Goal: Transaction & Acquisition: Obtain resource

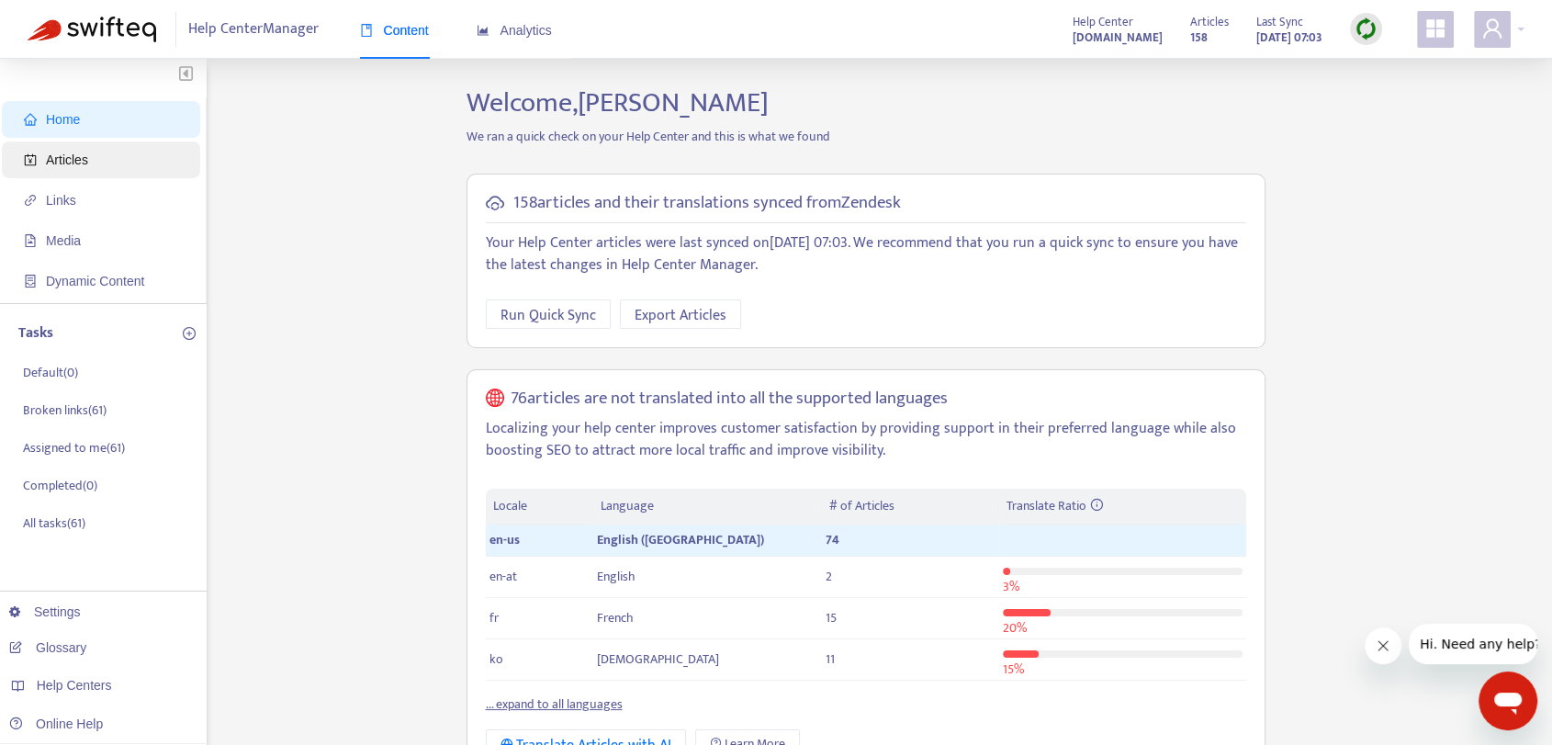
click at [119, 142] on span "Articles" at bounding box center [105, 159] width 162 height 37
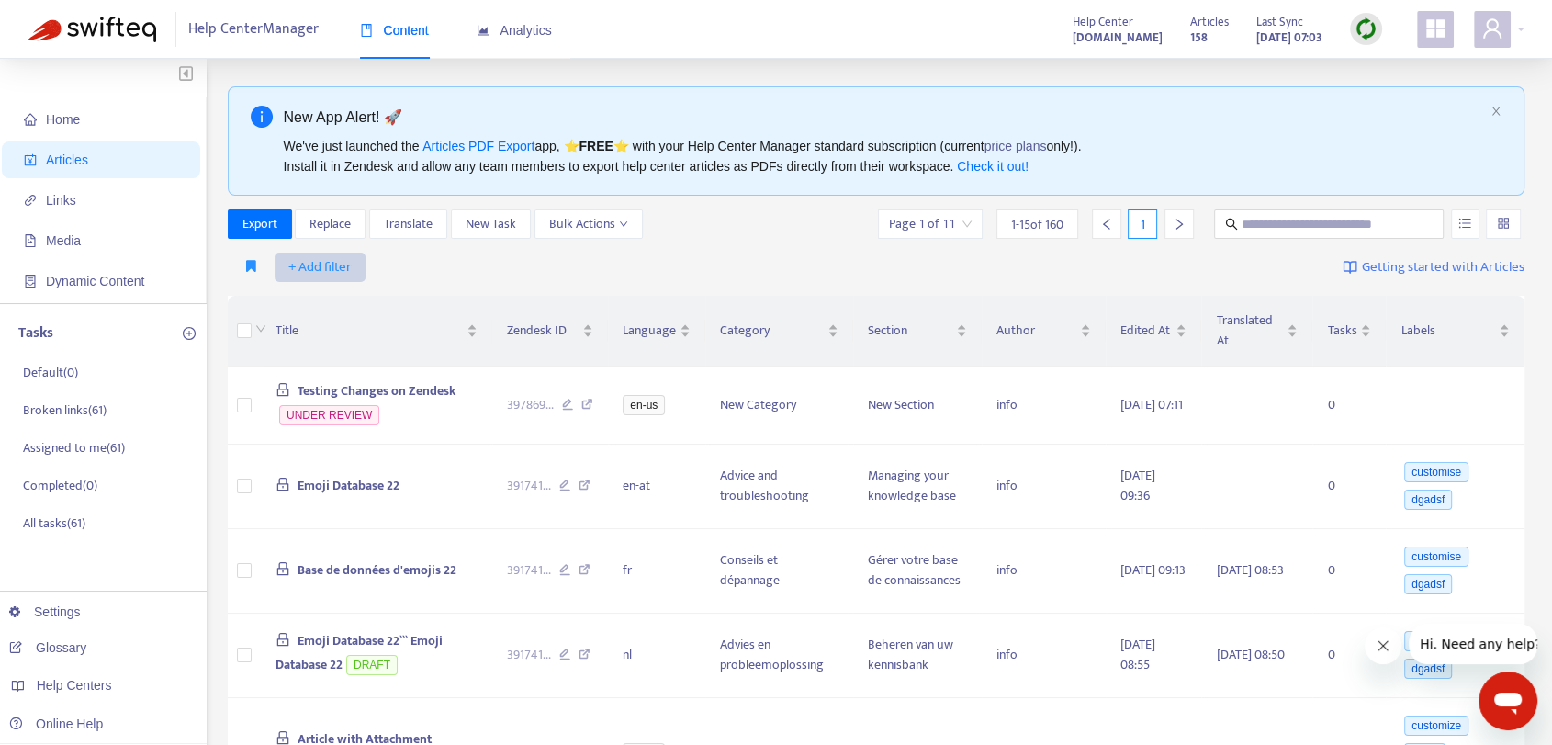
click at [315, 271] on span "+ Add filter" at bounding box center [319, 267] width 63 height 22
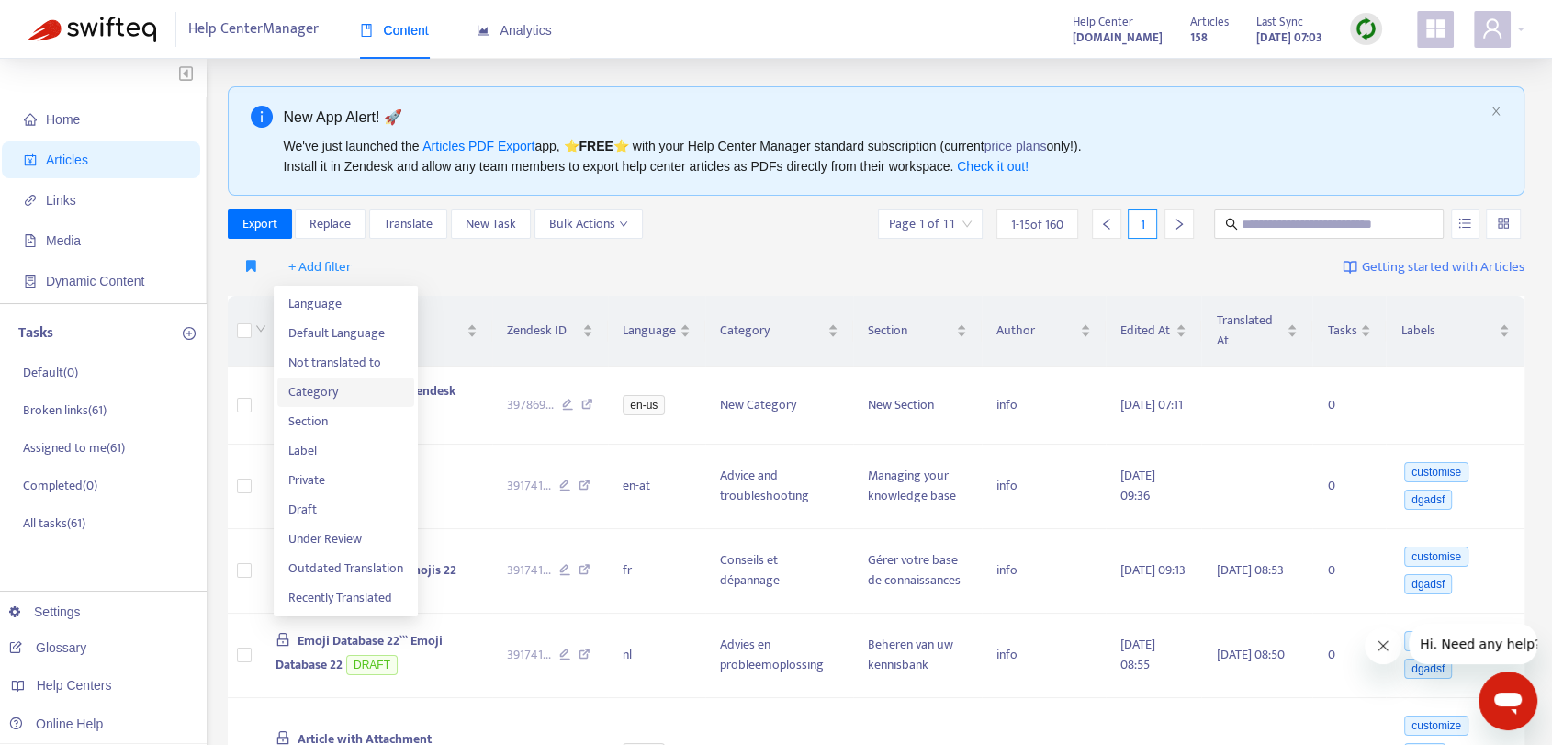
click at [355, 397] on span "Category" at bounding box center [345, 392] width 115 height 20
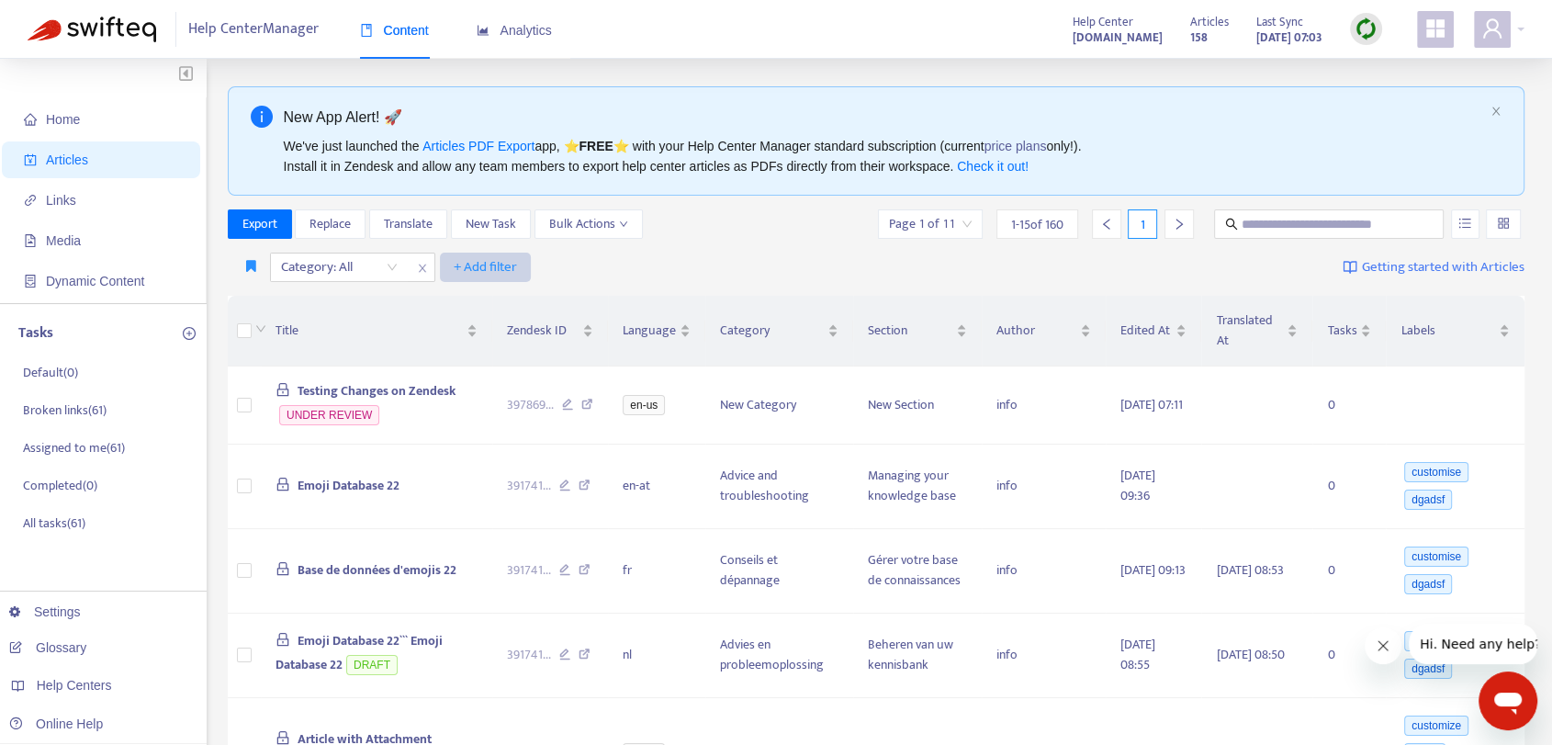
click at [472, 264] on span "+ Add filter" at bounding box center [485, 267] width 63 height 22
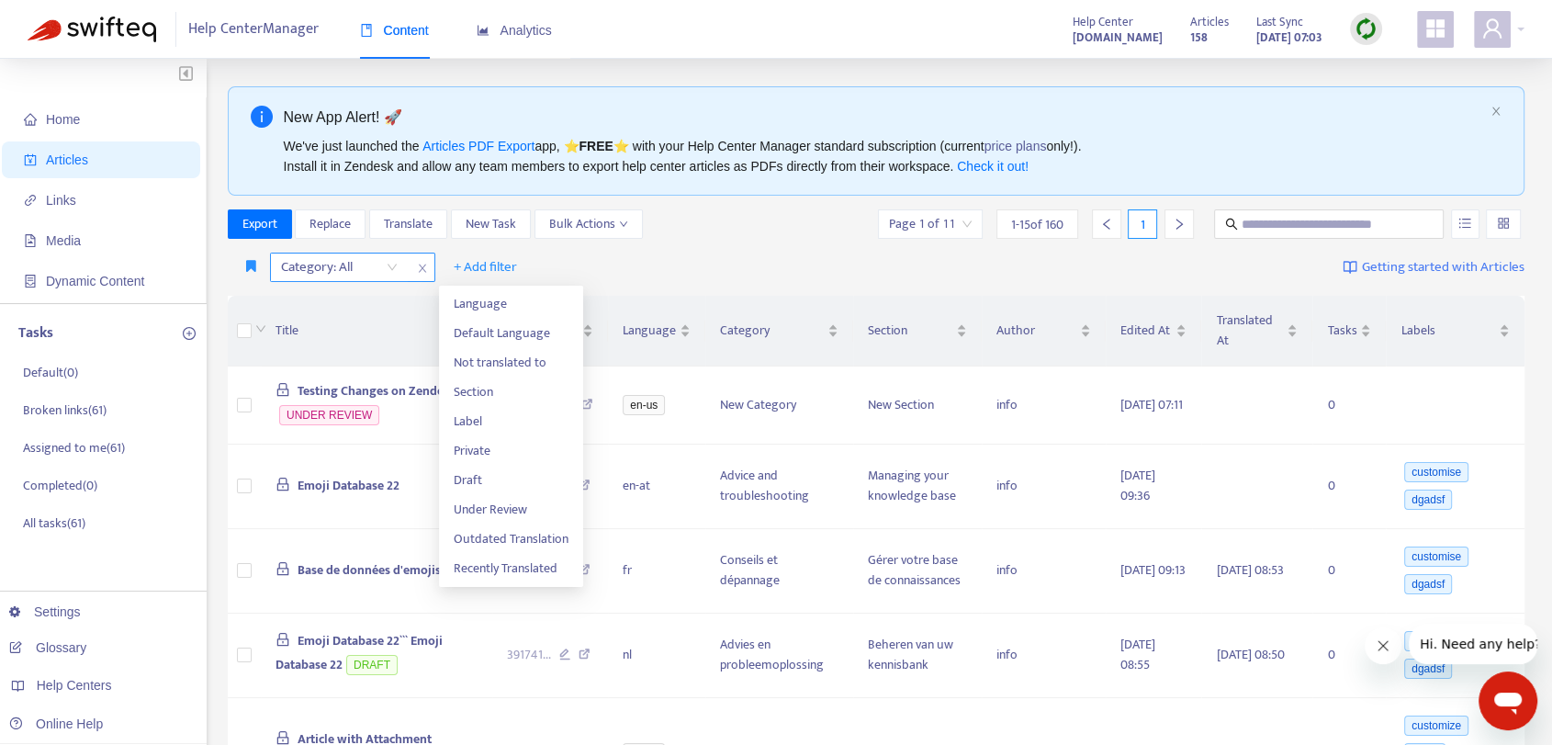
click at [413, 271] on span "close" at bounding box center [423, 268] width 24 height 22
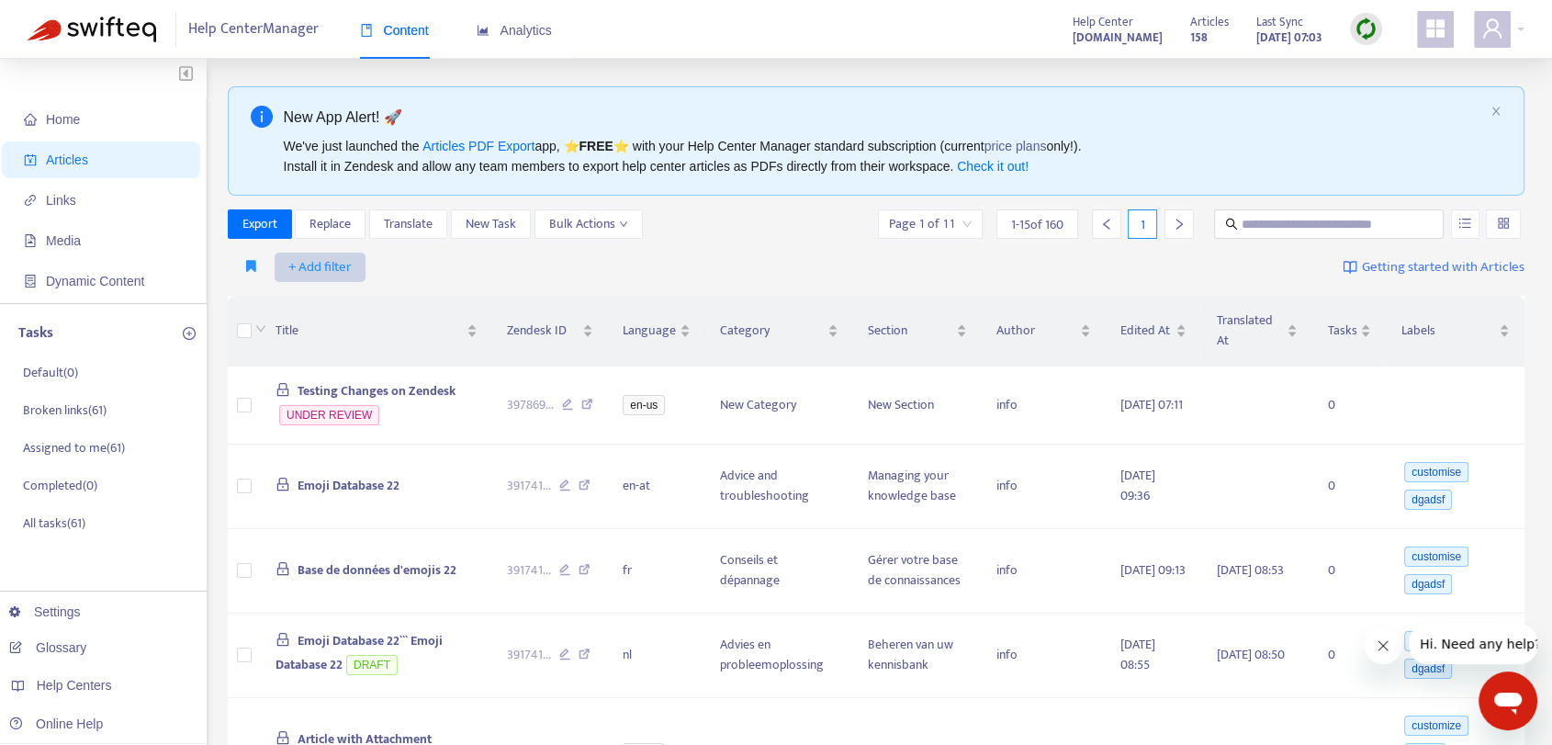
click at [352, 266] on button "+ Add filter" at bounding box center [320, 267] width 91 height 29
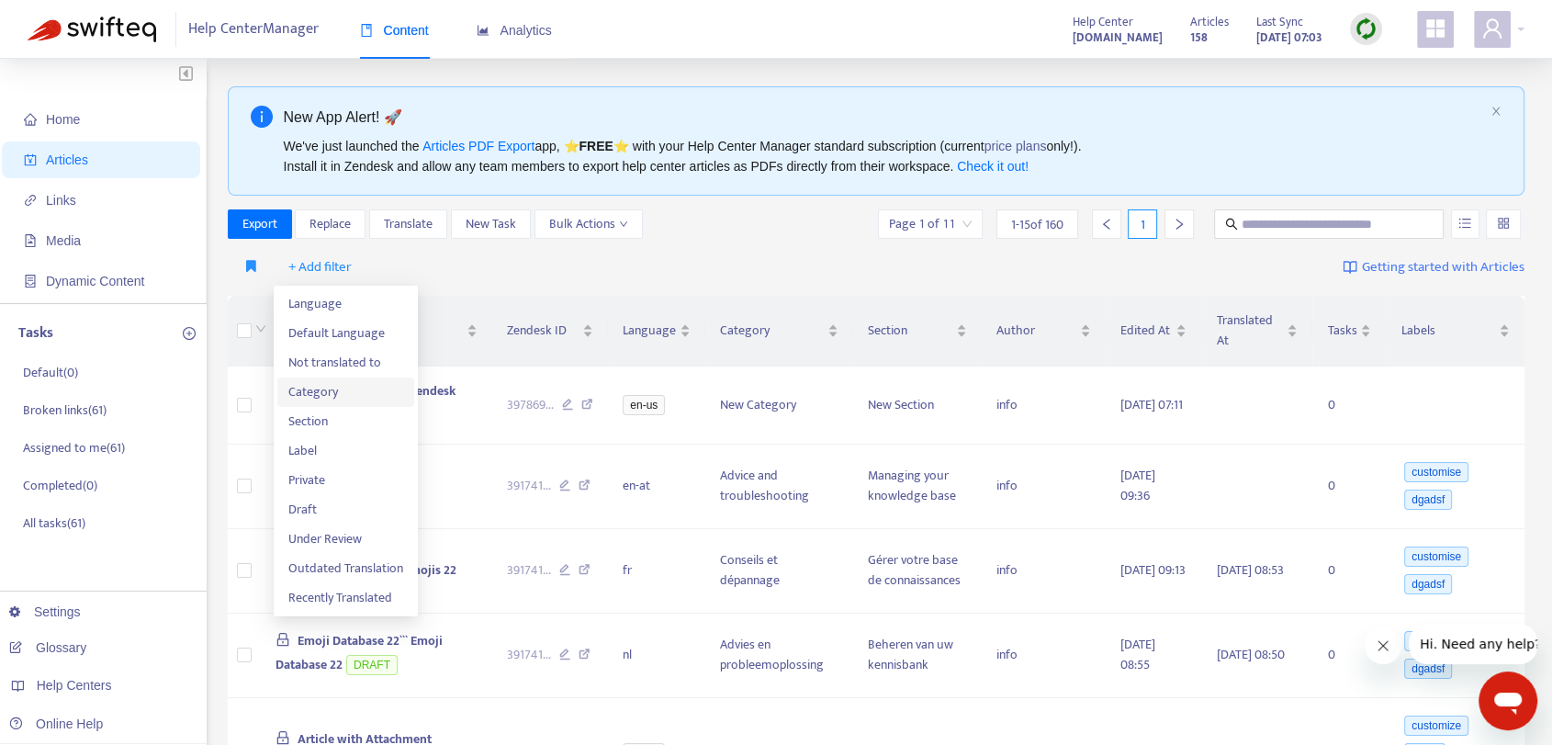
click at [353, 397] on span "Category" at bounding box center [345, 392] width 115 height 20
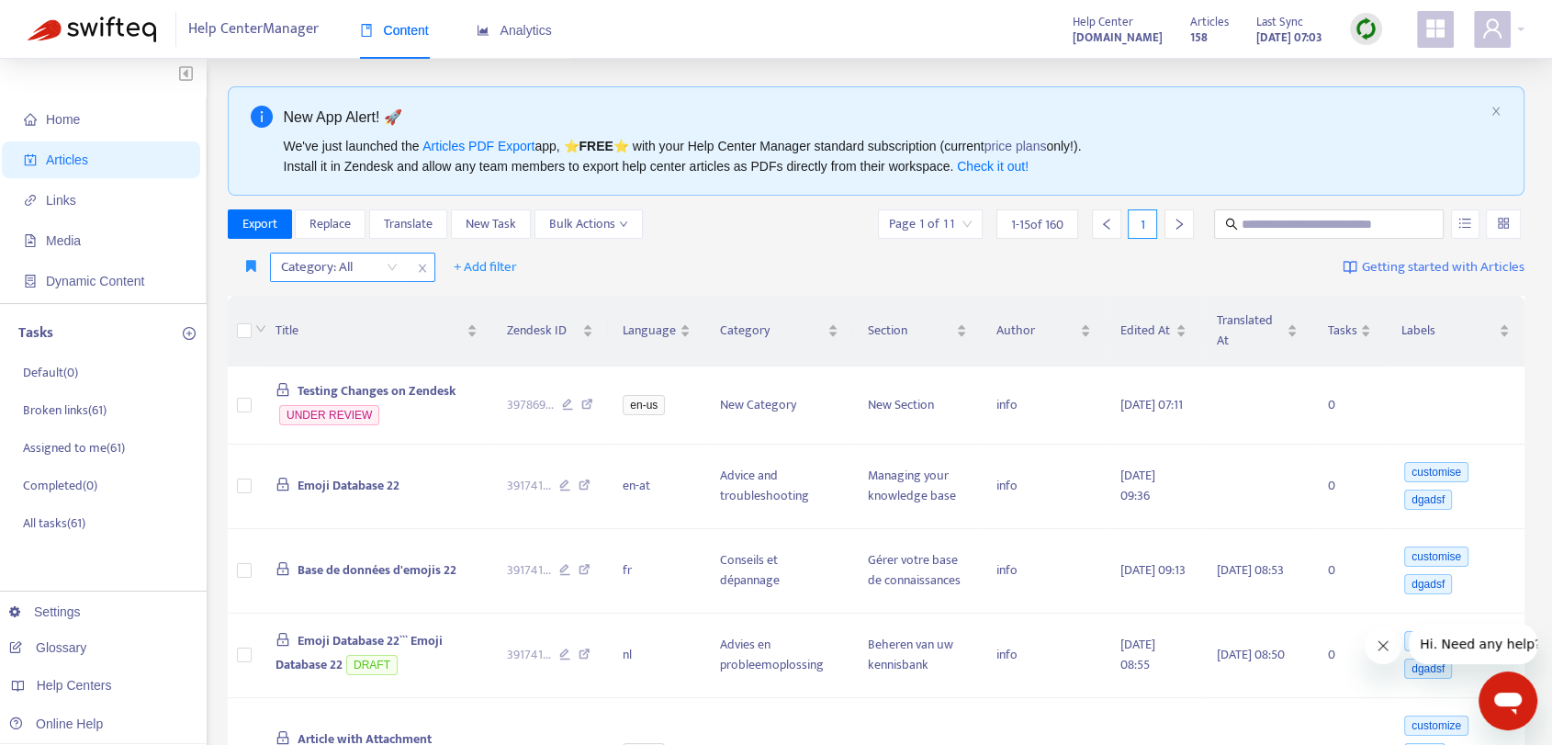
click at [359, 269] on div at bounding box center [330, 267] width 111 height 22
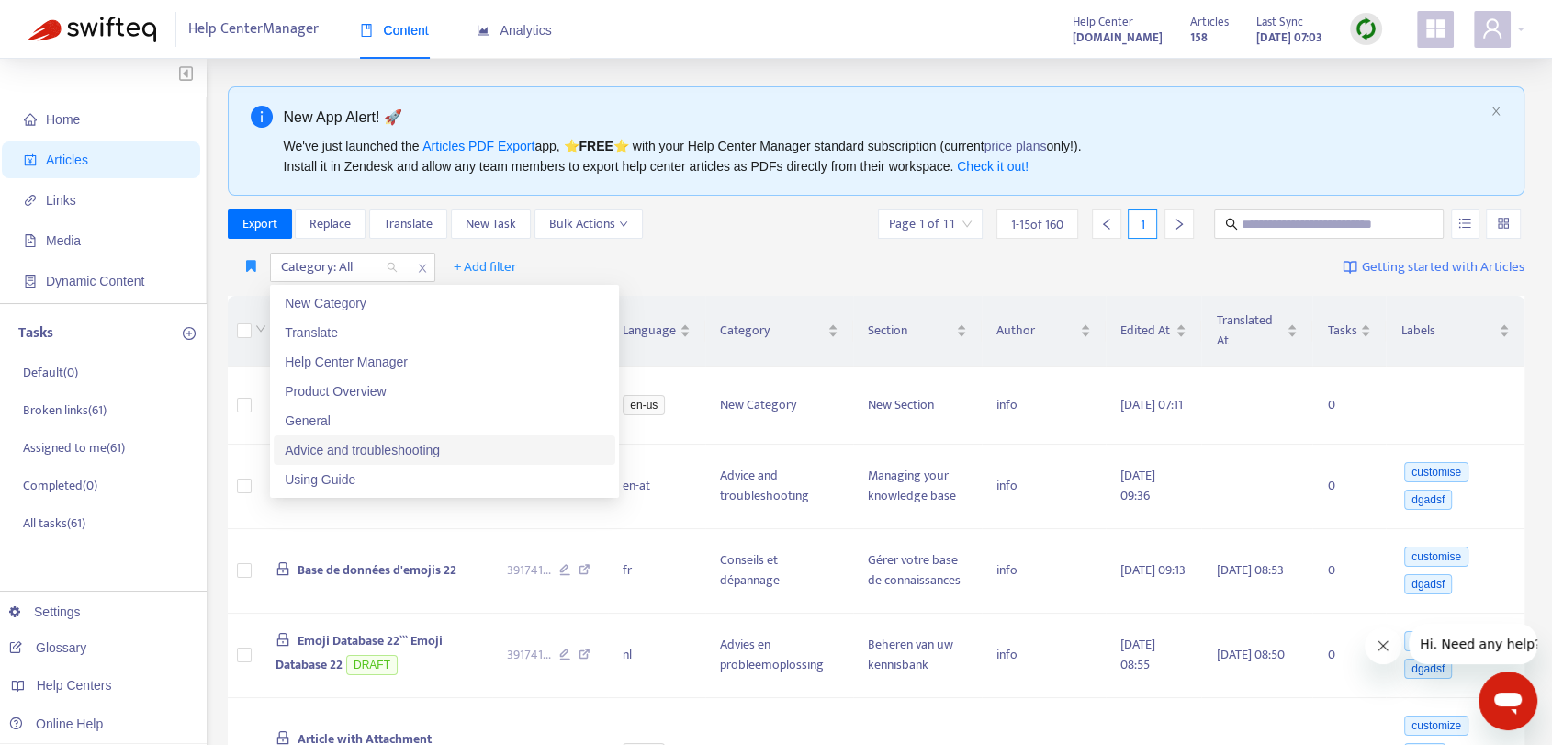
click at [440, 450] on div "Advice and troubleshooting" at bounding box center [445, 450] width 320 height 20
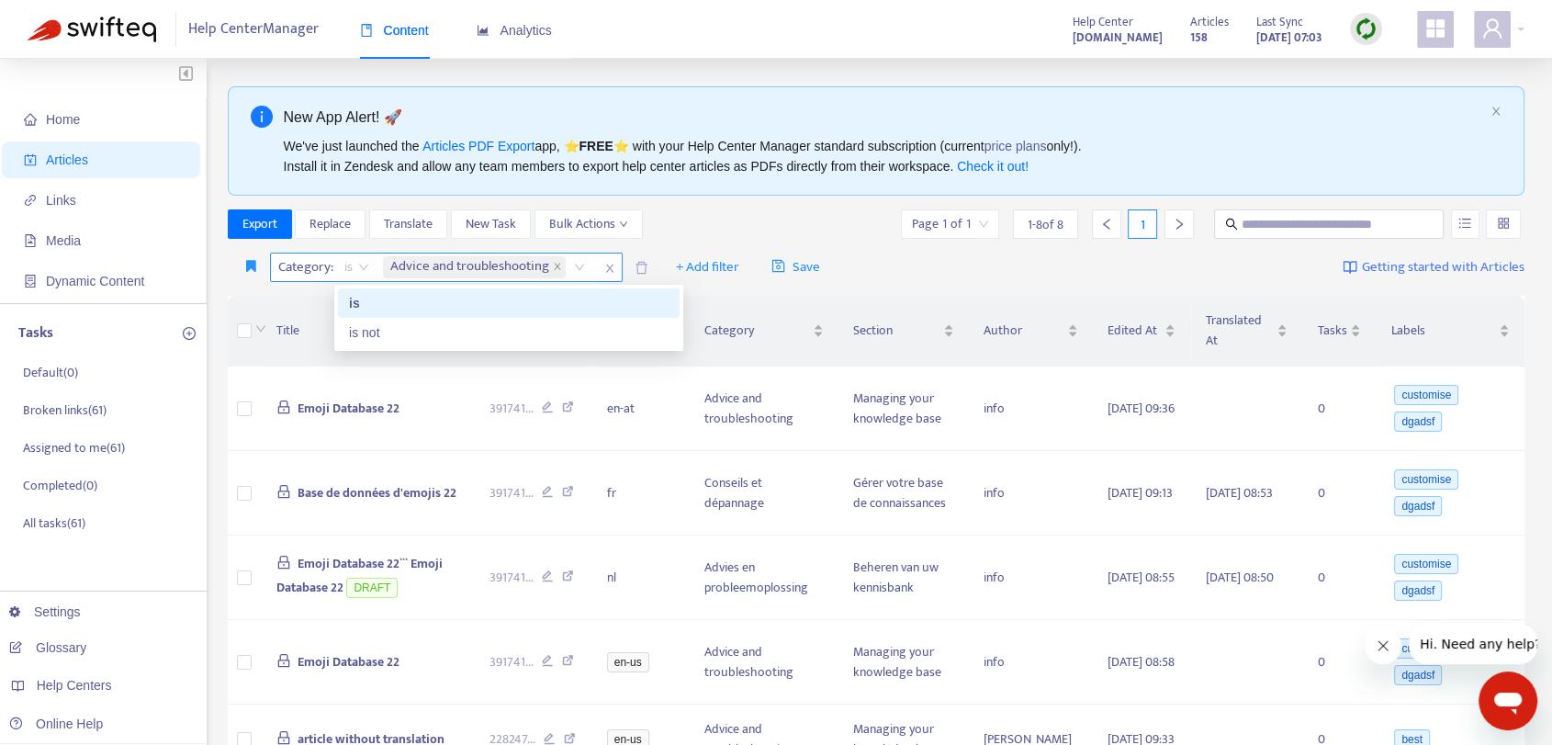
click at [360, 270] on span "is" at bounding box center [356, 267] width 25 height 28
click at [377, 338] on div "is not" at bounding box center [509, 332] width 320 height 20
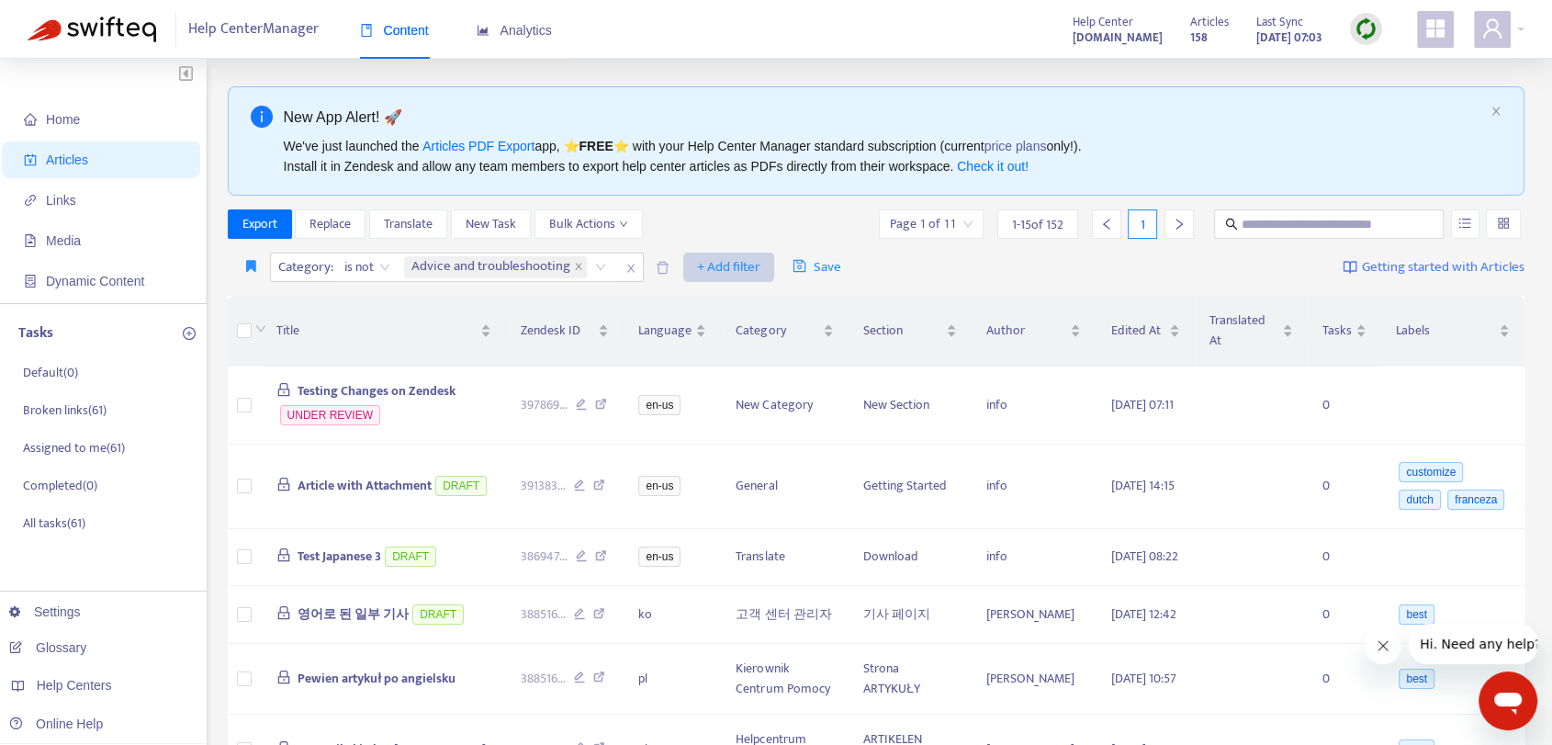
click at [727, 272] on span "+ Add filter" at bounding box center [728, 267] width 63 height 22
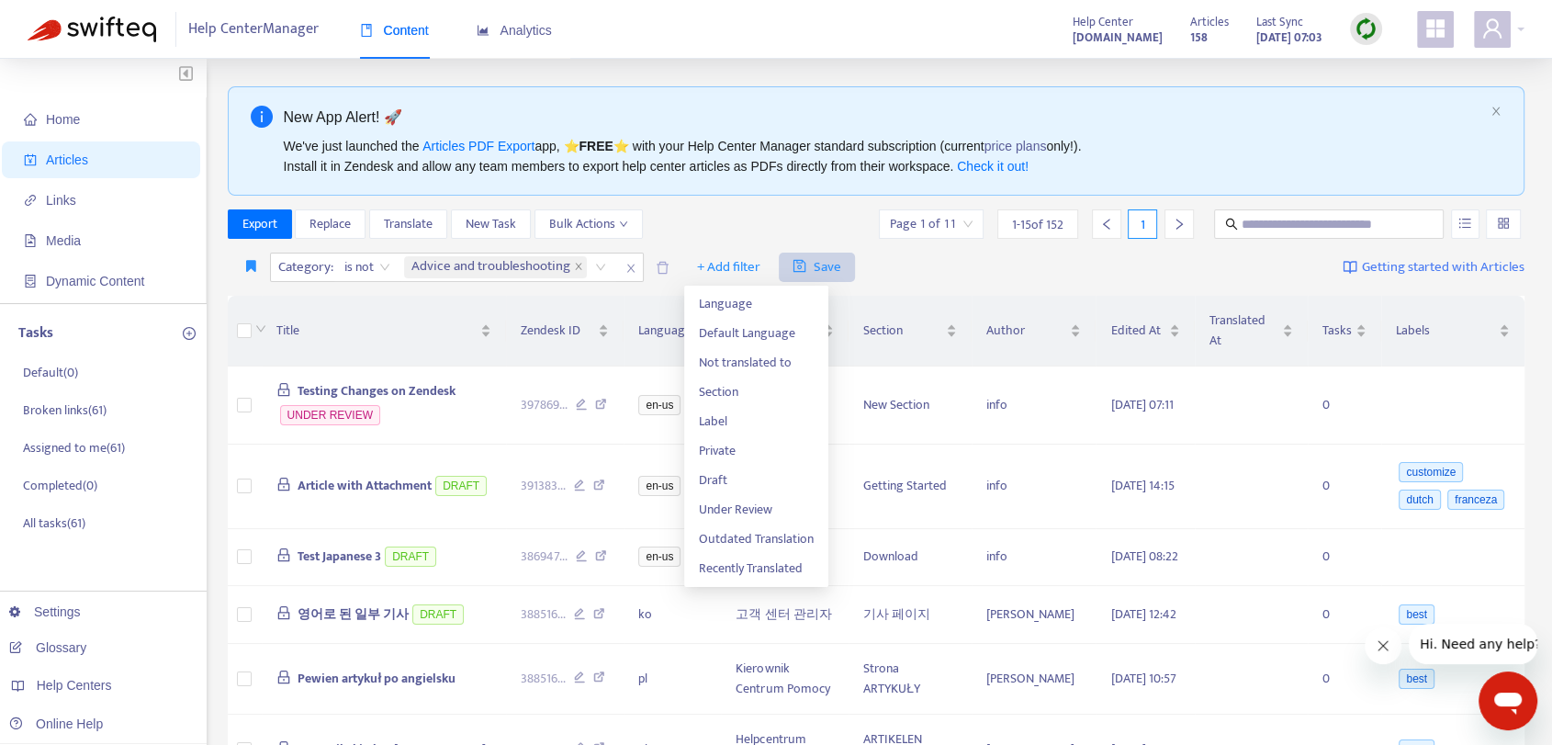
click at [829, 265] on span "Save" at bounding box center [817, 267] width 49 height 22
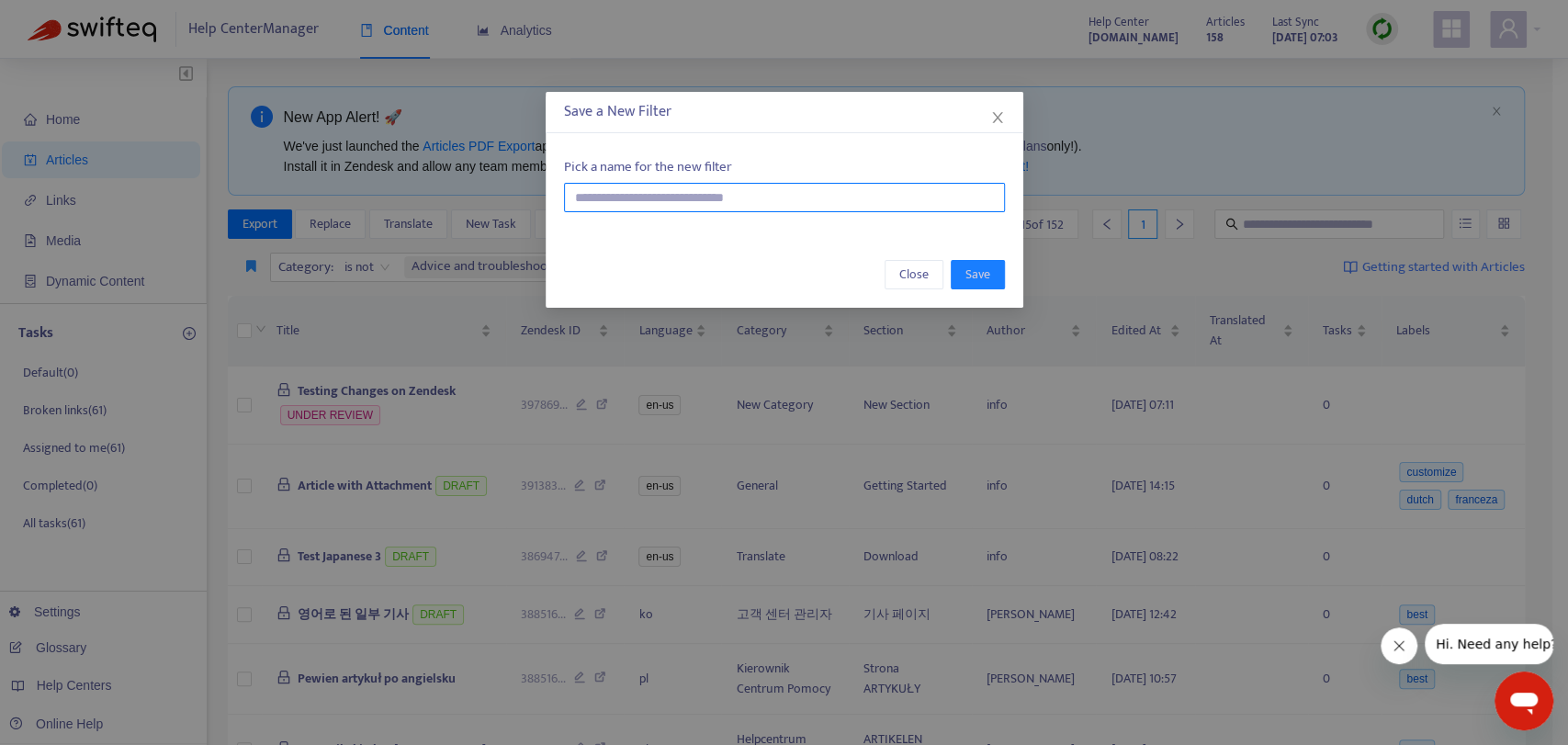
click at [794, 198] on input "text" at bounding box center [784, 197] width 441 height 29
type input "**********"
click at [993, 273] on button "Save" at bounding box center [978, 274] width 54 height 29
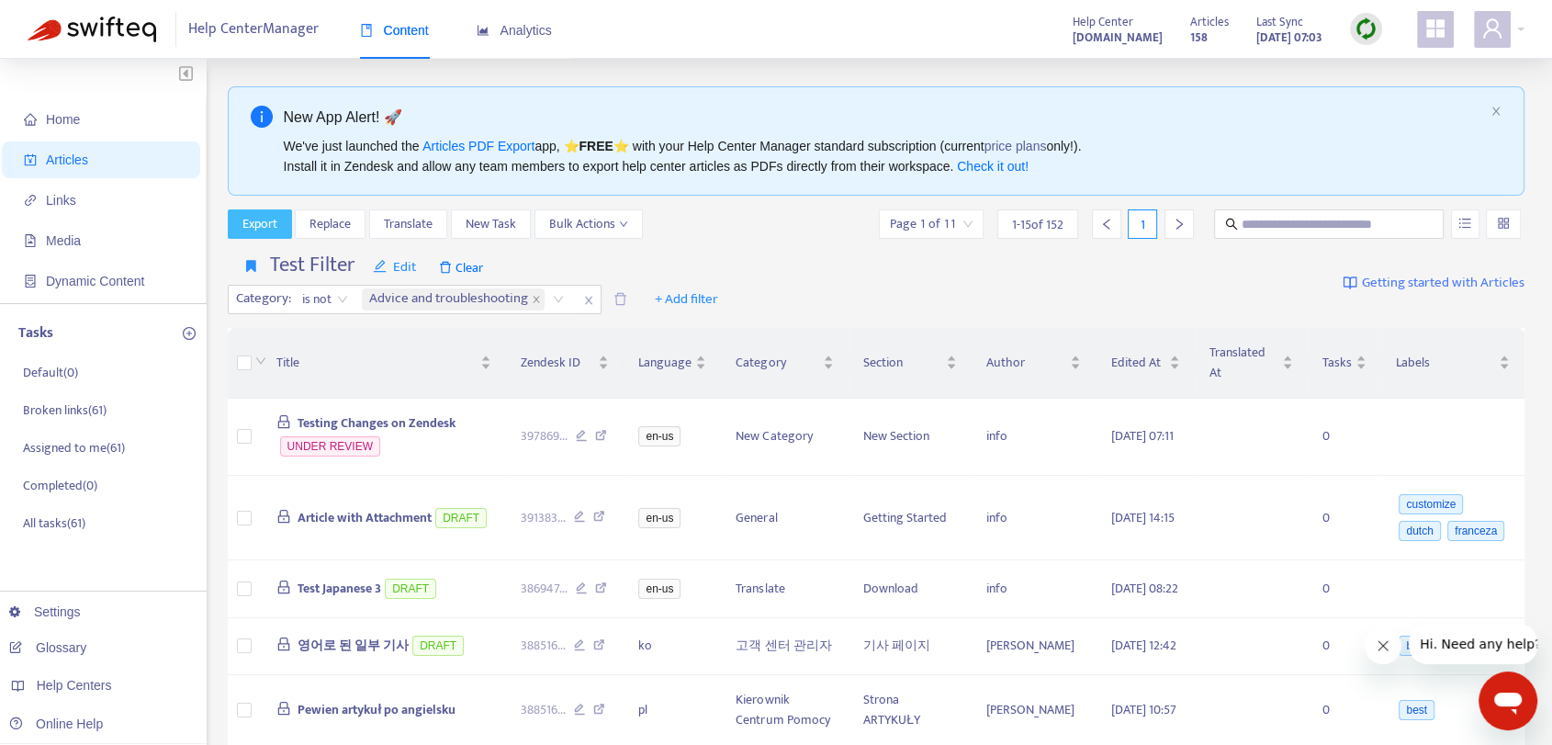
click at [259, 226] on span "Export" at bounding box center [259, 224] width 35 height 20
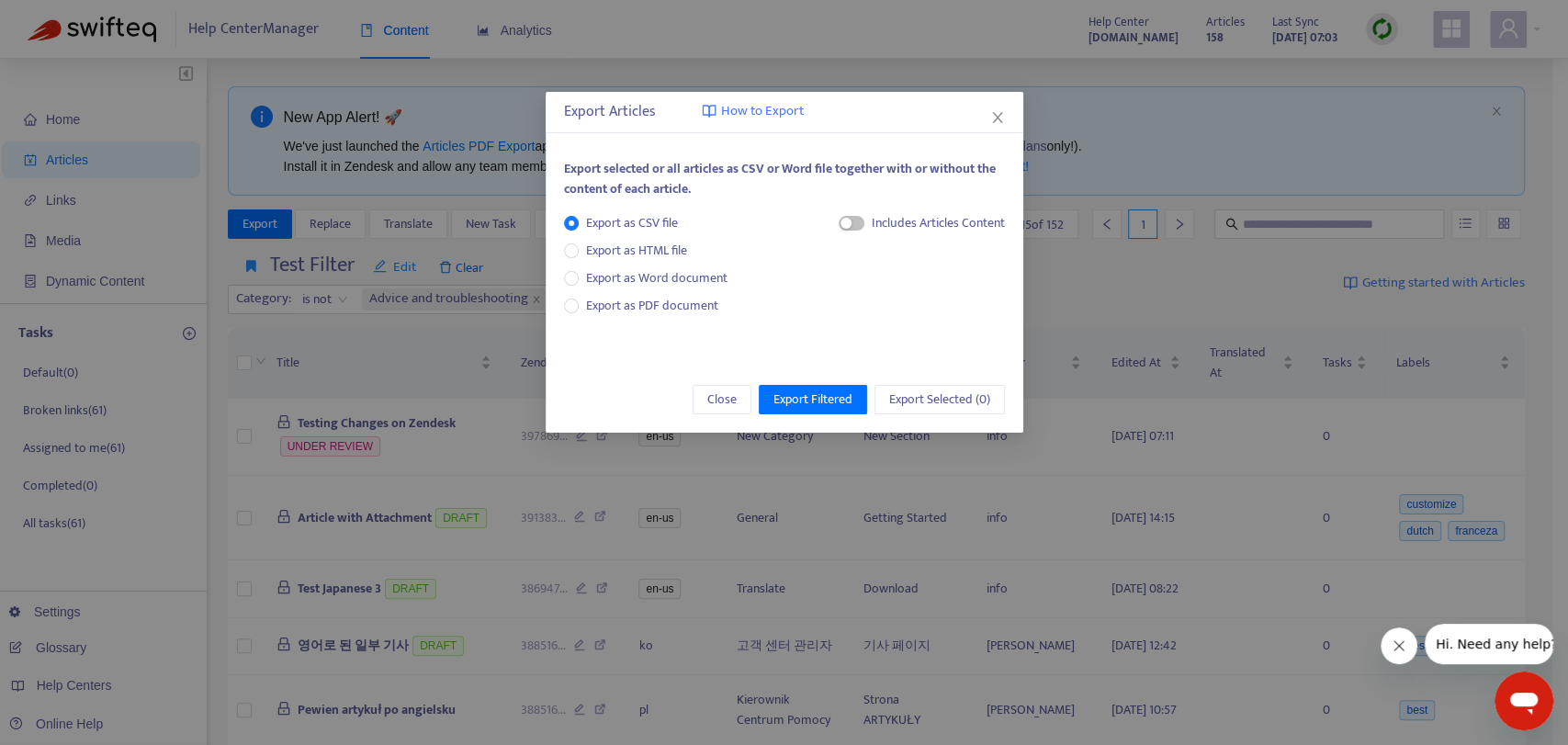
click at [1153, 296] on div "Export Articles How to Export Export selected or all articles as CSV or Word fi…" at bounding box center [784, 372] width 1568 height 745
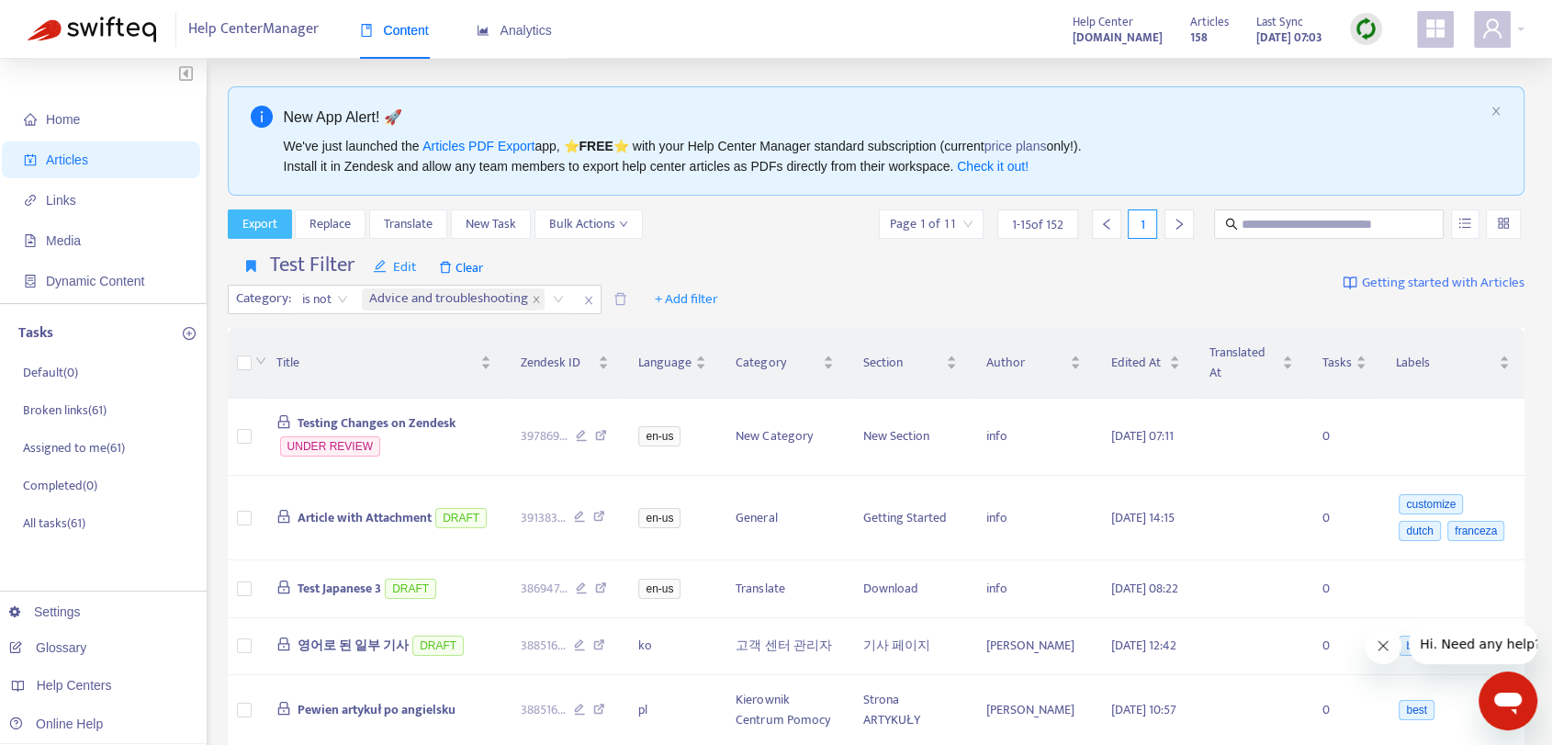
click at [263, 225] on span "Export" at bounding box center [259, 224] width 35 height 20
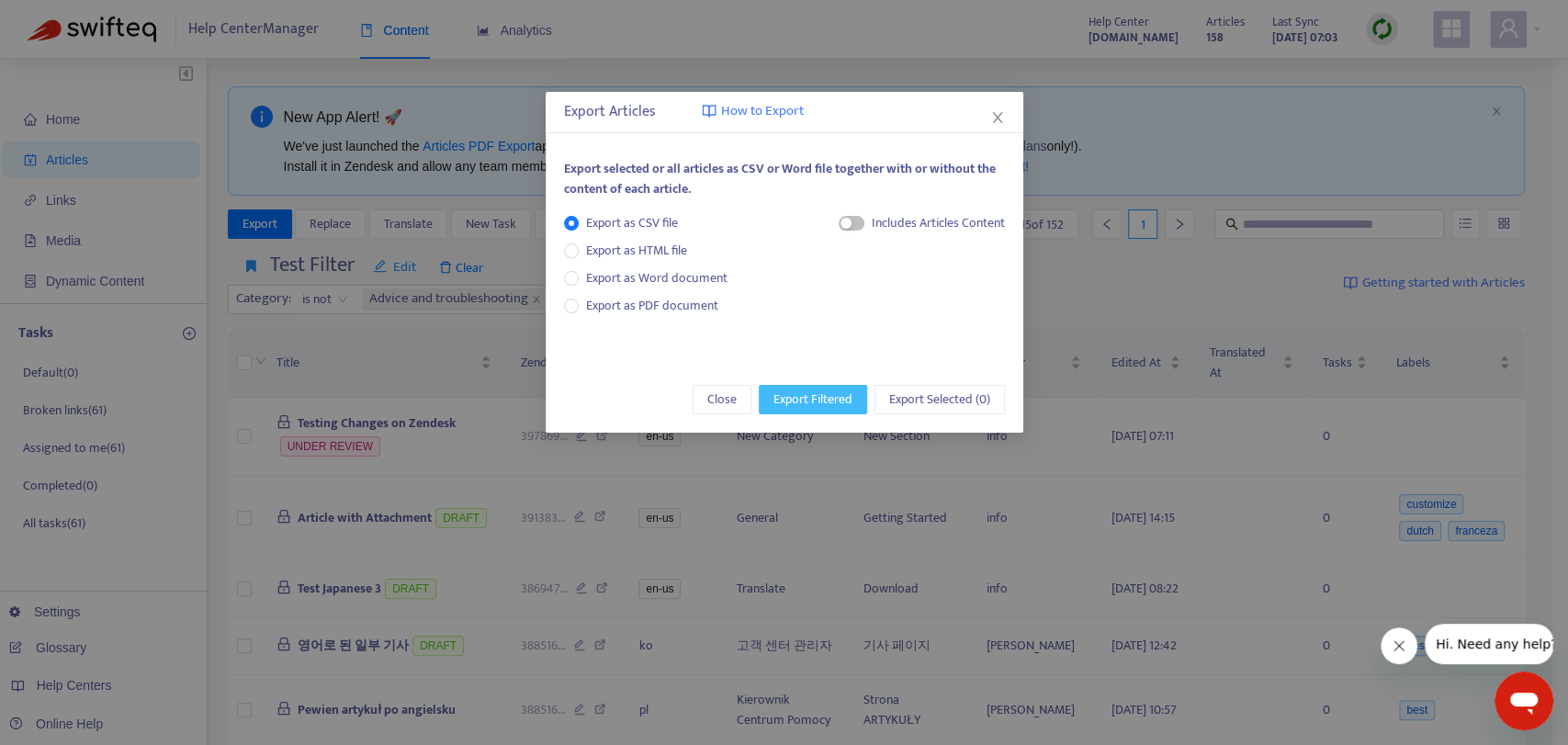
click at [837, 398] on span "Export Filtered" at bounding box center [812, 399] width 79 height 20
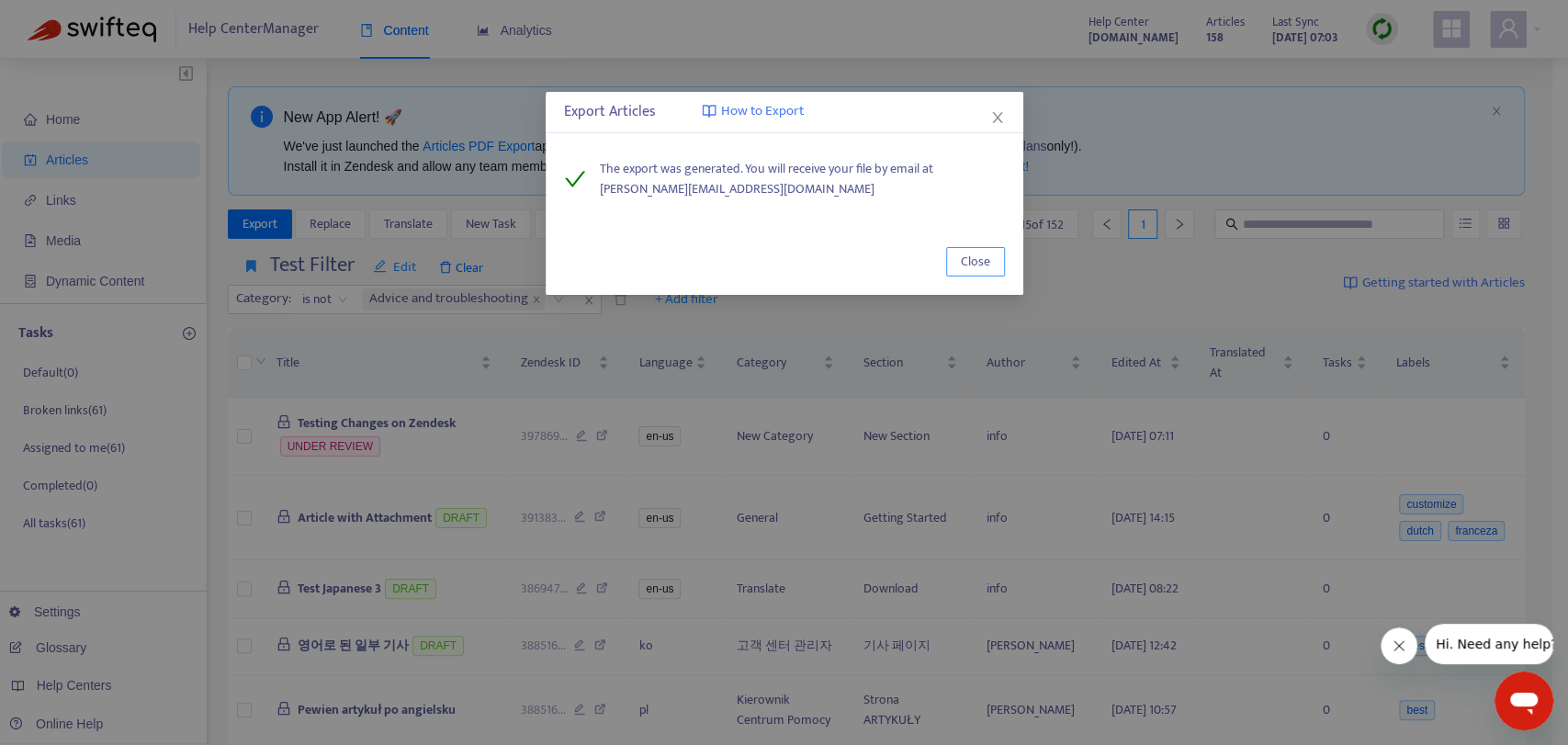
click at [986, 260] on span "Close" at bounding box center [975, 262] width 29 height 20
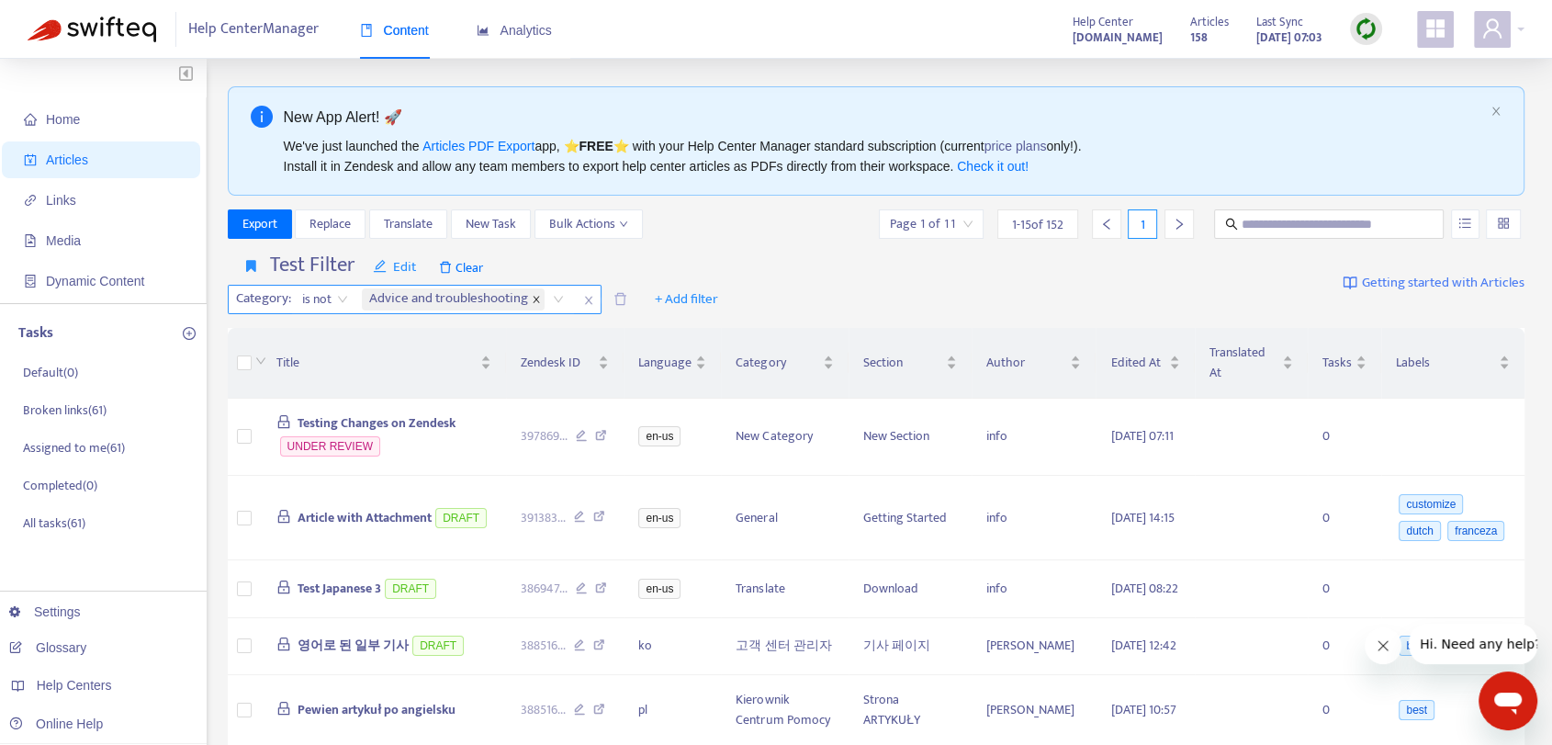
click at [539, 301] on icon "close" at bounding box center [536, 299] width 9 height 9
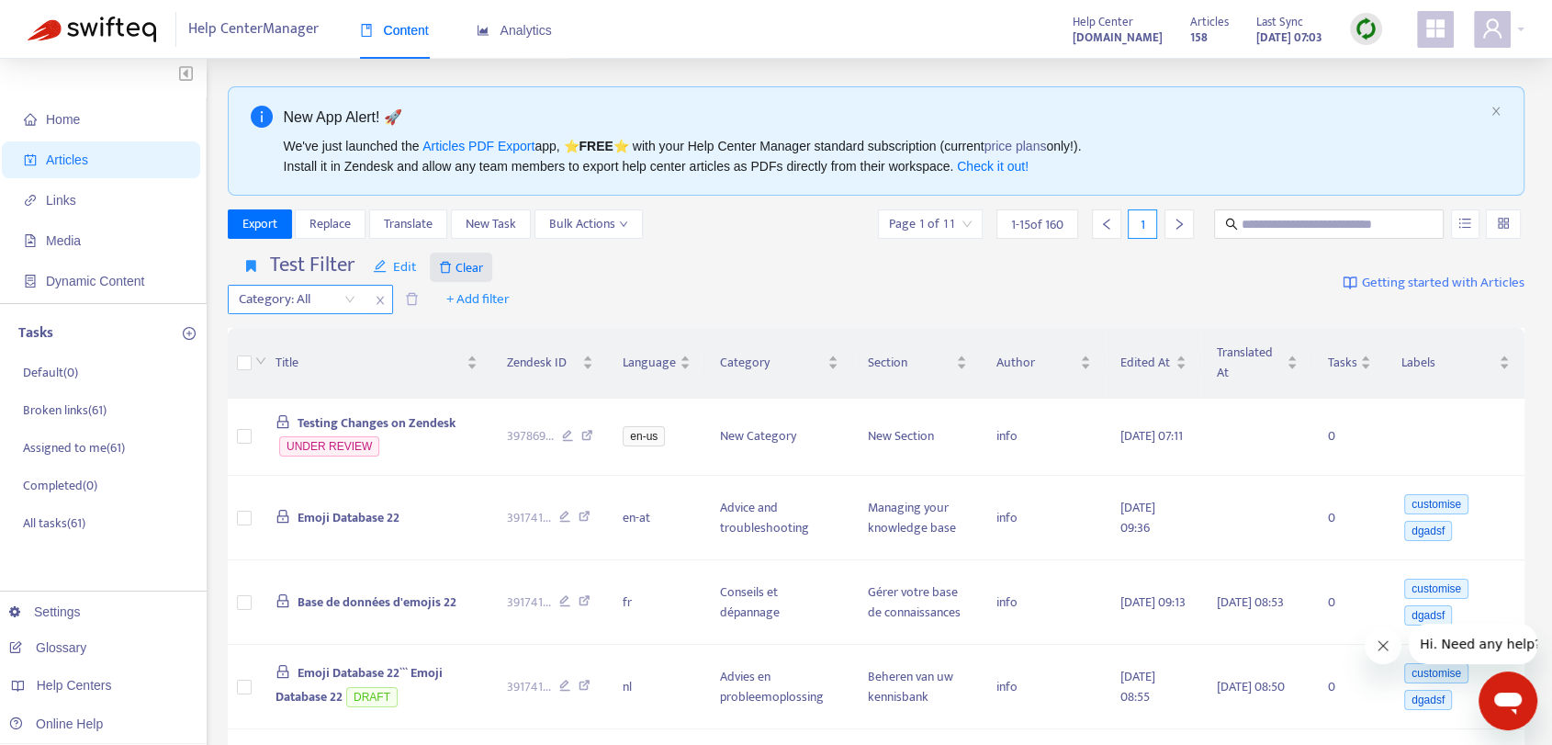
click at [483, 268] on span "Clear" at bounding box center [461, 267] width 62 height 29
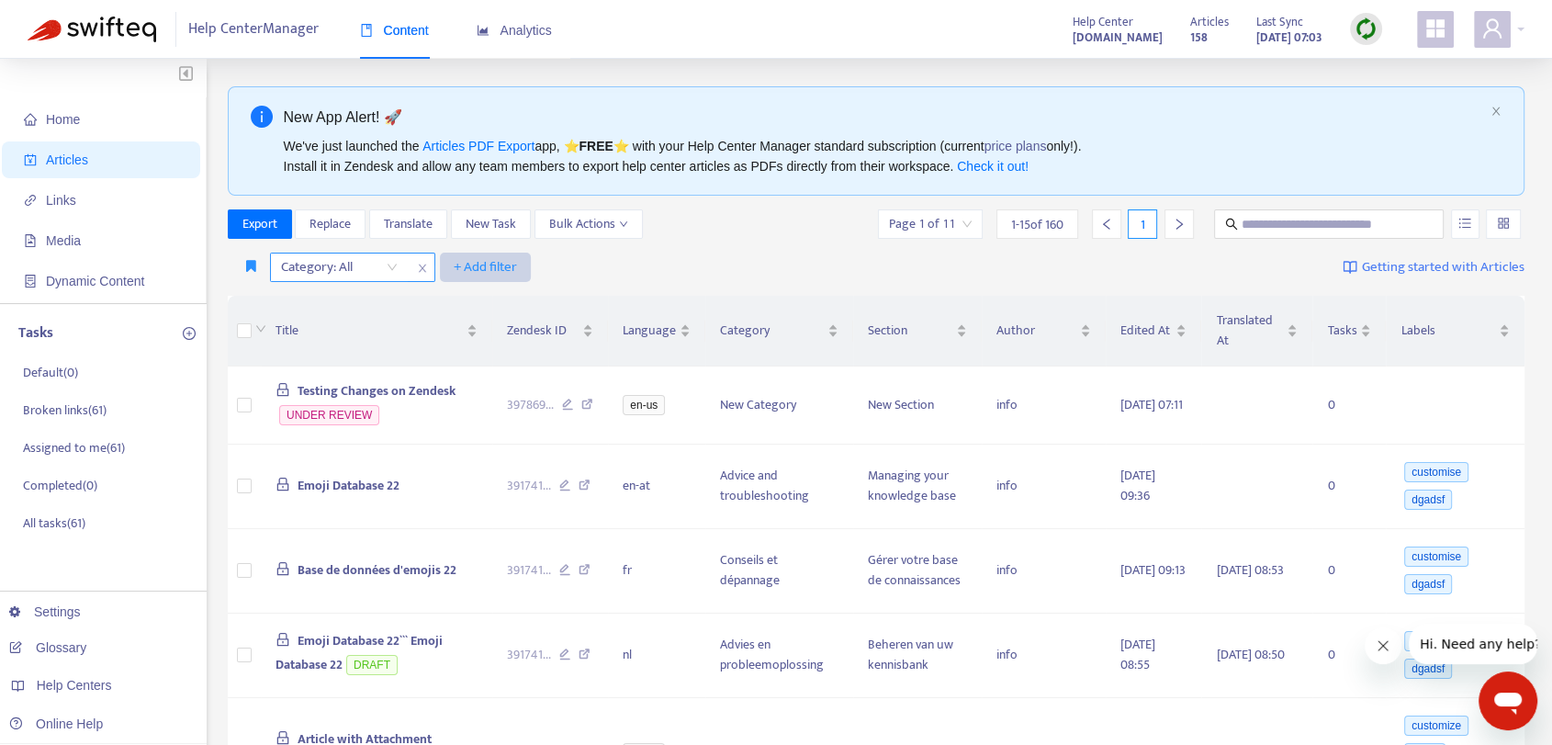
click at [501, 270] on span "+ Add filter" at bounding box center [485, 267] width 63 height 22
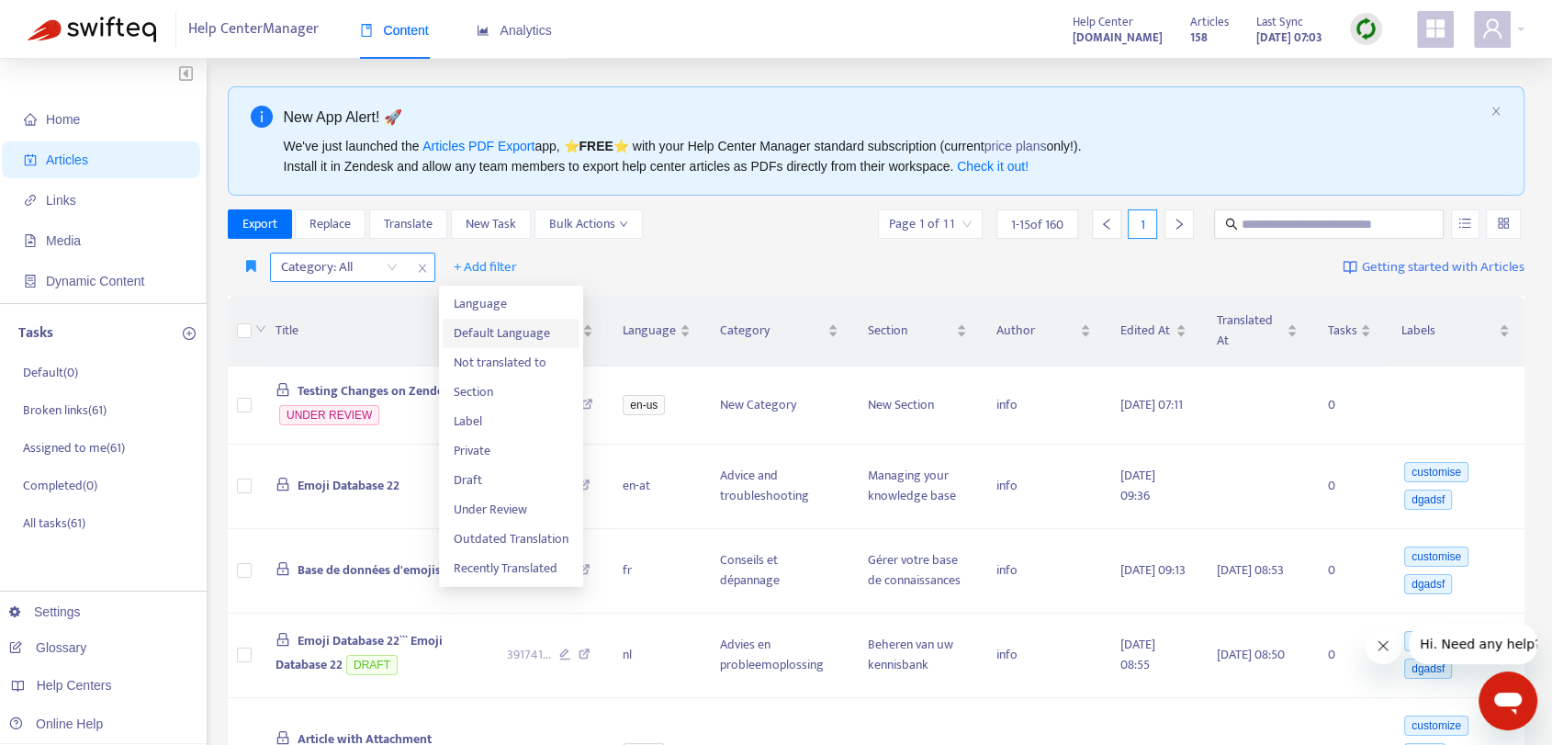
click at [559, 339] on span "Default Language" at bounding box center [511, 333] width 115 height 20
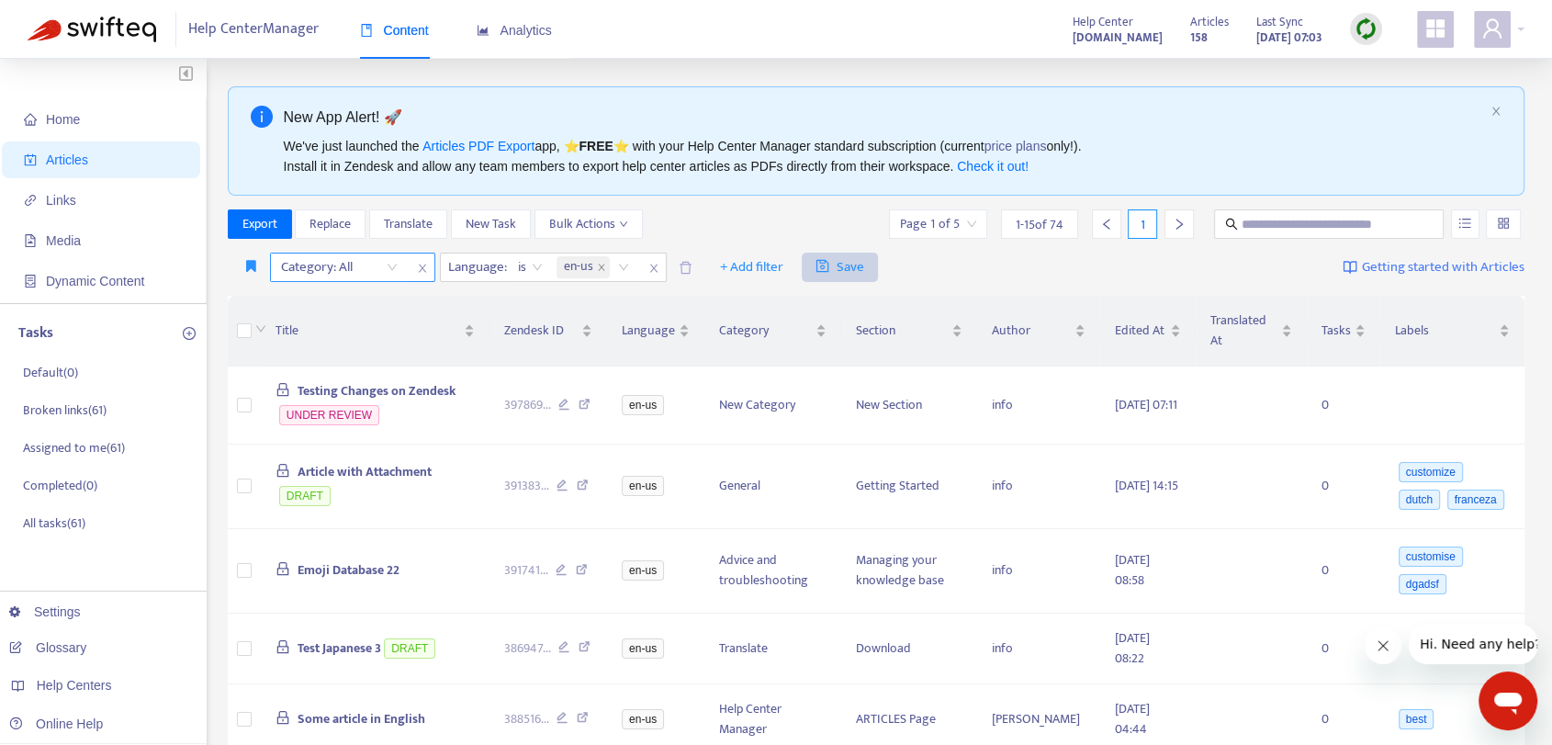
click at [843, 262] on span "Save" at bounding box center [840, 267] width 49 height 22
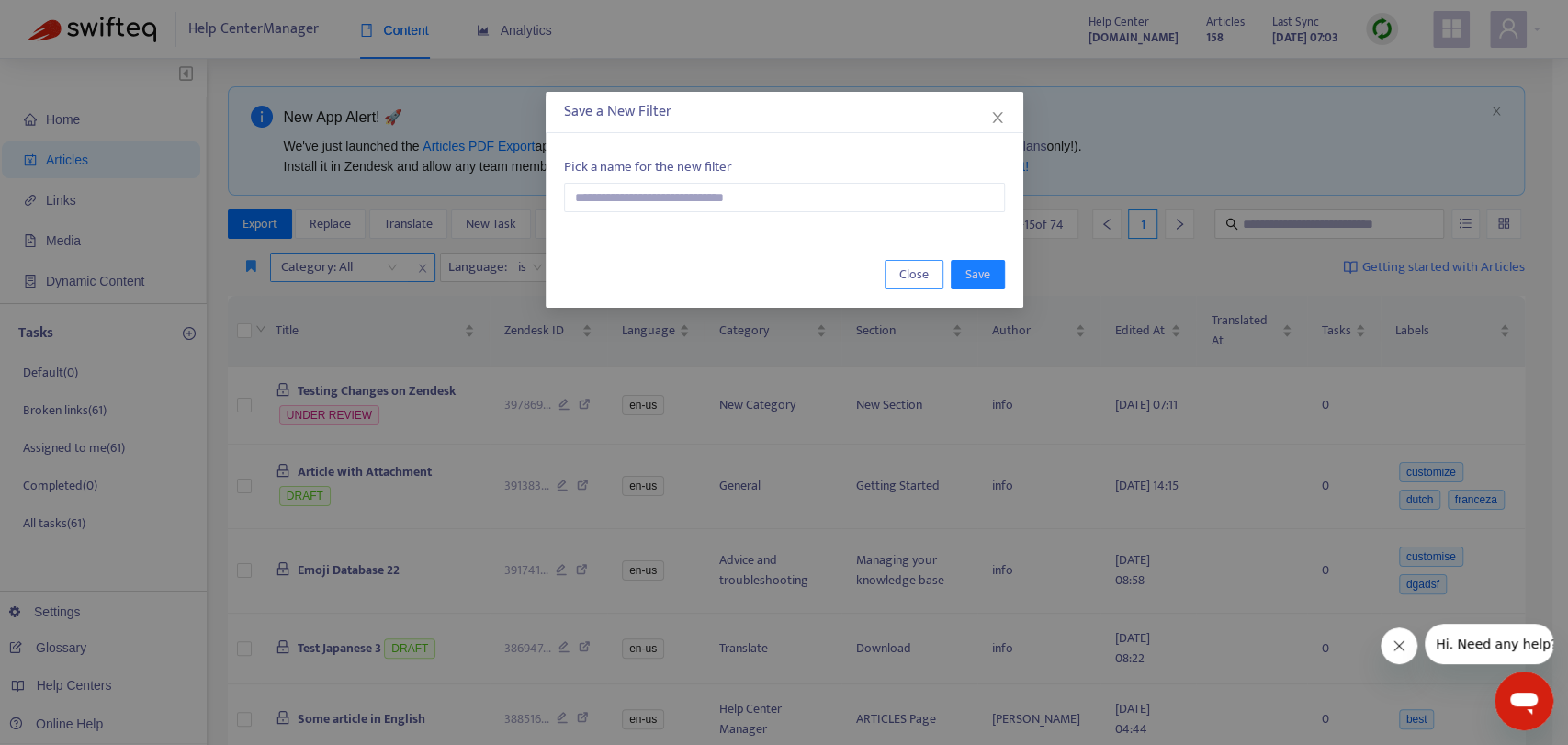
click at [934, 269] on button "Close" at bounding box center [913, 274] width 59 height 29
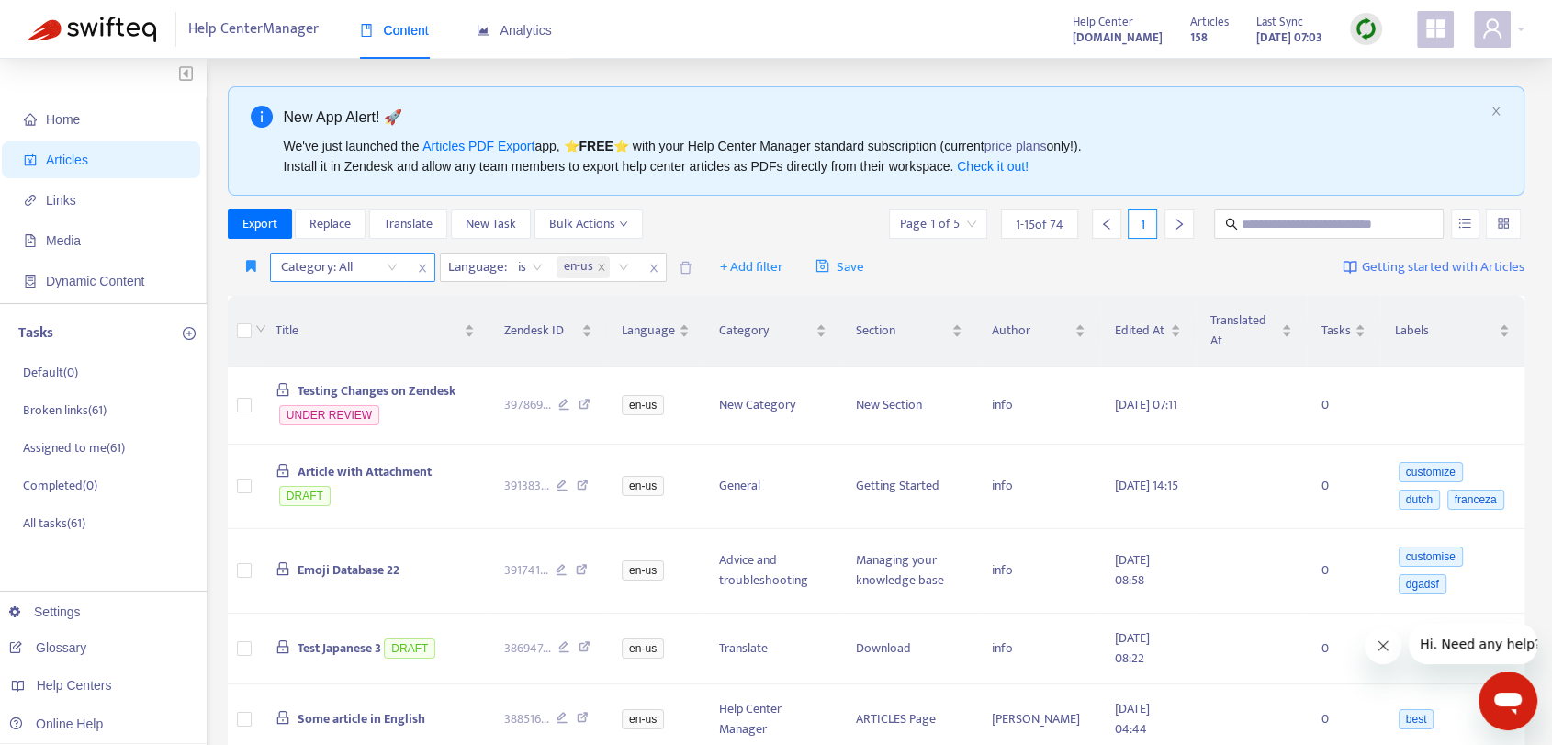
click at [939, 262] on div "Category: All Language : is en-us + Add filter Save Getting started with Articl…" at bounding box center [877, 267] width 1298 height 43
click at [321, 215] on span "Replace" at bounding box center [330, 224] width 41 height 20
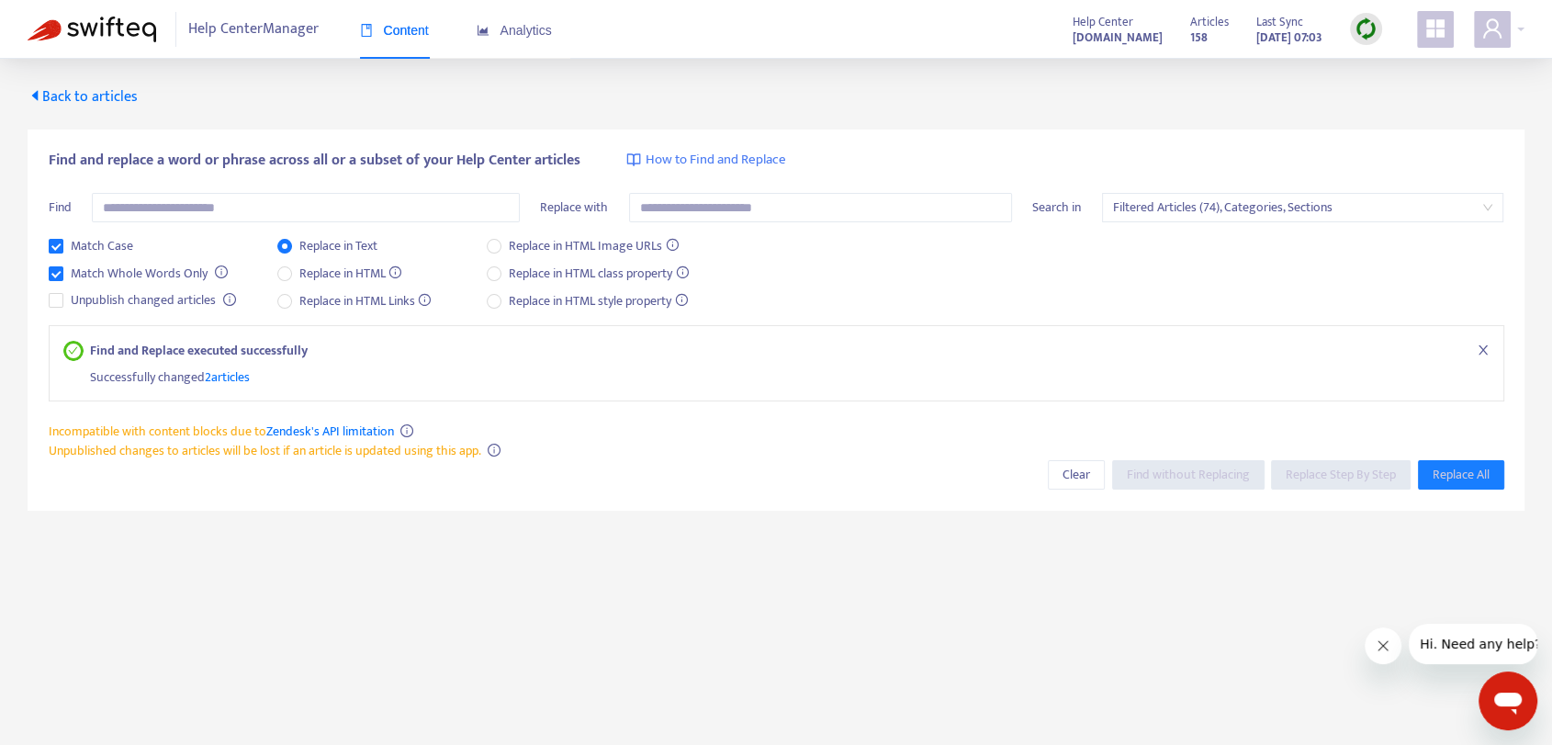
click at [243, 34] on span "Help Center Manager" at bounding box center [253, 29] width 130 height 35
click at [83, 79] on div "Back to articles Find and replace a word or phrase across all or a subset of yo…" at bounding box center [776, 295] width 1552 height 472
click at [81, 96] on span "Back to articles" at bounding box center [83, 96] width 110 height 25
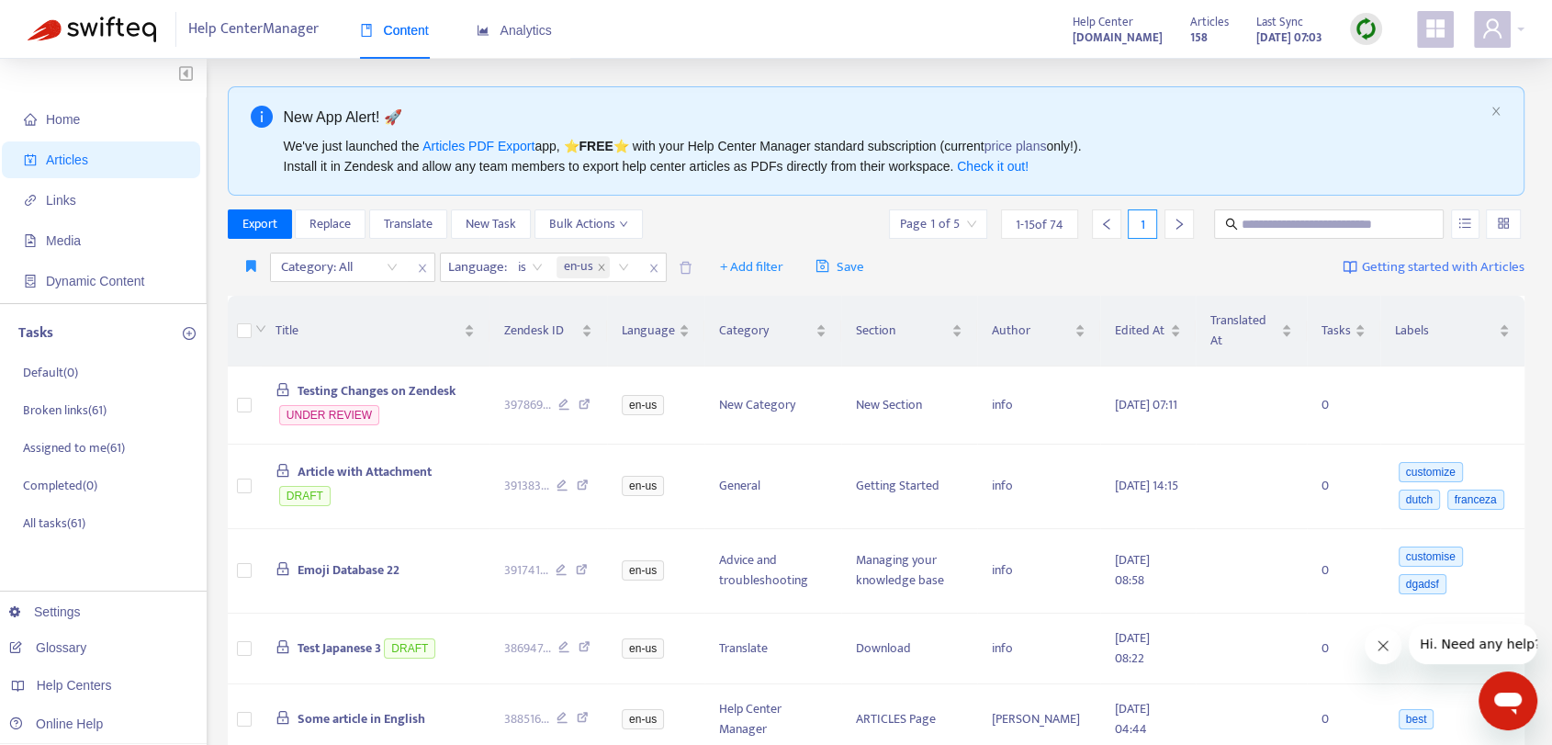
click at [367, 28] on icon "book" at bounding box center [366, 30] width 10 height 13
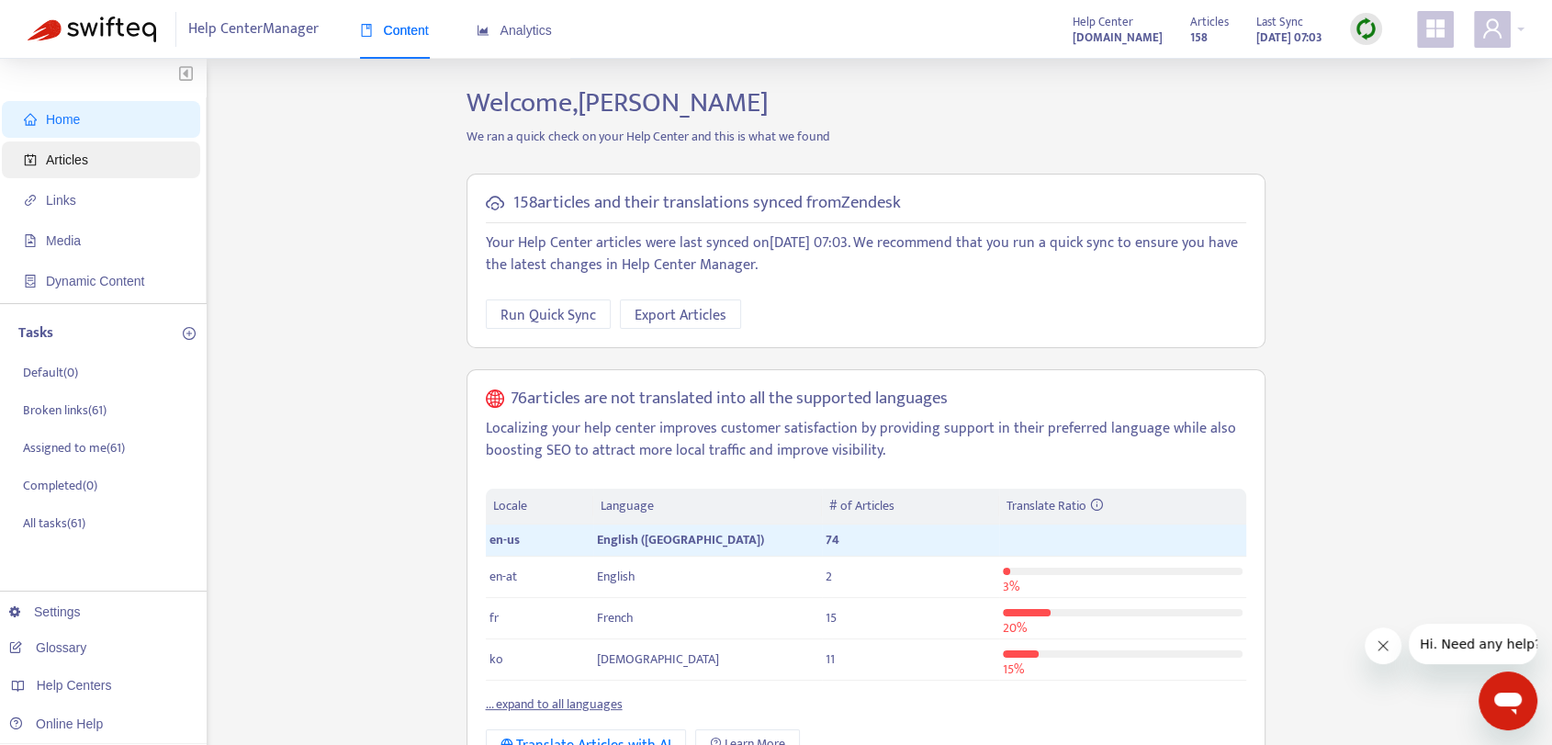
click at [90, 152] on span "Articles" at bounding box center [105, 159] width 162 height 37
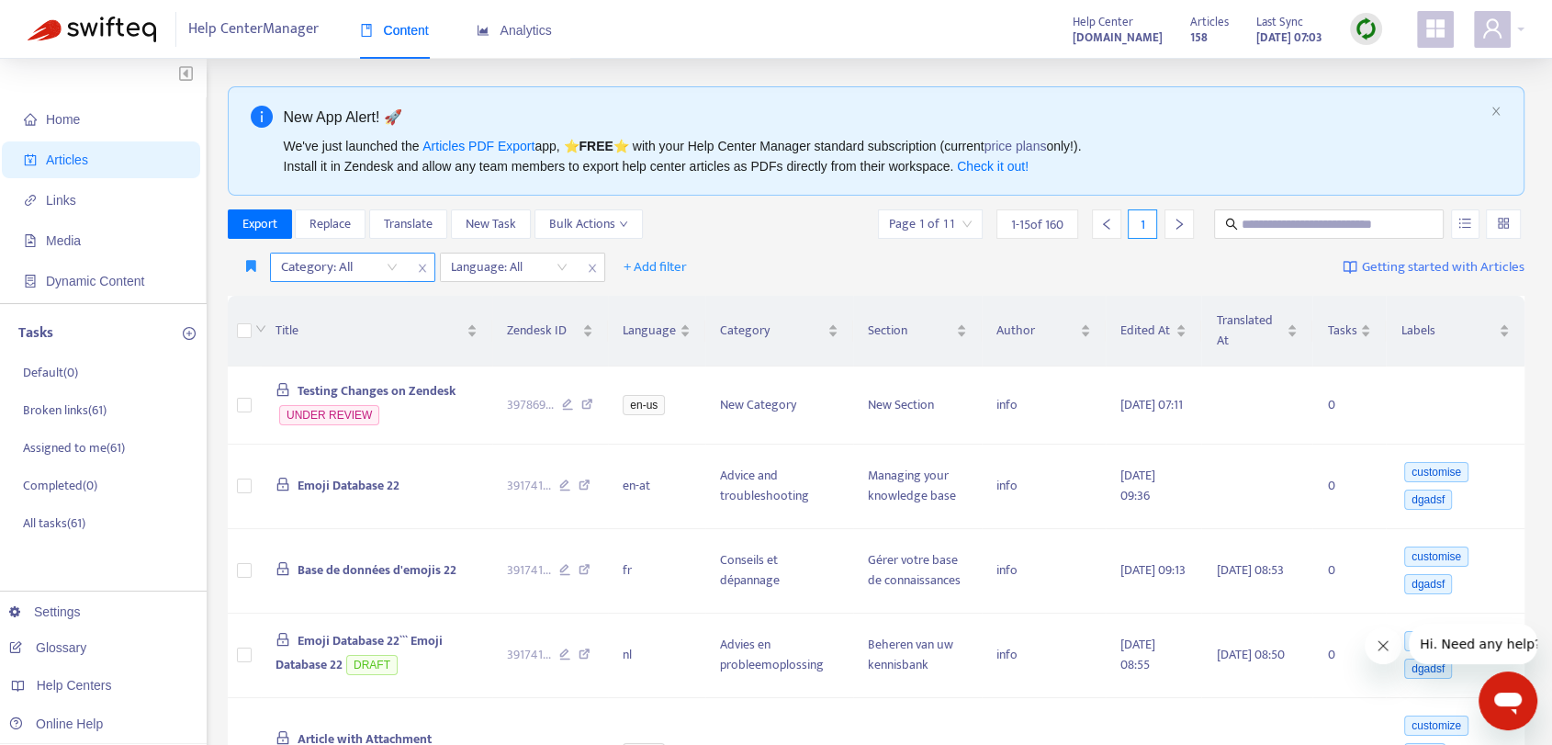
click at [397, 258] on div "Category: All" at bounding box center [339, 267] width 137 height 28
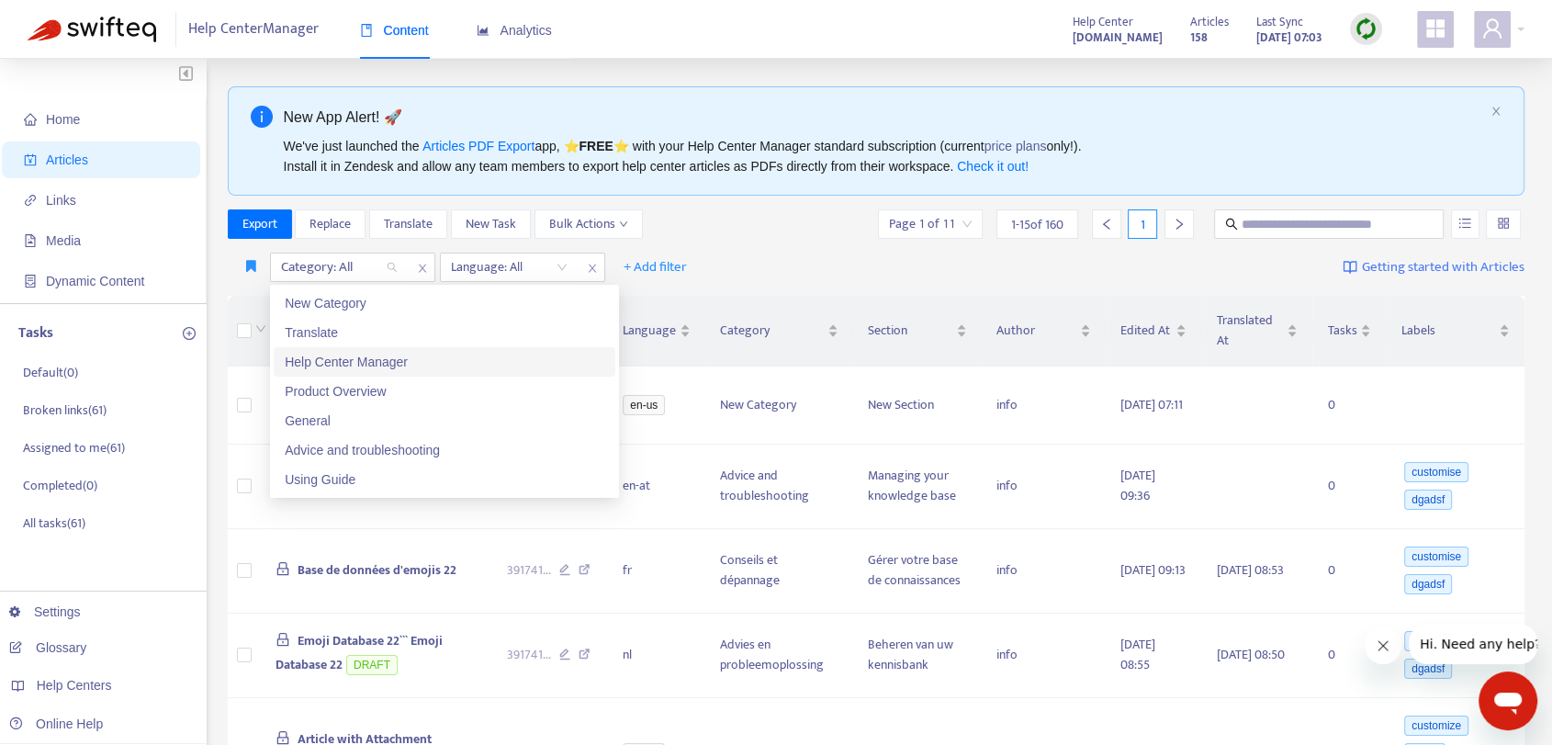
click at [398, 366] on div "Help Center Manager" at bounding box center [445, 362] width 320 height 20
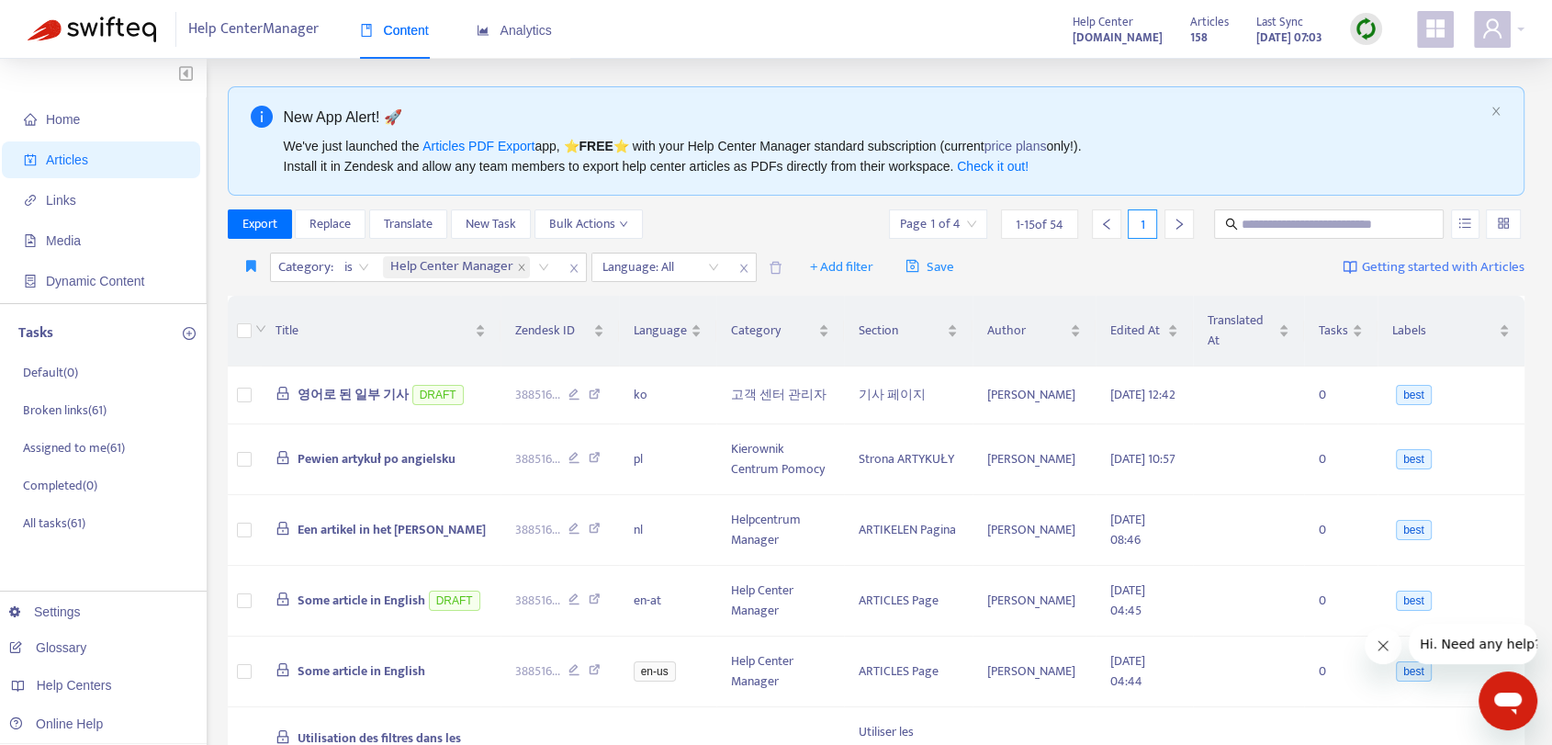
click at [709, 231] on div "Export Replace Translate New Task Bulk Actions Page 1 of 4 1 - 15 of 54 1" at bounding box center [877, 223] width 1298 height 29
click at [945, 273] on span "Save" at bounding box center [930, 267] width 49 height 22
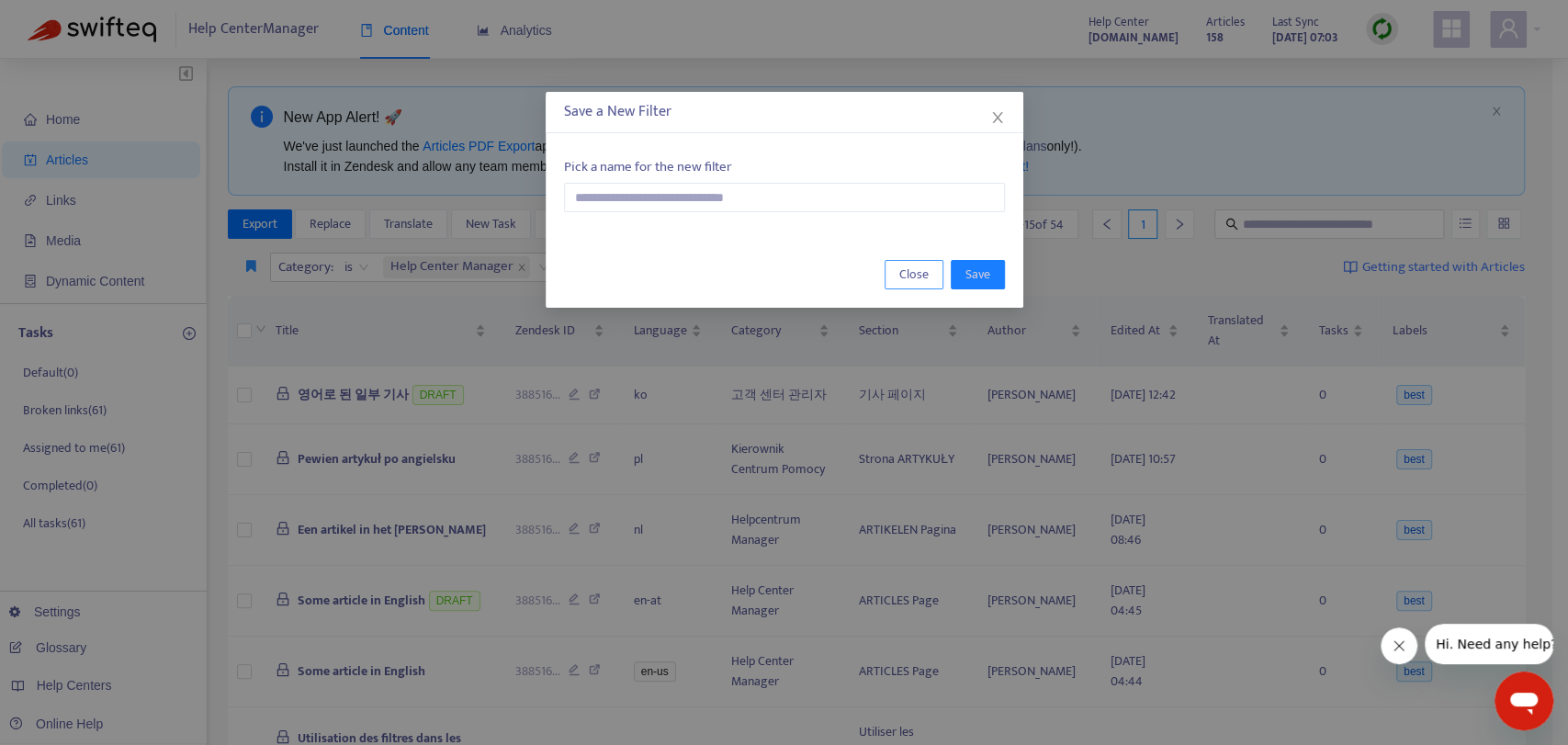
click at [933, 275] on button "Close" at bounding box center [913, 274] width 59 height 29
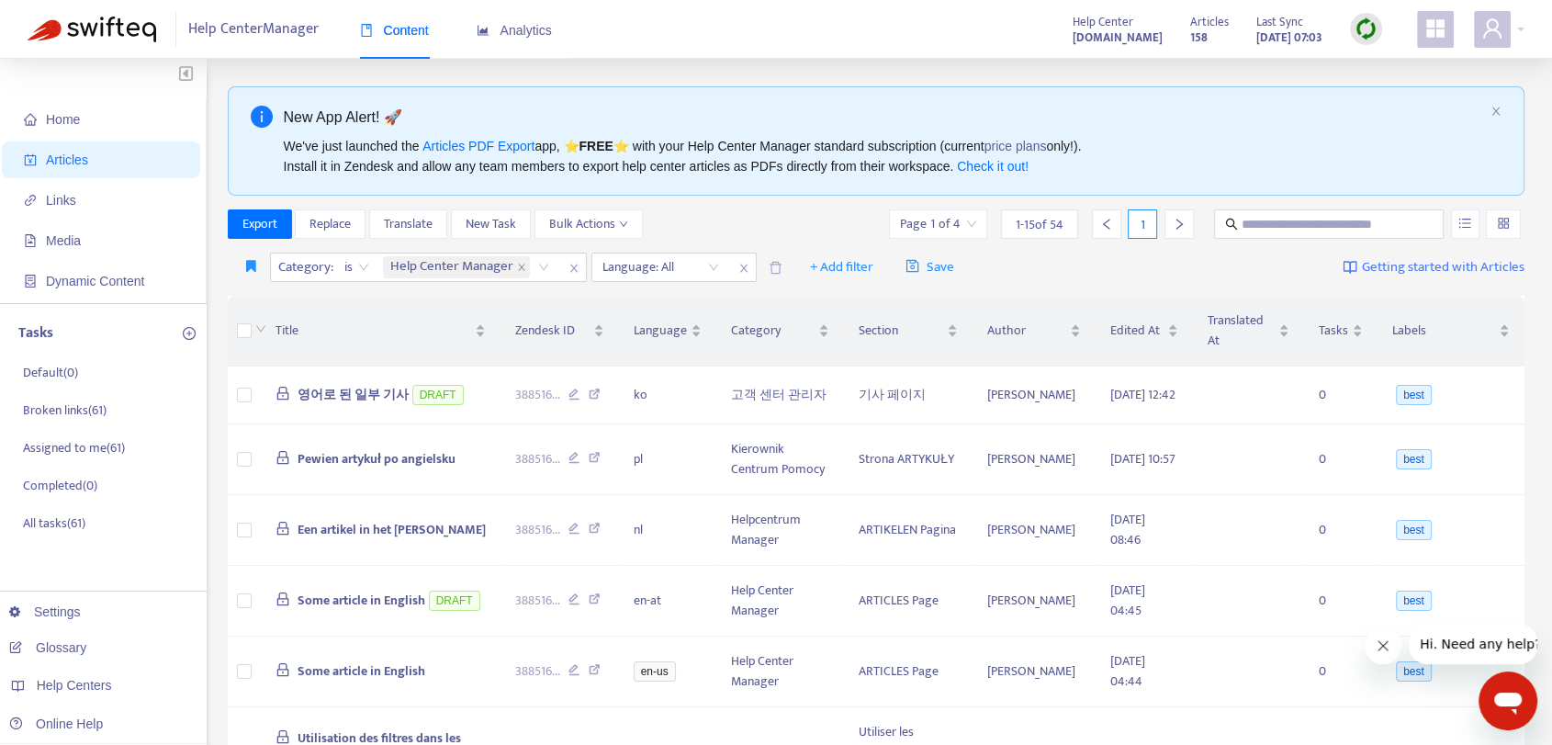
click at [445, 287] on div "Category : is Help Center Manager Language: All + Add filter Save Getting start…" at bounding box center [877, 267] width 1298 height 43
click at [650, 265] on div at bounding box center [651, 267] width 111 height 22
click at [653, 266] on div at bounding box center [651, 267] width 111 height 22
click at [739, 267] on icon "close" at bounding box center [743, 268] width 11 height 11
click at [917, 265] on div "Category : is Help Center Manager + Add filter Save Getting started with Articl…" at bounding box center [877, 267] width 1298 height 43
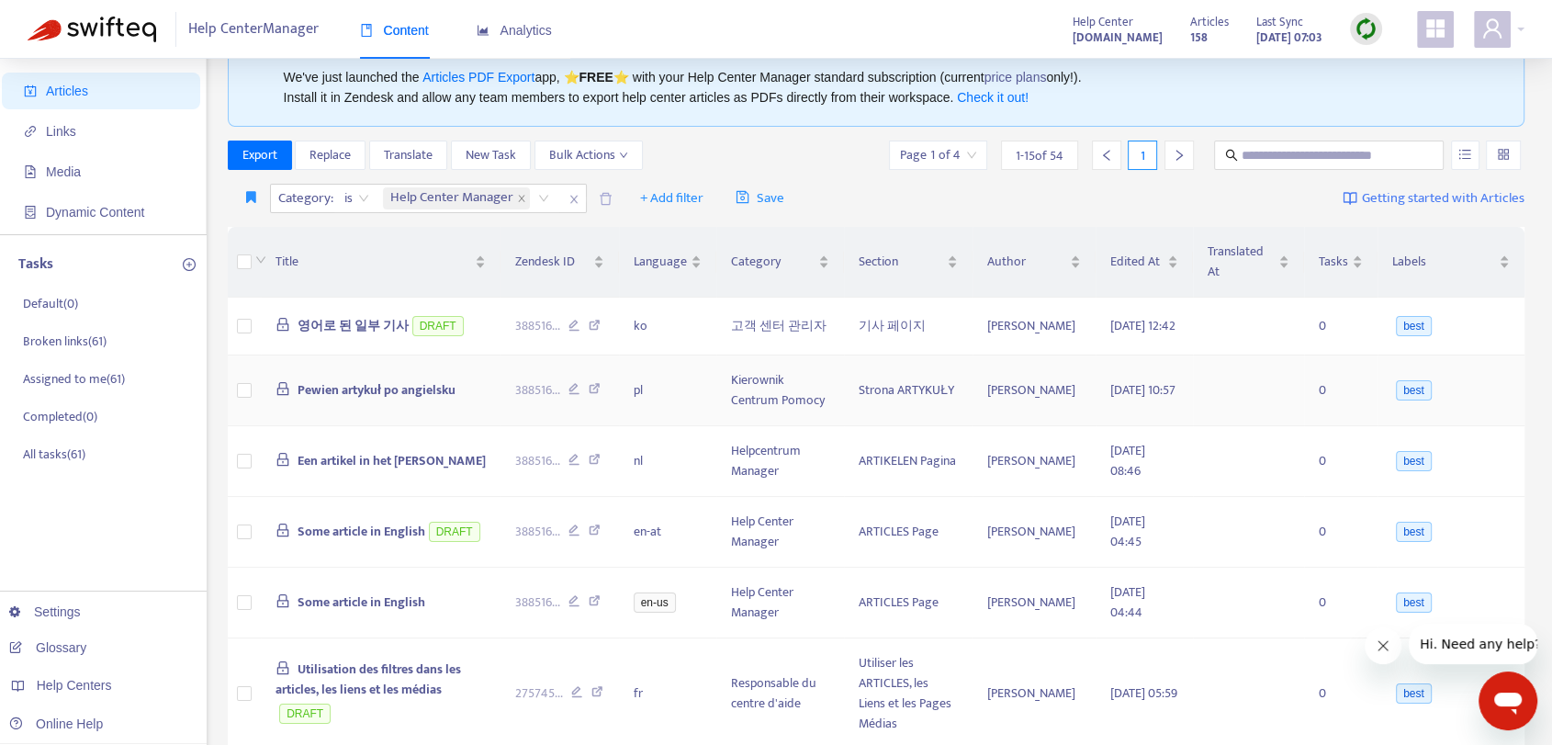
scroll to position [22, 0]
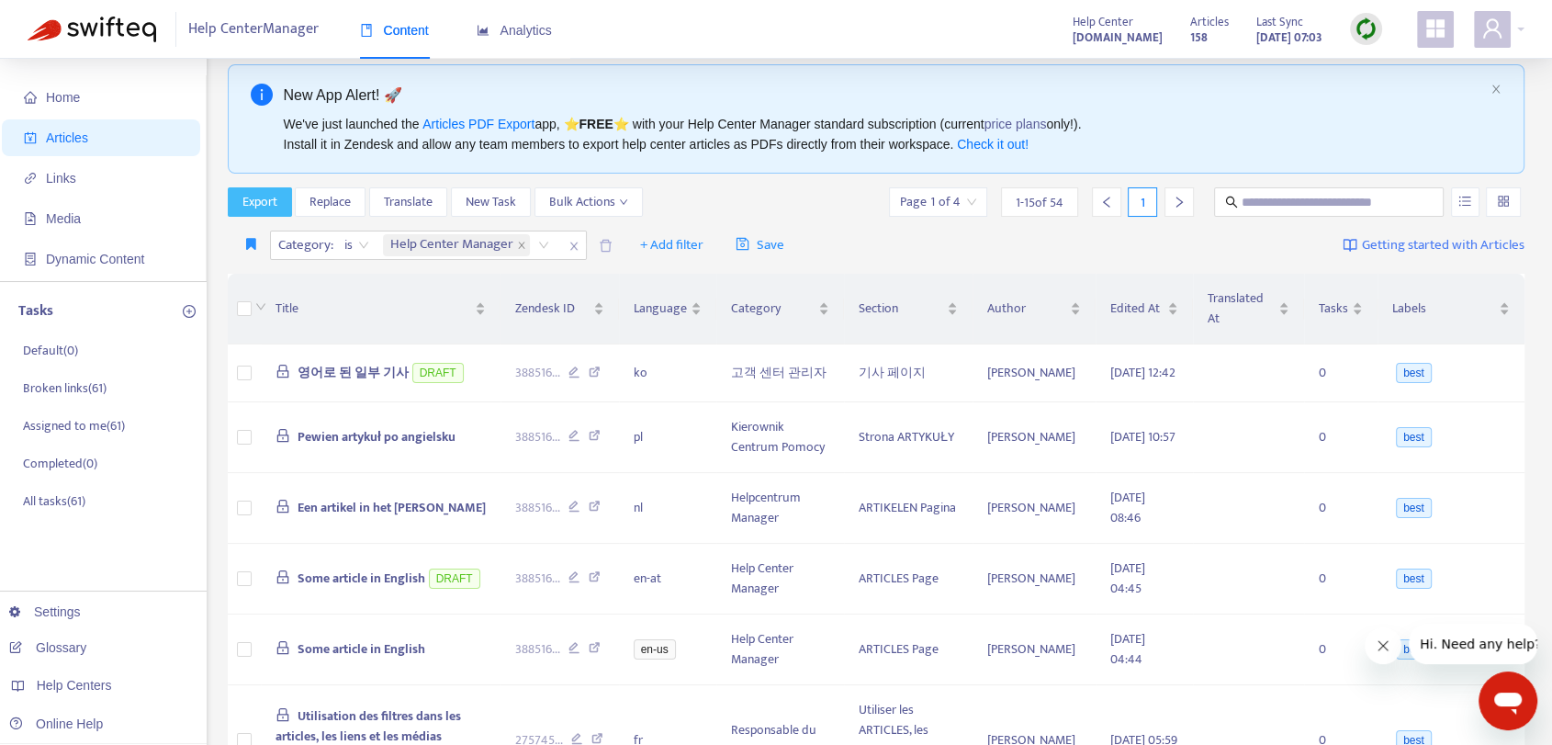
click at [272, 196] on span "Export" at bounding box center [259, 202] width 35 height 20
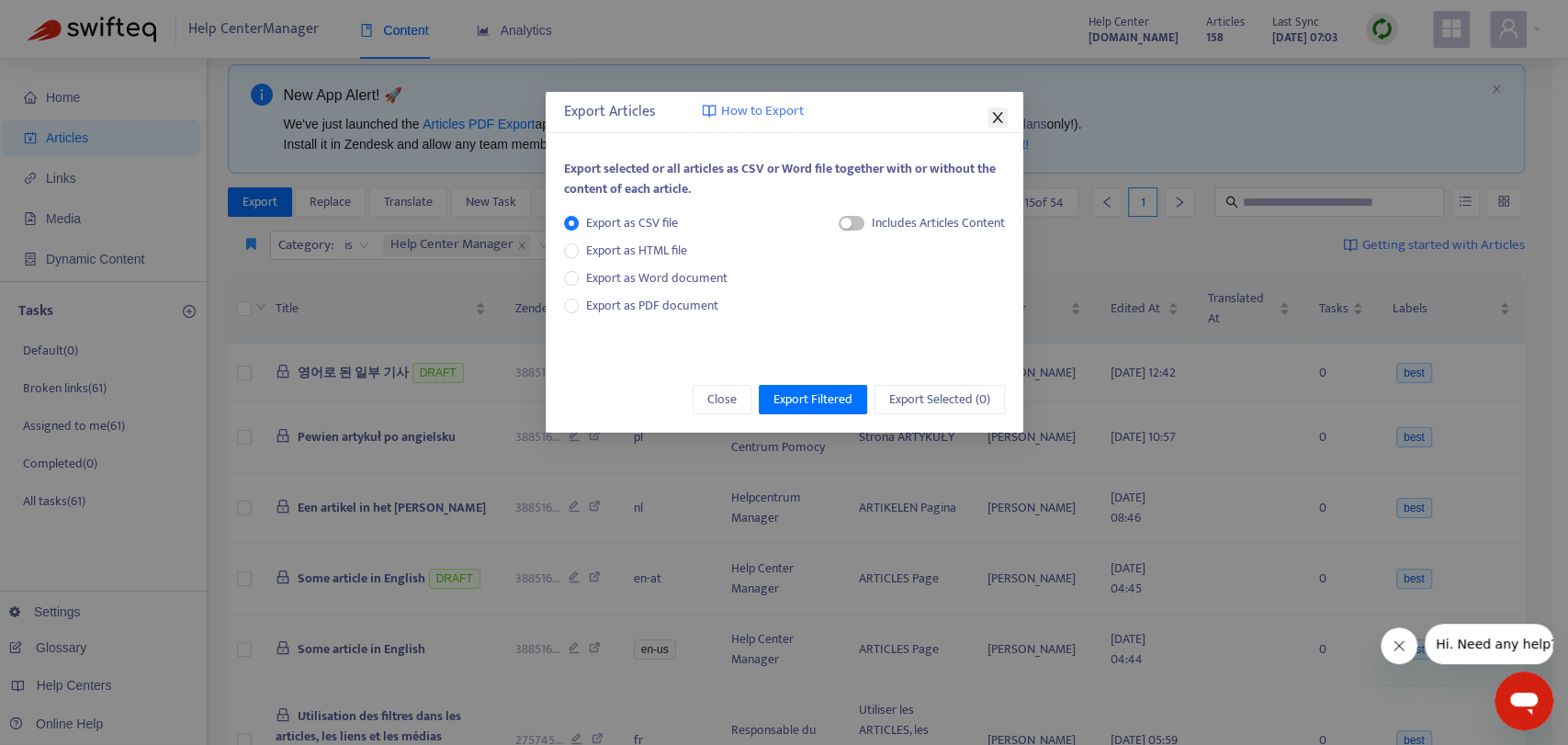
click at [997, 112] on icon "close" at bounding box center [997, 117] width 15 height 15
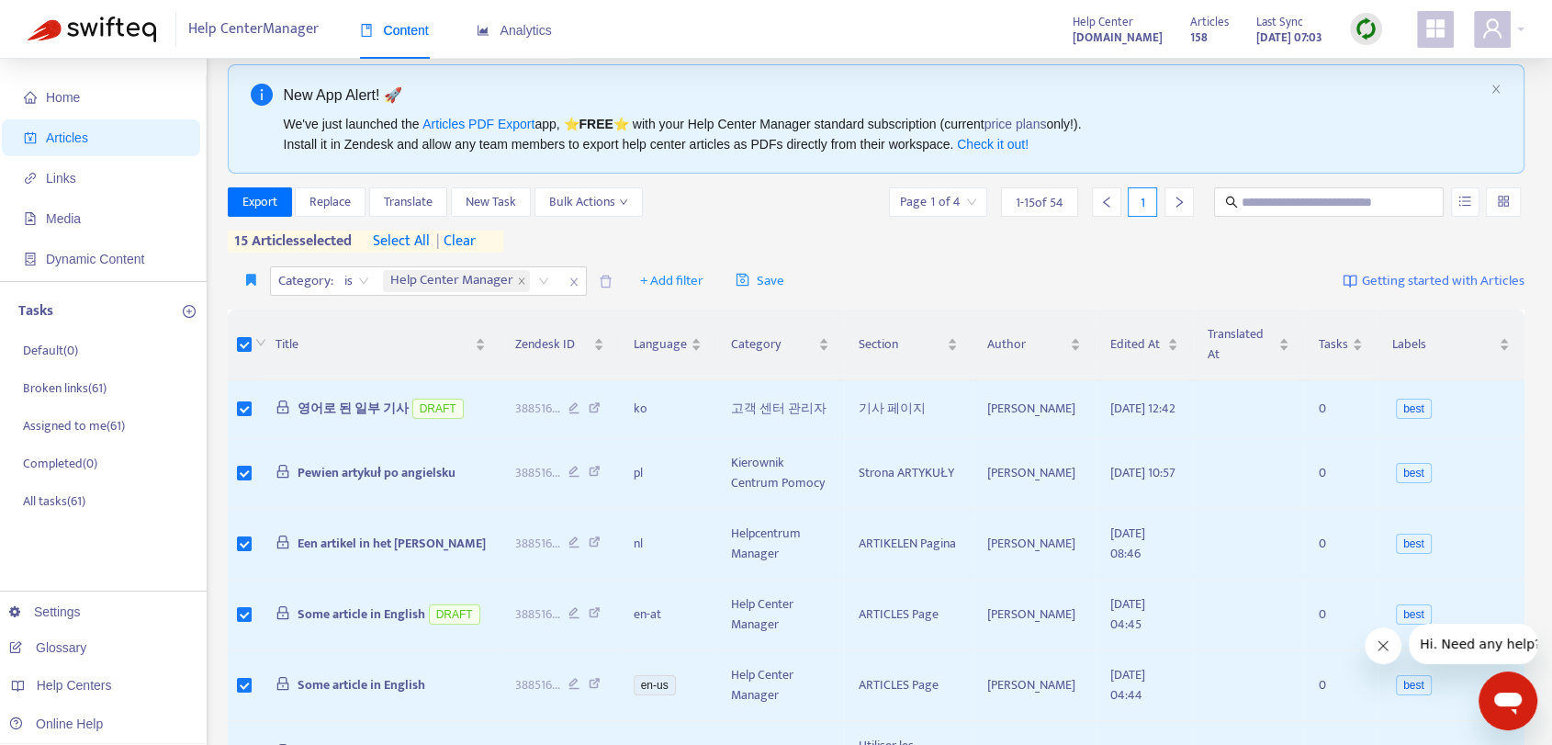
click at [430, 233] on span "select all" at bounding box center [401, 242] width 57 height 22
click at [264, 203] on span "Export" at bounding box center [259, 202] width 35 height 20
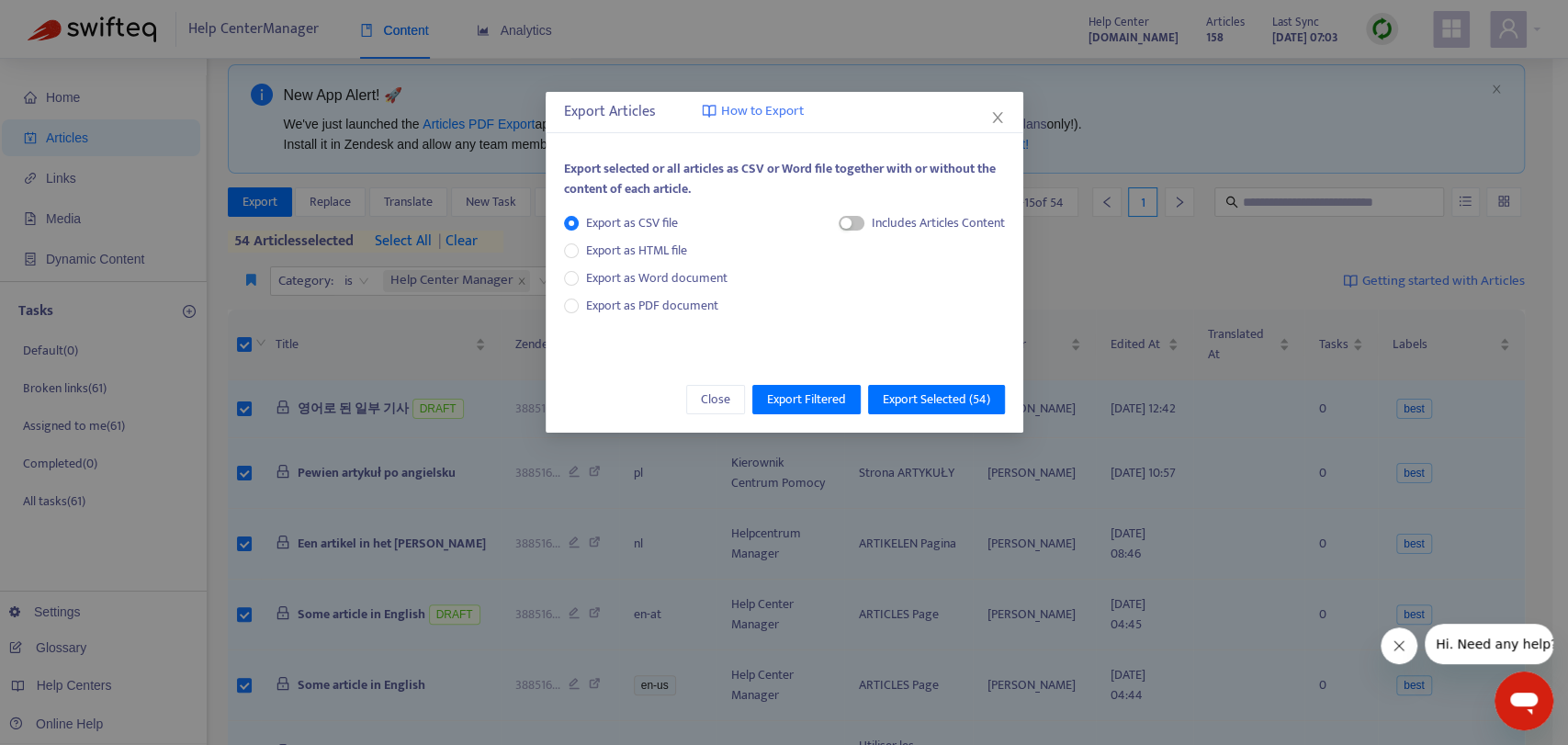
click at [1095, 281] on div "Export Articles How to Export Export selected or all articles as CSV or Word fi…" at bounding box center [784, 372] width 1568 height 745
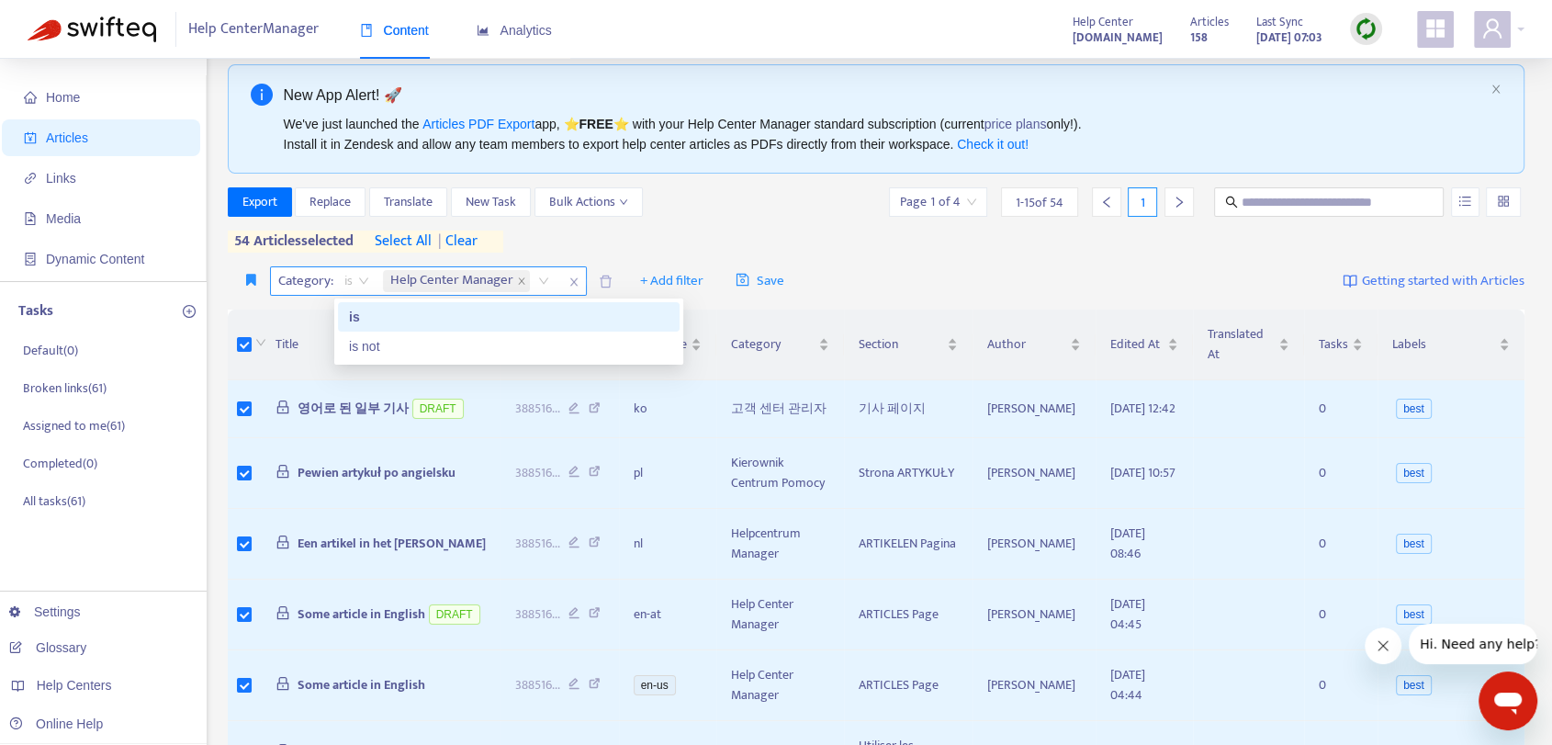
click at [356, 279] on span "is" at bounding box center [356, 281] width 25 height 28
click at [394, 348] on div "is not" at bounding box center [509, 346] width 320 height 20
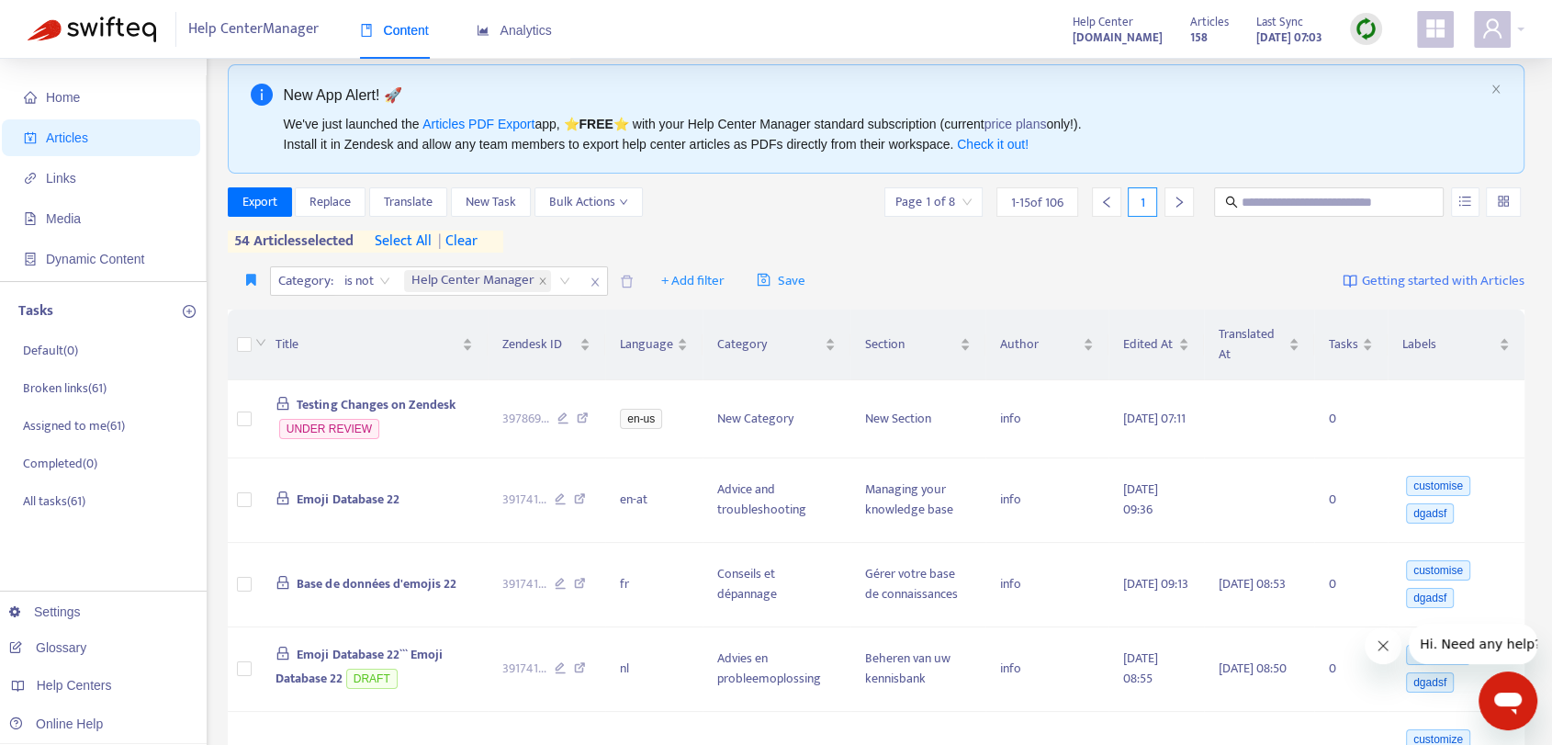
click at [417, 232] on span "select all" at bounding box center [403, 242] width 57 height 22
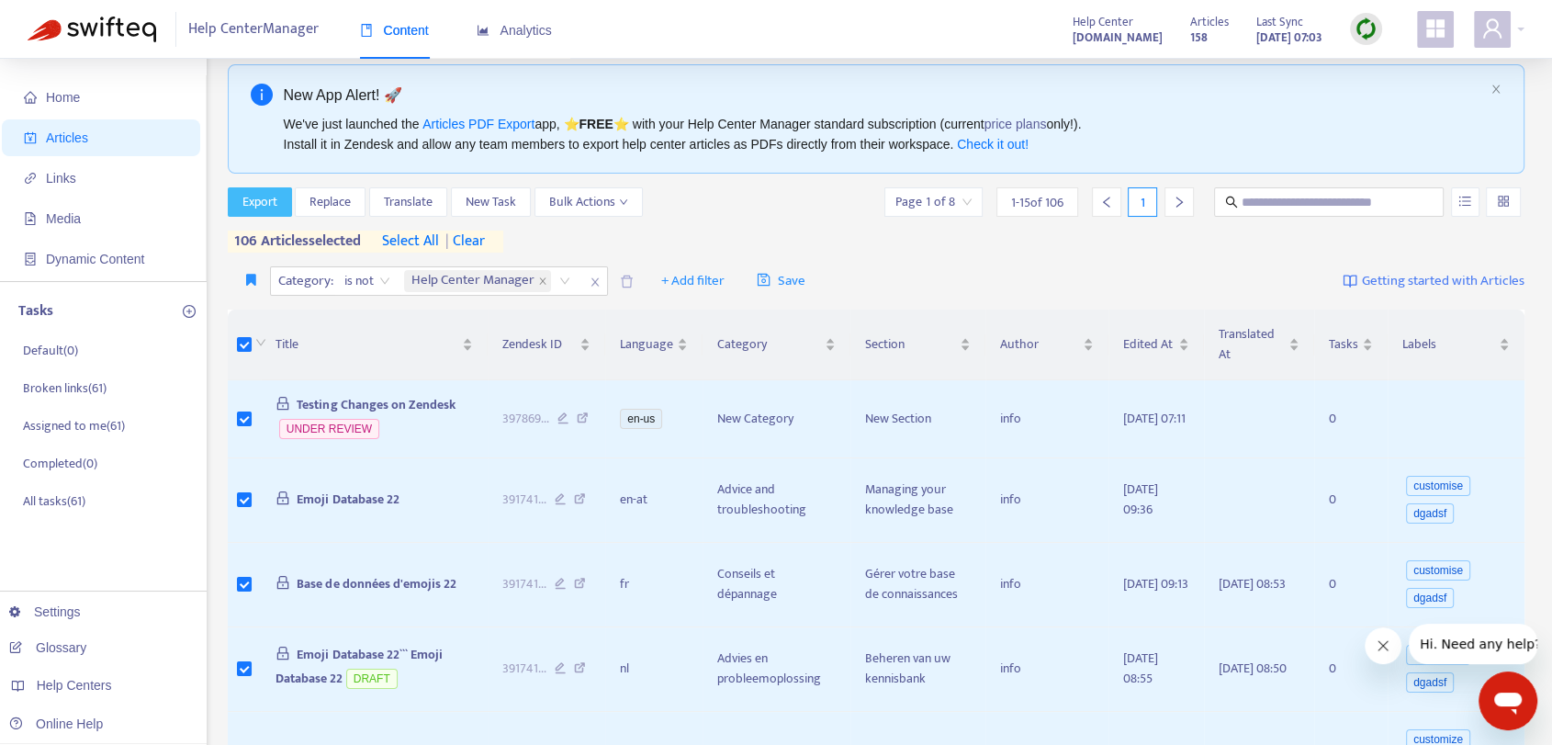
click at [247, 200] on span "Export" at bounding box center [259, 202] width 35 height 20
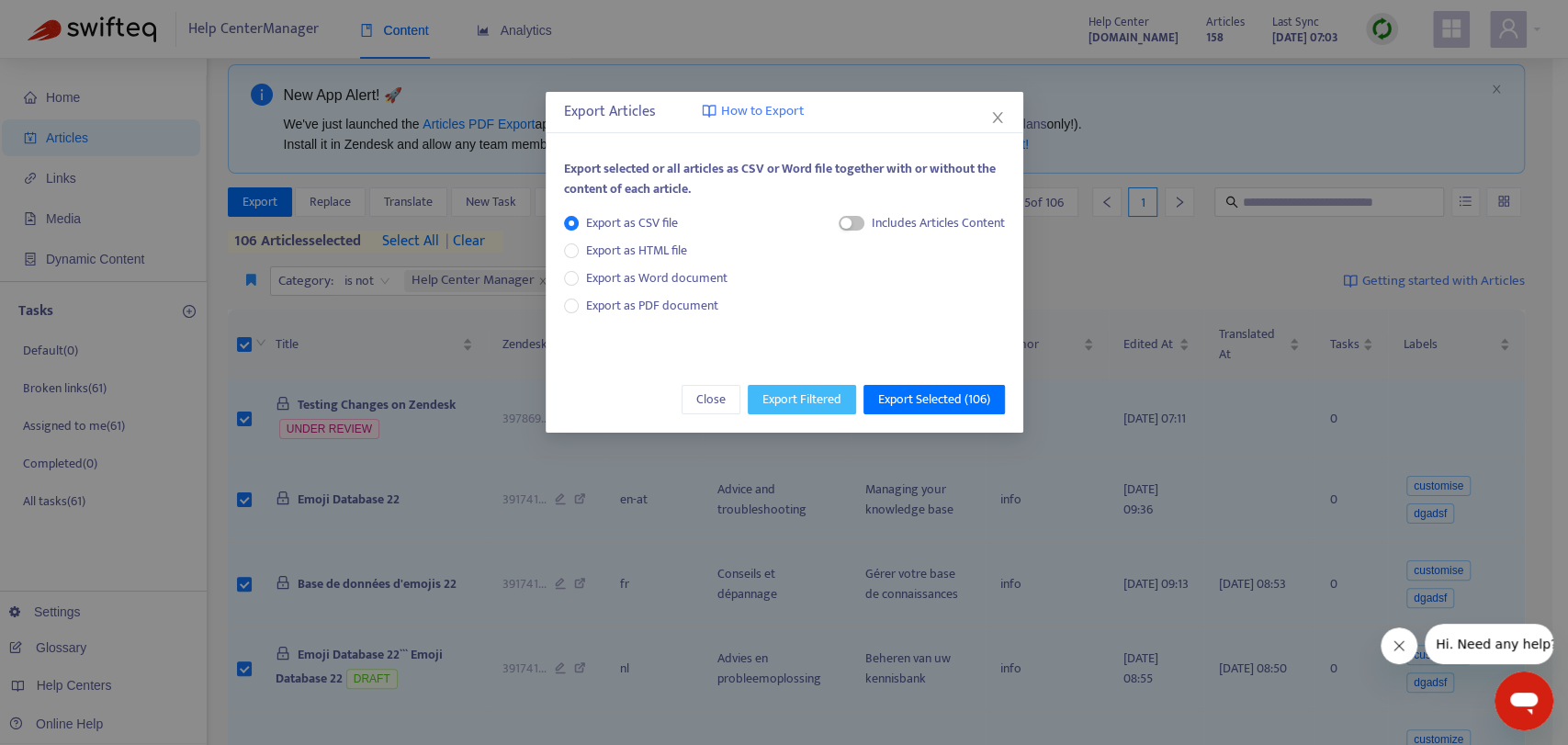
click at [824, 403] on span "Export Filtered" at bounding box center [801, 399] width 79 height 20
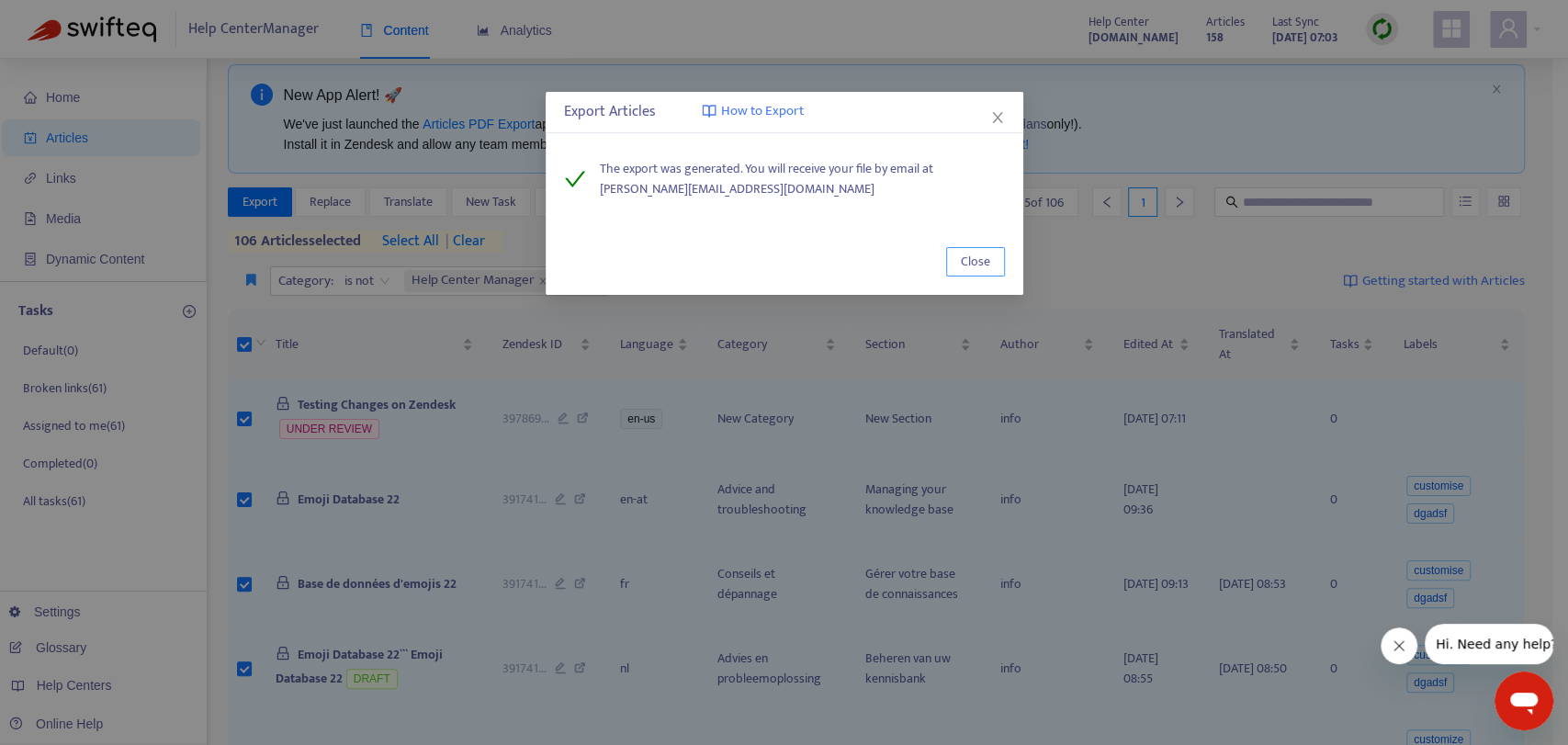
click at [984, 266] on span "Close" at bounding box center [975, 262] width 29 height 20
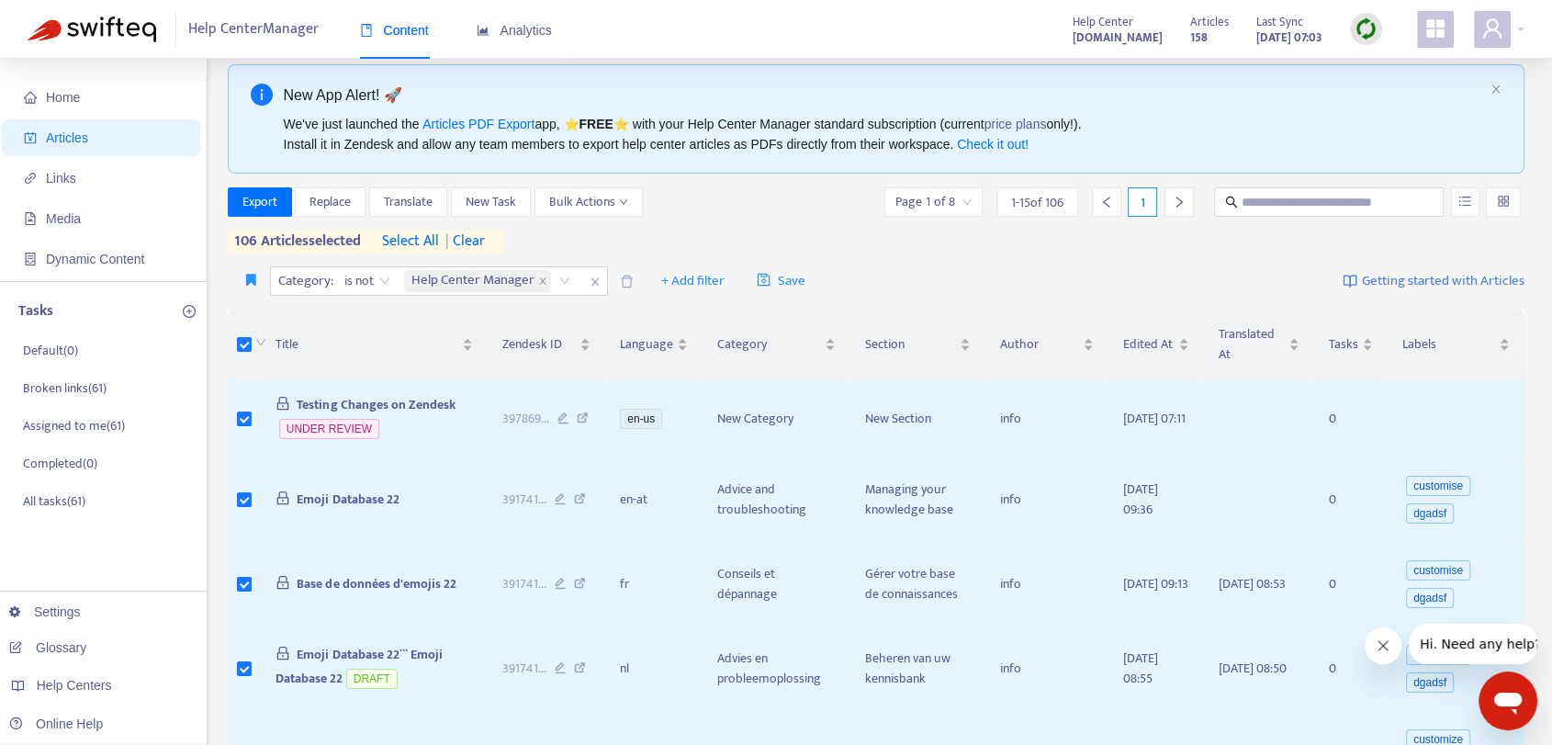
click at [778, 207] on div "Export Replace Translate New Task Bulk Actions Page 1 of 8 1 - 15 of 106 1" at bounding box center [877, 201] width 1298 height 29
click at [591, 281] on icon "close" at bounding box center [595, 281] width 11 height 11
click at [256, 315] on span "Test Filter" at bounding box center [273, 318] width 52 height 20
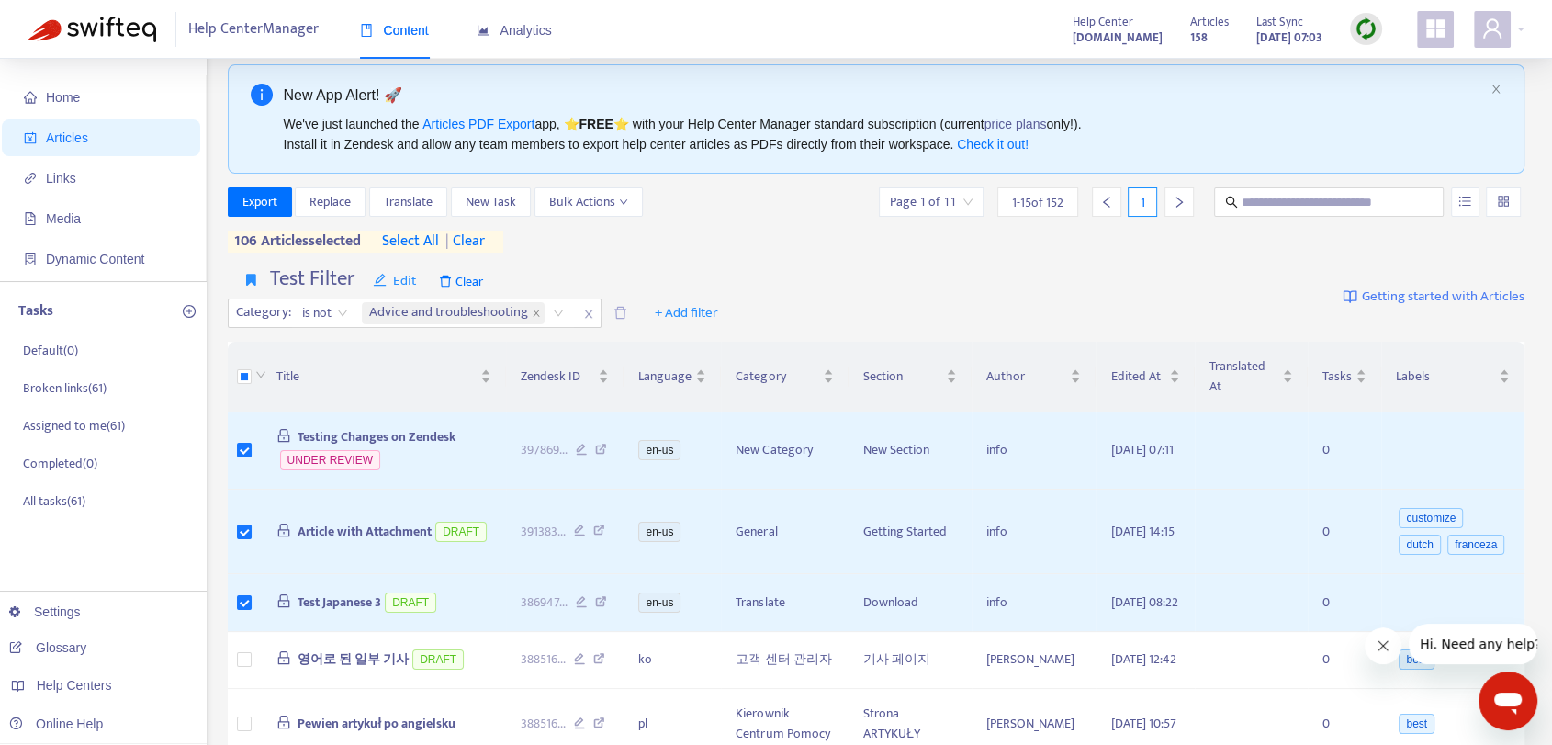
click at [942, 287] on div "Test Filter Edit Clear Category : is not Advice and troubleshooting + Add filte…" at bounding box center [877, 297] width 1298 height 75
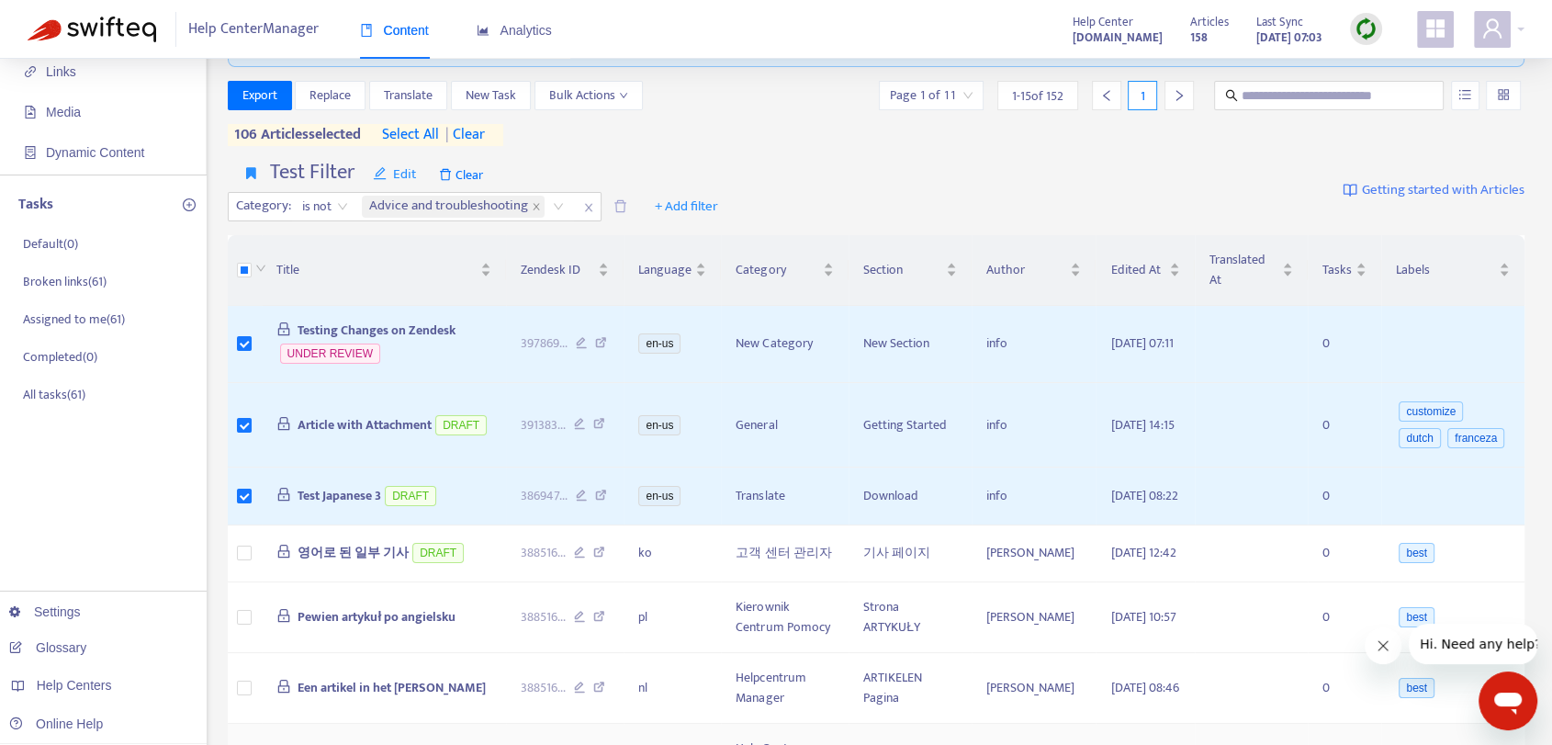
scroll to position [0, 0]
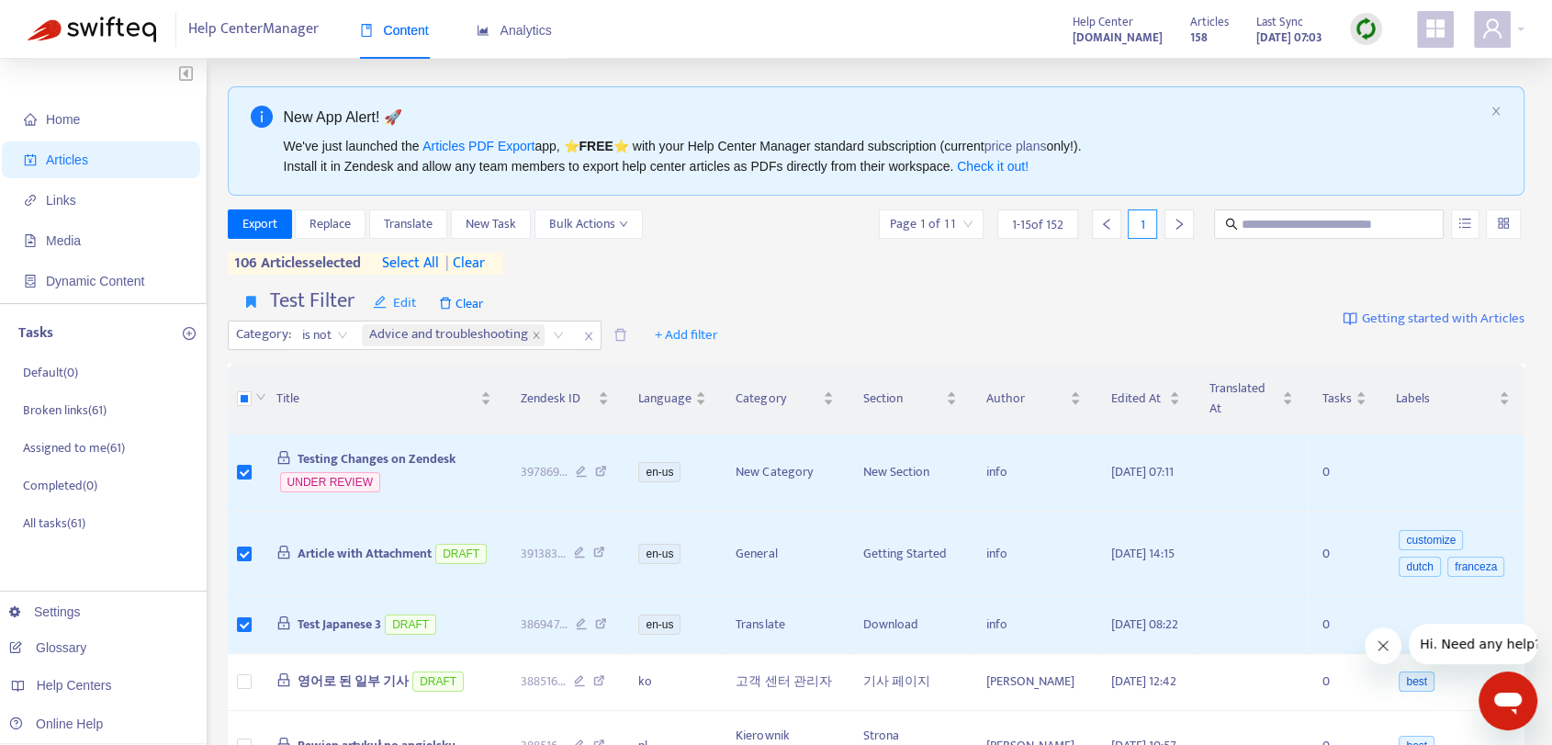
click at [764, 257] on div "Export Replace Translate New Task Bulk Actions Page 1 of 11 1 - 15 of 152 1 106…" at bounding box center [877, 241] width 1298 height 65
click at [476, 258] on span "| clear" at bounding box center [462, 264] width 46 height 22
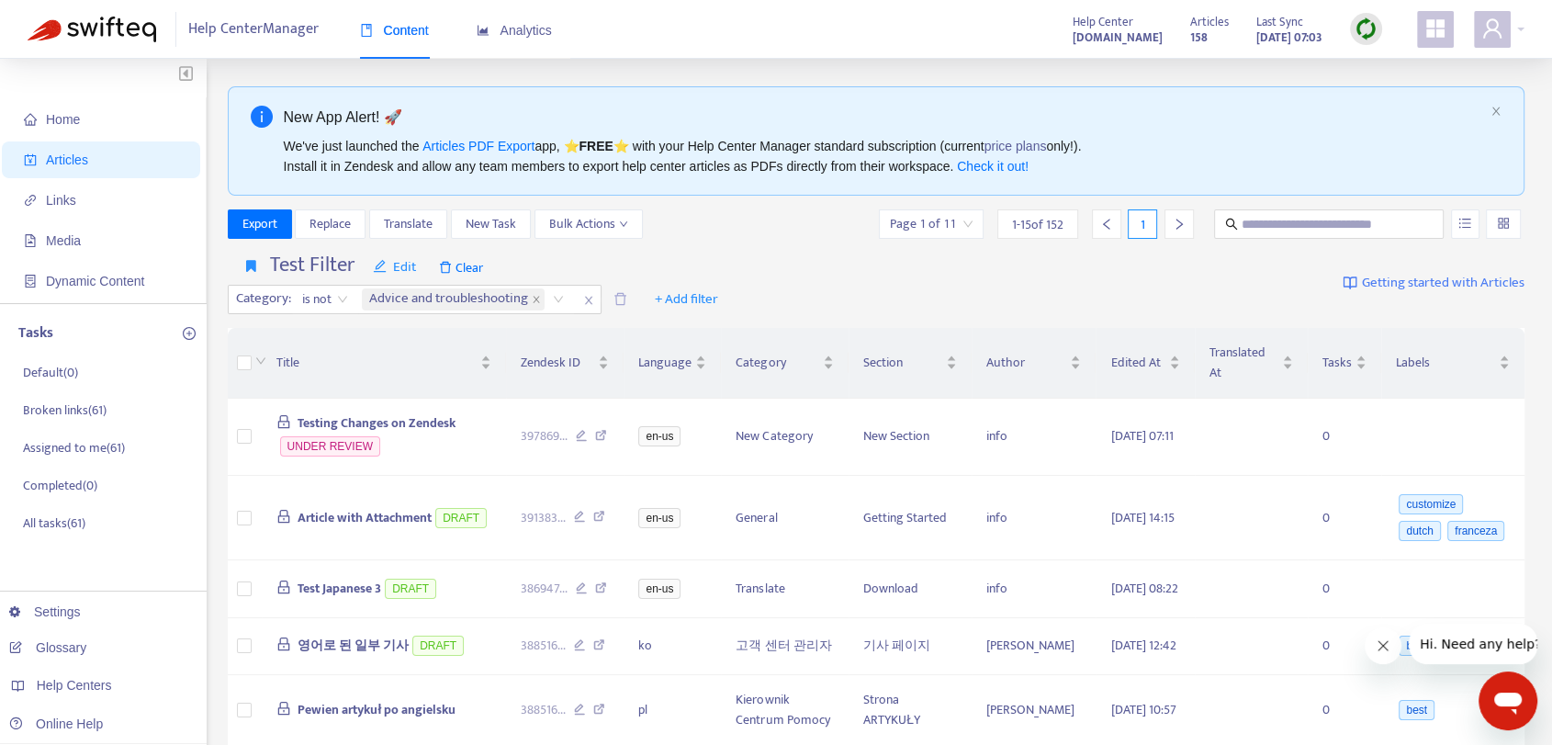
click at [785, 248] on div "Test Filter Edit Clear Category : is not Advice and troubleshooting + Add filte…" at bounding box center [877, 283] width 1298 height 75
click at [96, 157] on span "Articles" at bounding box center [105, 159] width 162 height 37
click at [105, 119] on span "Home" at bounding box center [105, 119] width 162 height 37
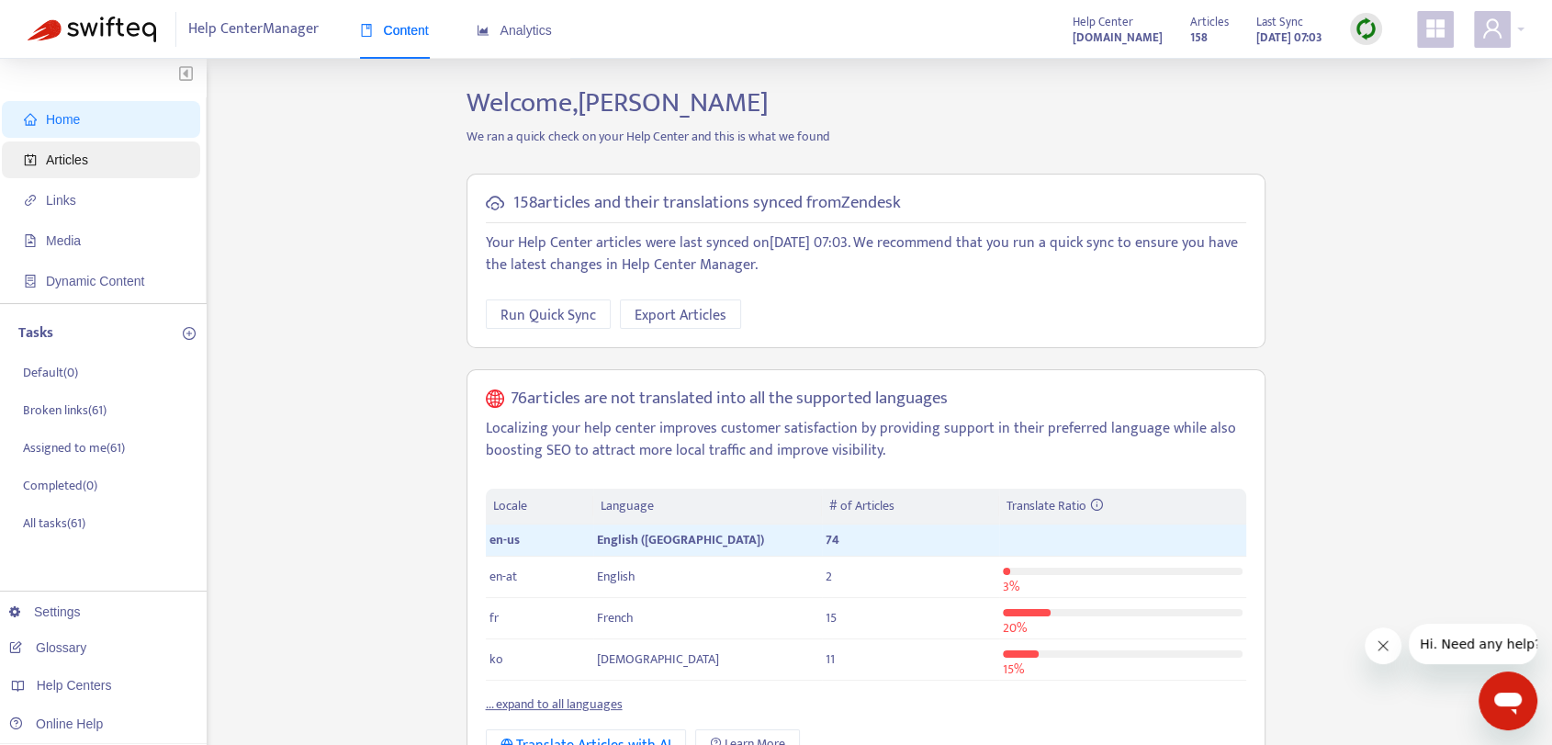
click at [105, 166] on span "Articles" at bounding box center [105, 159] width 162 height 37
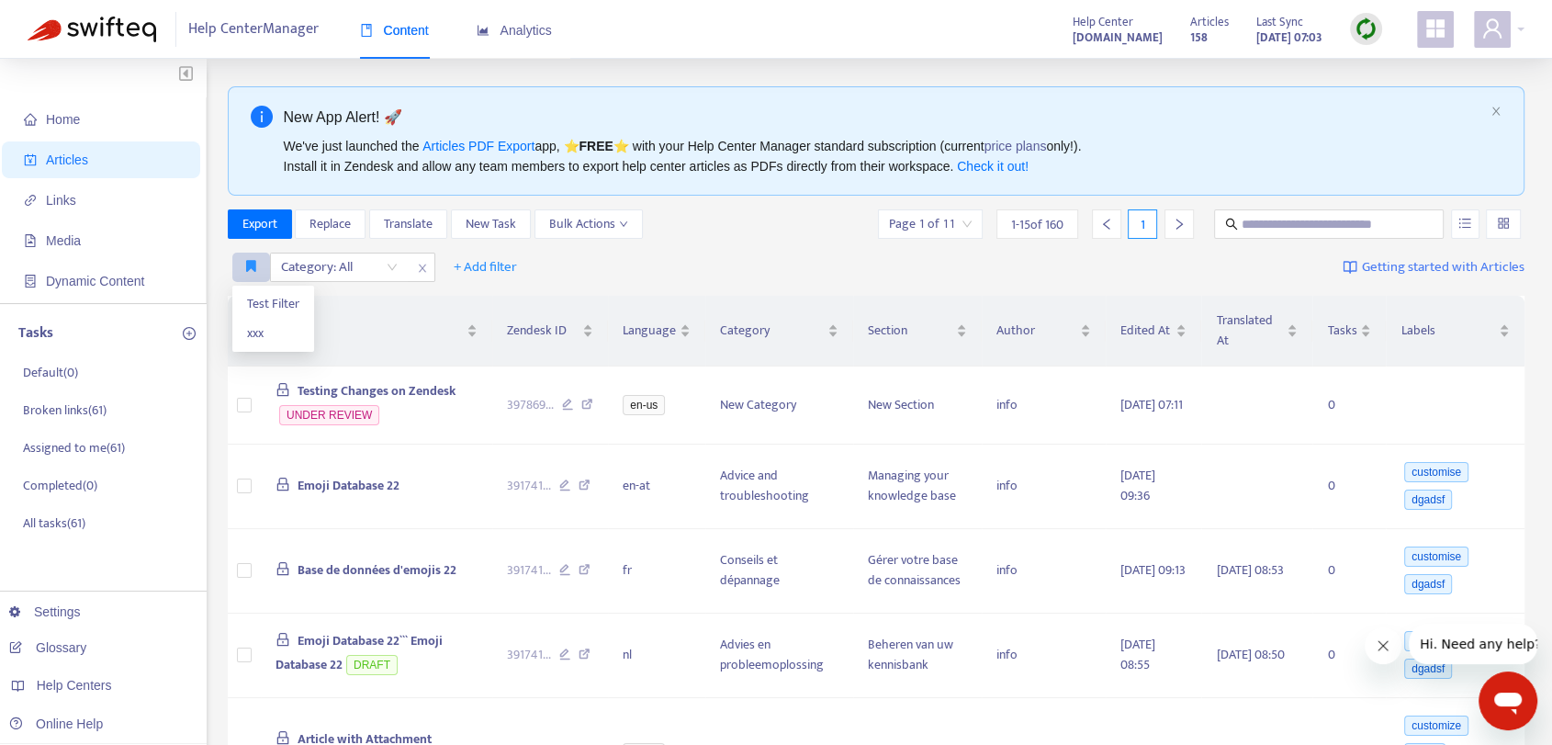
click at [259, 273] on button "button" at bounding box center [251, 267] width 38 height 29
click at [246, 268] on icon "button" at bounding box center [251, 266] width 10 height 14
click at [276, 305] on span "Test Filter" at bounding box center [273, 304] width 52 height 20
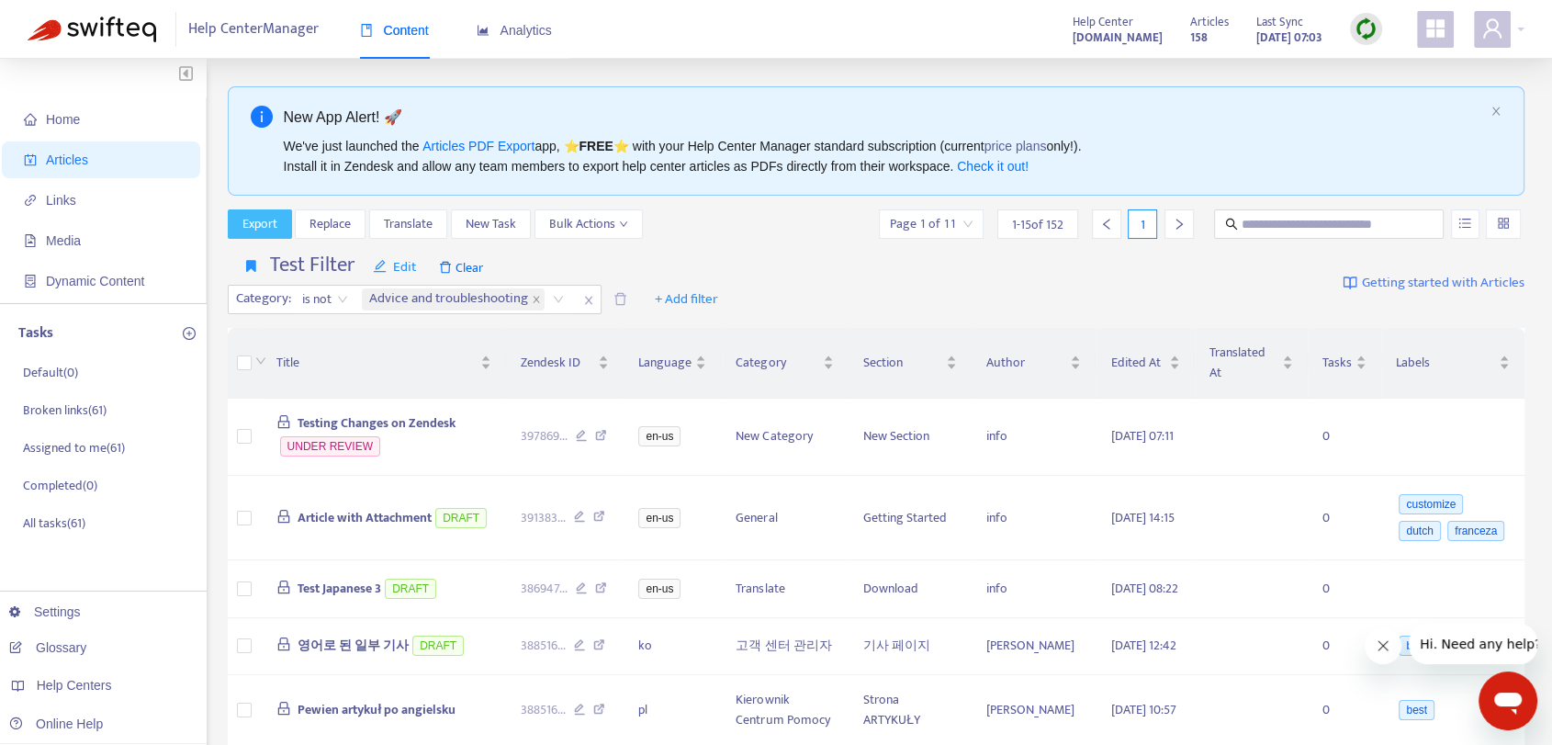
click at [273, 214] on span "Export" at bounding box center [259, 224] width 35 height 20
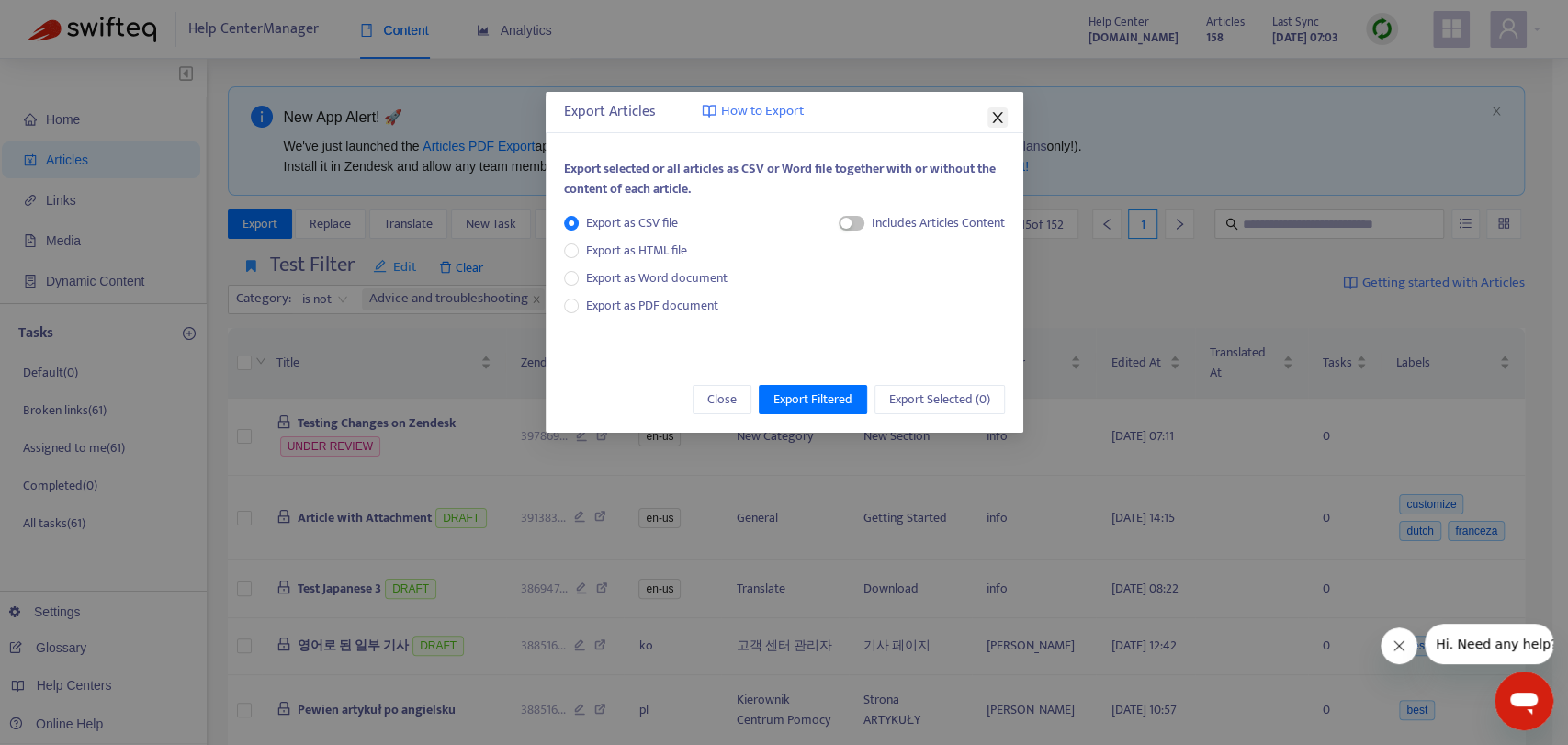
click at [995, 118] on icon "close" at bounding box center [997, 117] width 10 height 11
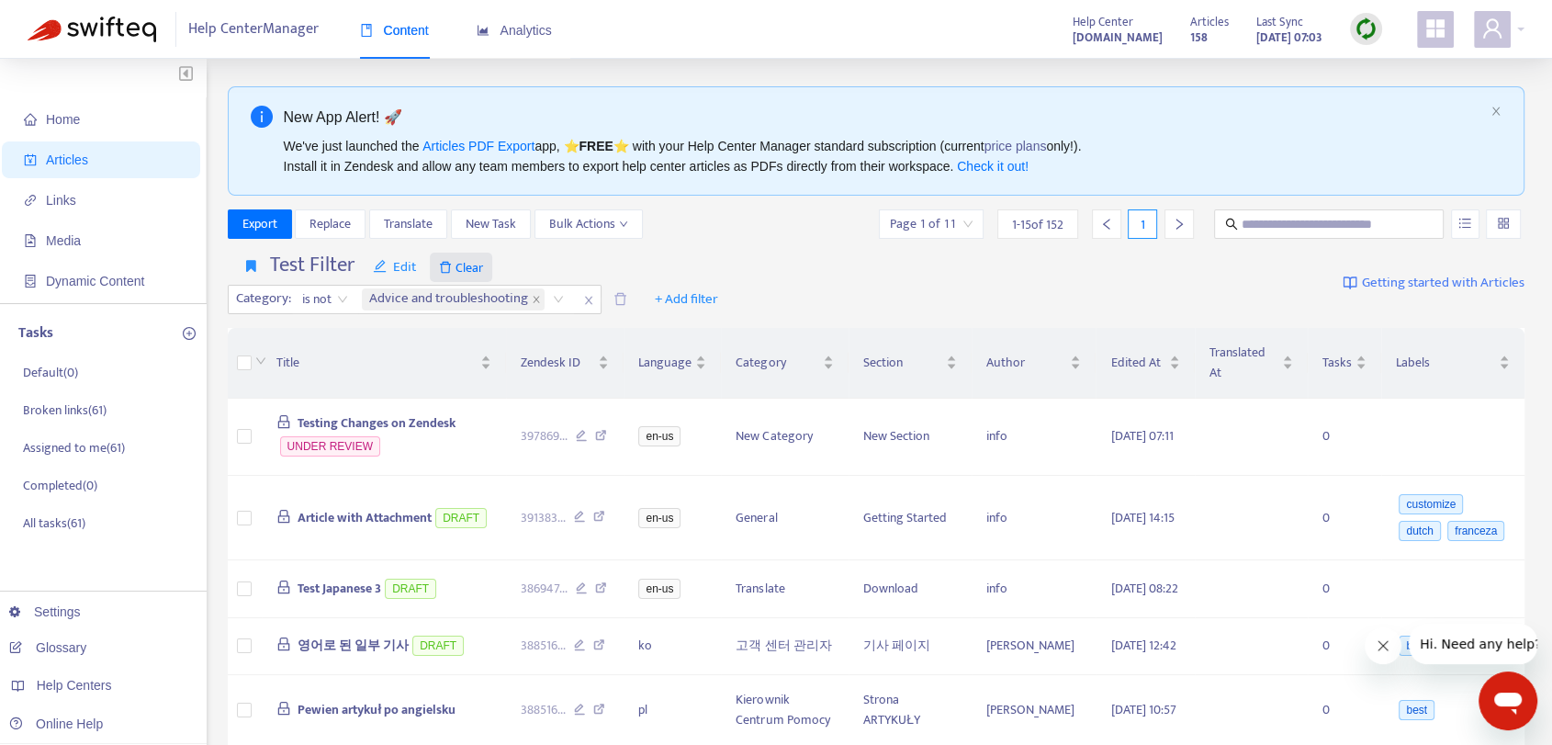
click at [464, 269] on span "Clear" at bounding box center [461, 267] width 62 height 29
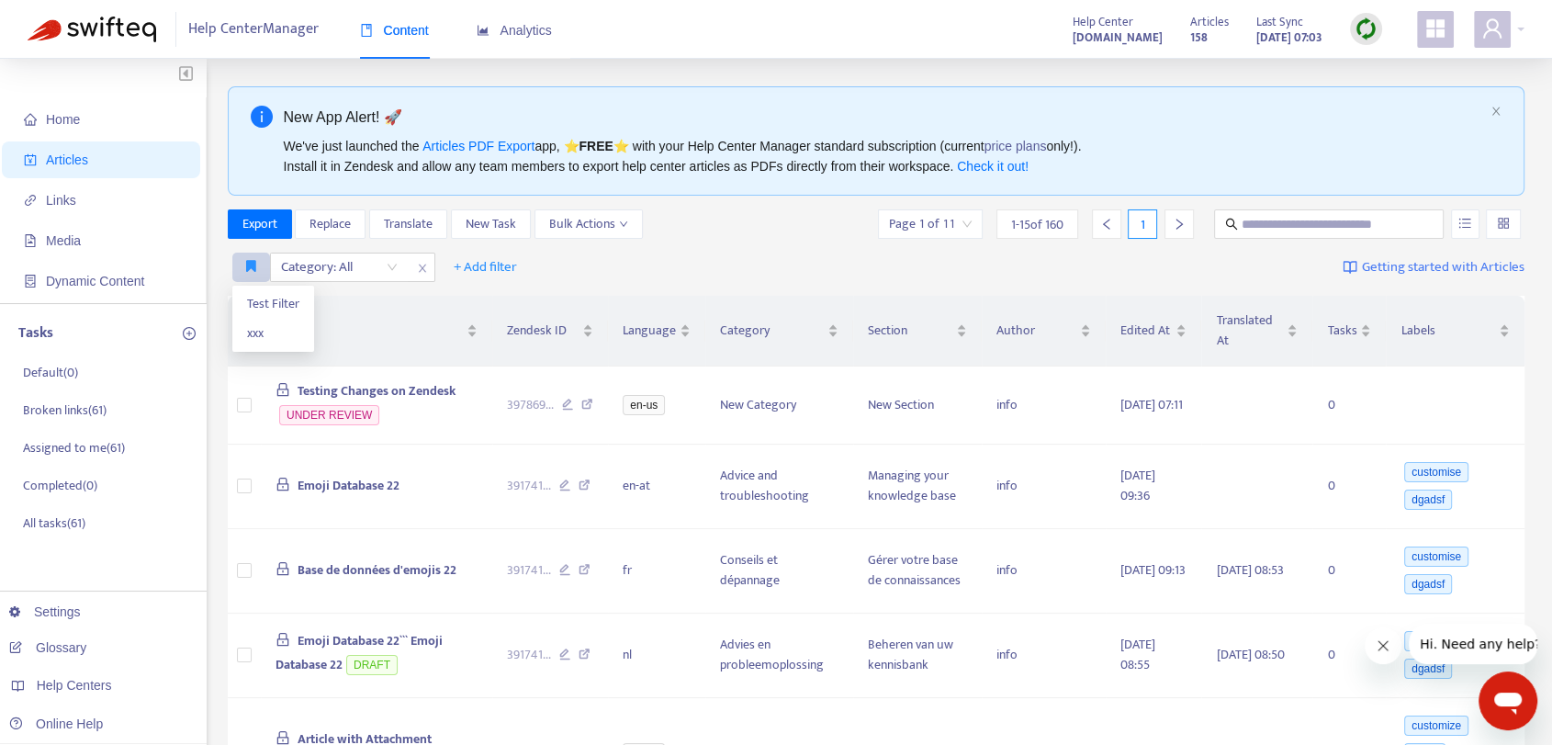
click at [256, 269] on button "button" at bounding box center [251, 267] width 38 height 29
click at [297, 303] on span "Test Filter" at bounding box center [273, 304] width 52 height 20
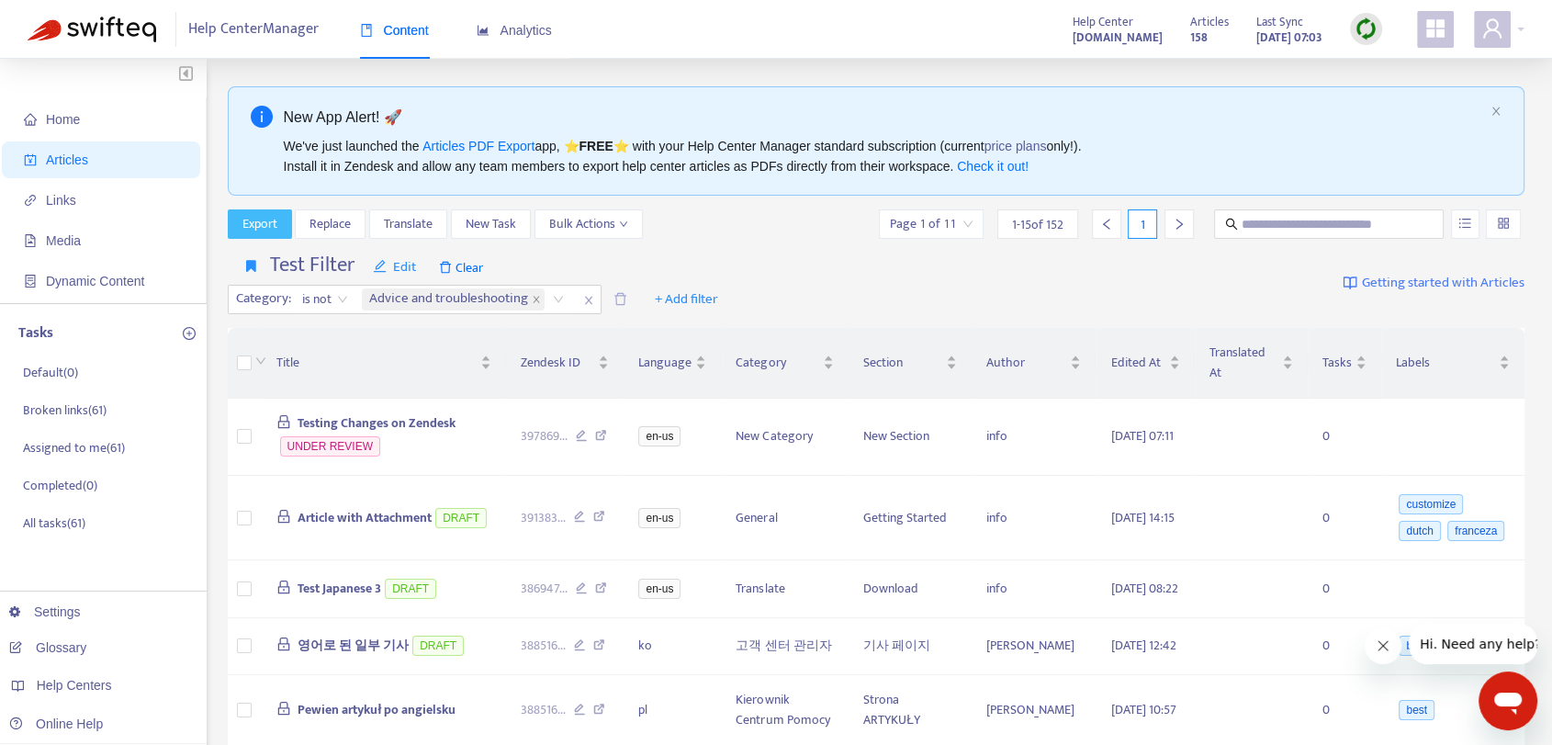
click at [269, 230] on span "Export" at bounding box center [259, 224] width 35 height 20
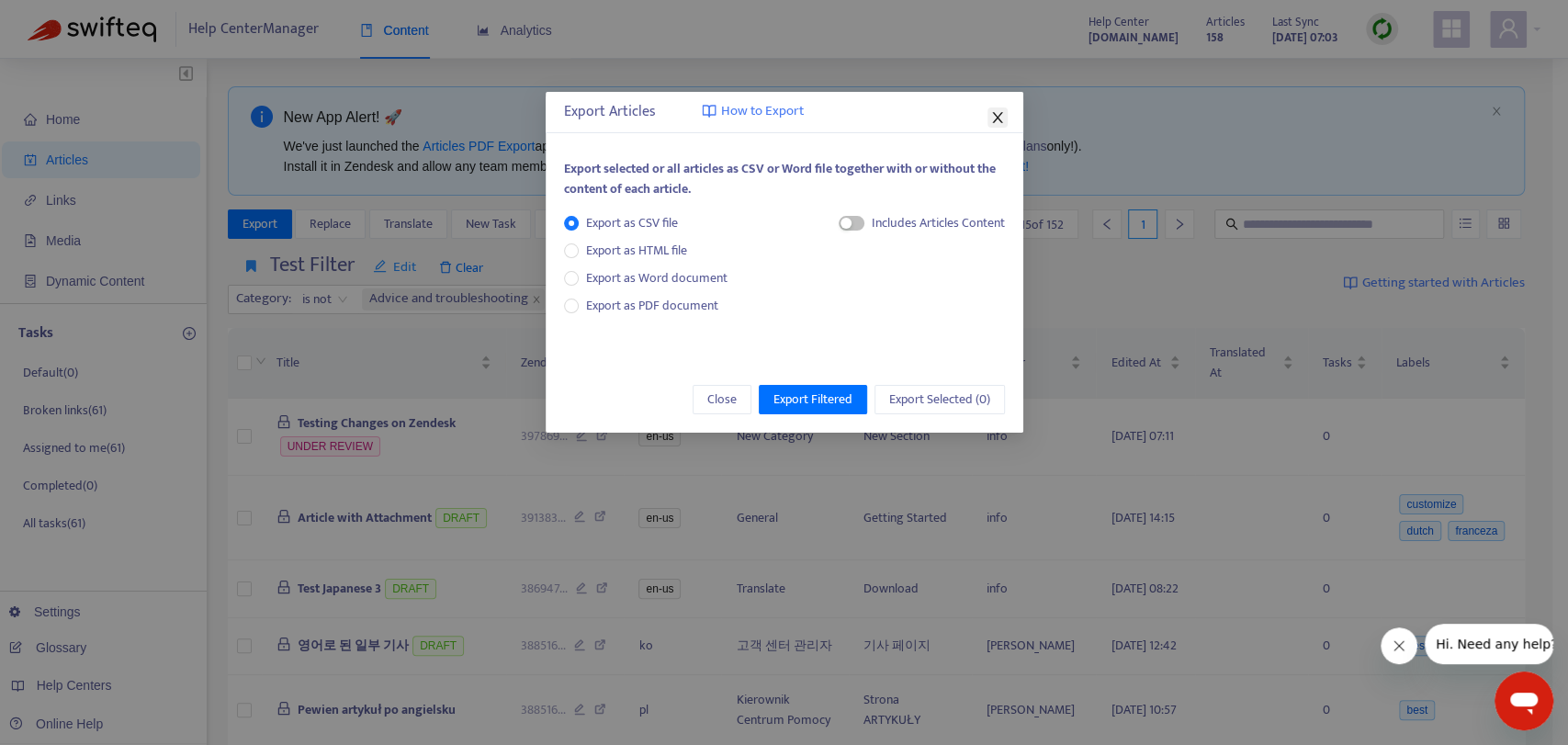
click at [999, 118] on icon "close" at bounding box center [997, 117] width 15 height 15
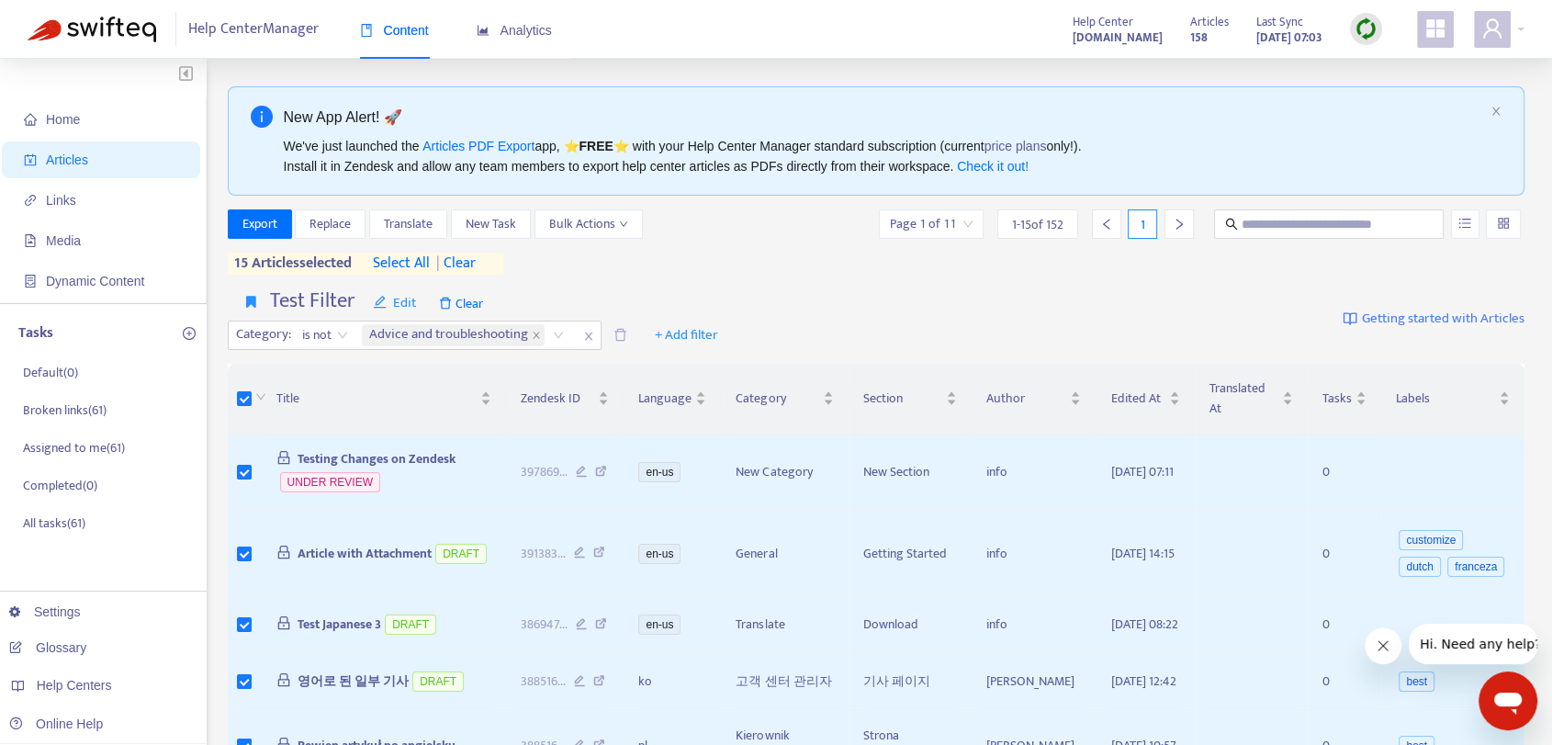
click at [412, 259] on span "select all" at bounding box center [401, 264] width 57 height 22
click at [275, 220] on span "Export" at bounding box center [259, 224] width 35 height 20
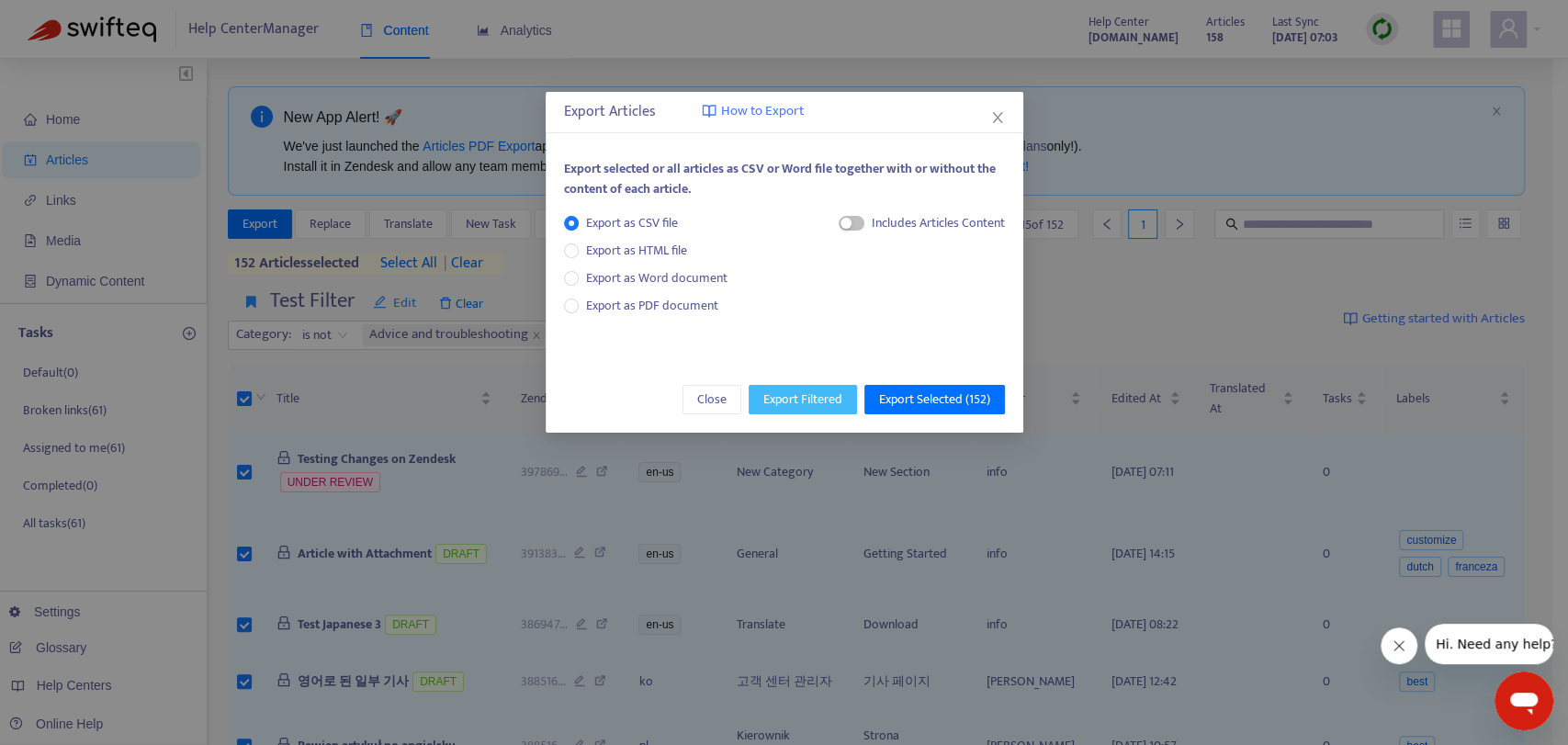
click at [794, 401] on span "Export Filtered" at bounding box center [802, 399] width 79 height 20
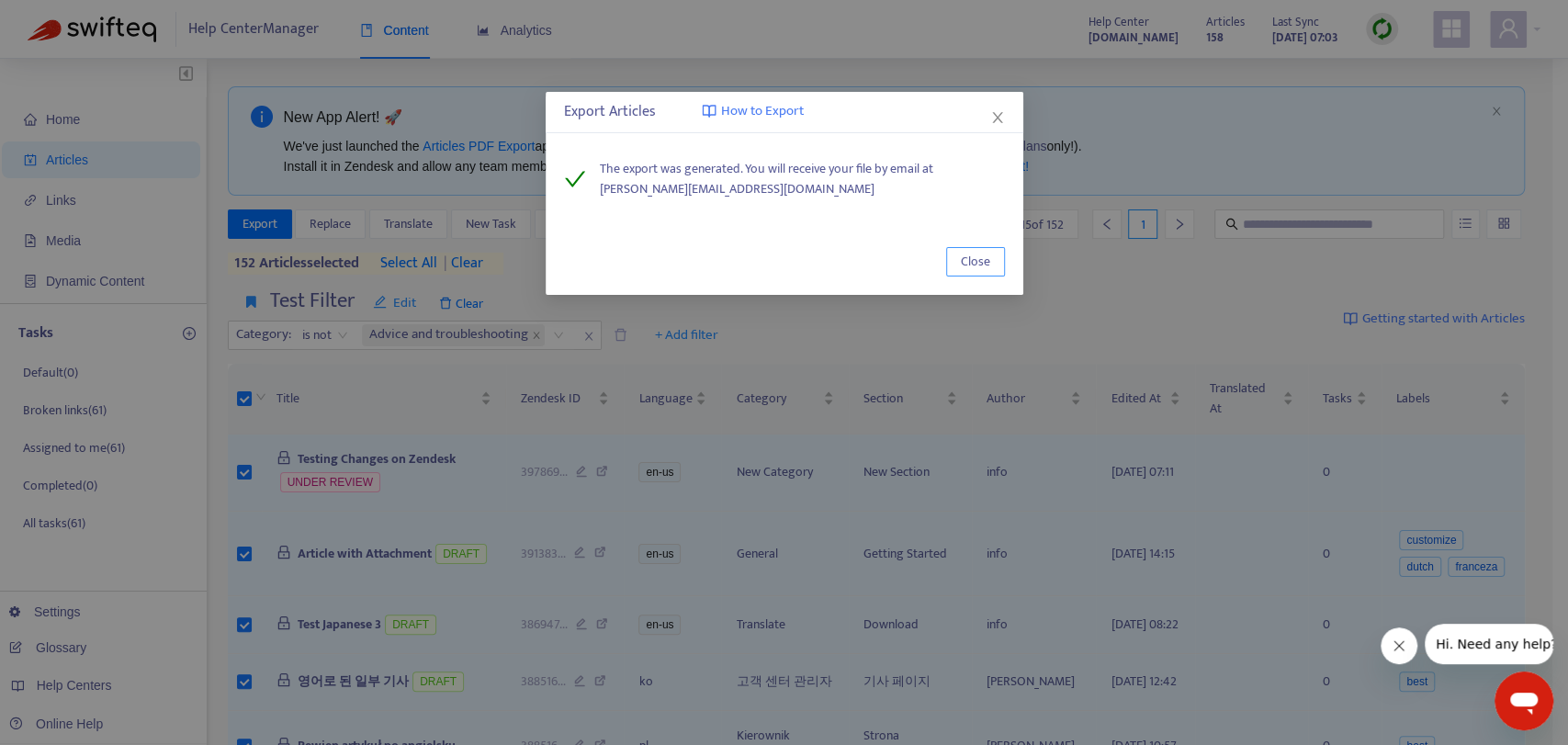
click at [986, 264] on span "Close" at bounding box center [975, 262] width 29 height 20
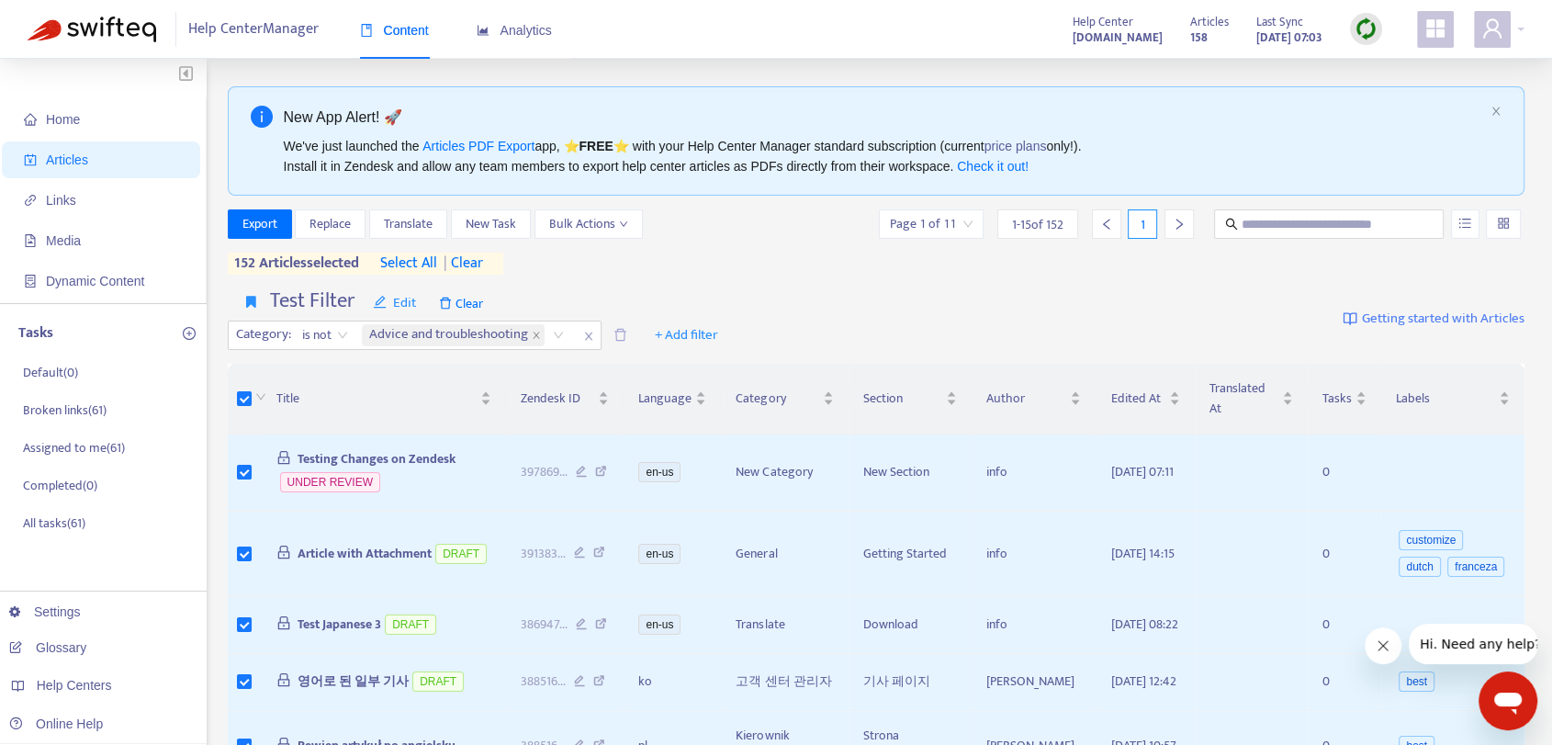
click at [92, 159] on span "Articles" at bounding box center [105, 159] width 162 height 37
click at [61, 161] on span "Articles" at bounding box center [67, 159] width 42 height 15
click at [87, 124] on span "Home" at bounding box center [105, 119] width 162 height 37
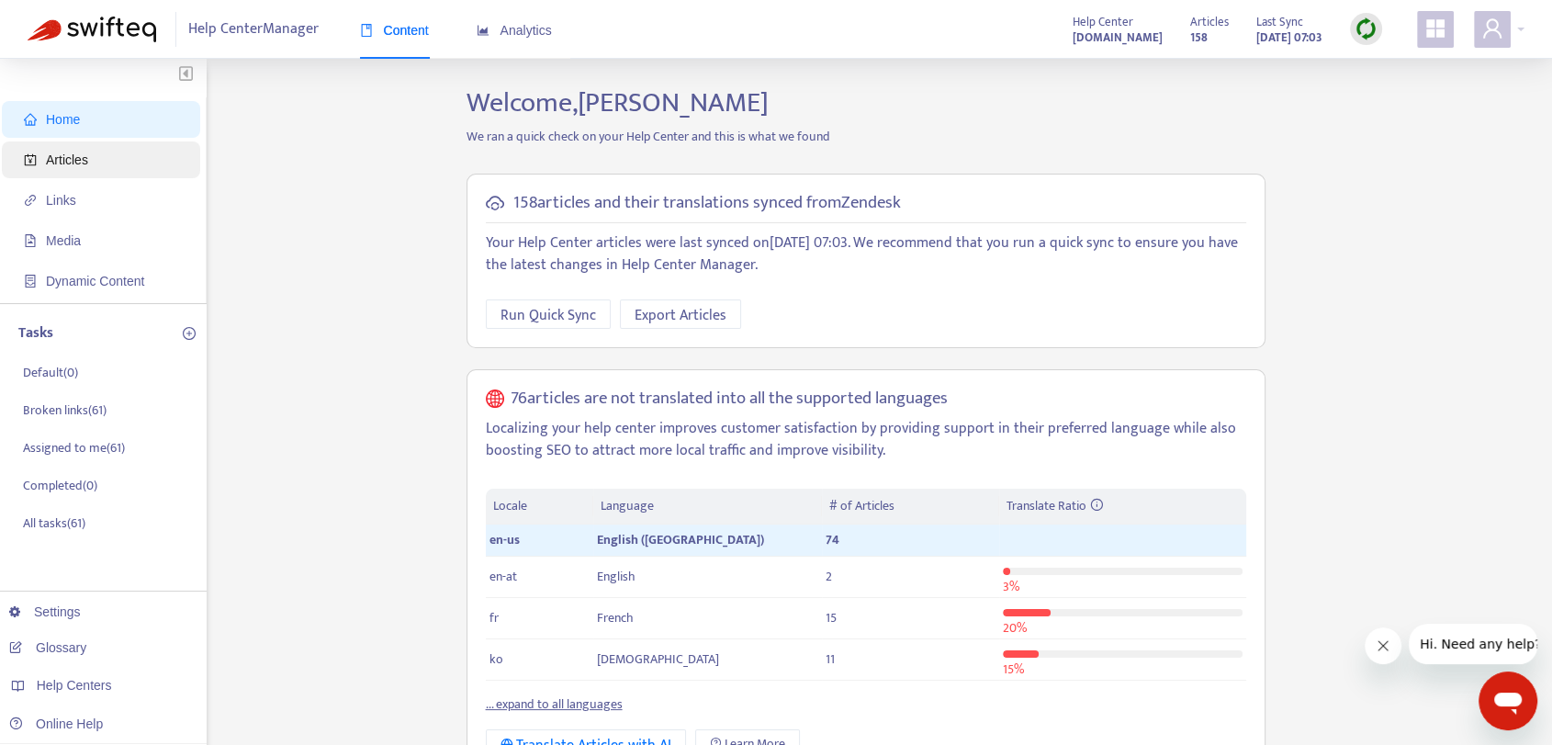
click at [73, 159] on span "Articles" at bounding box center [67, 159] width 42 height 15
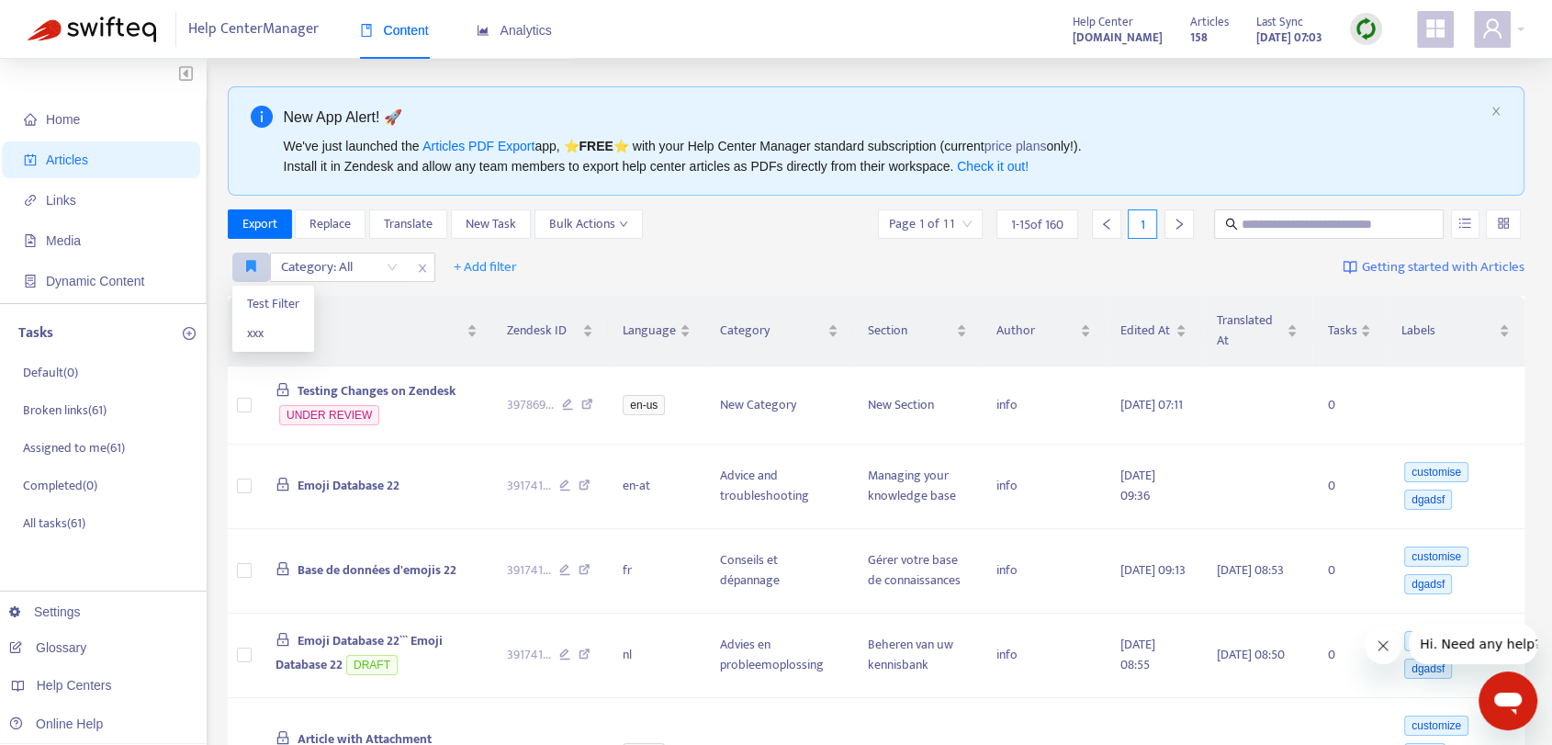
click at [250, 265] on icon "button" at bounding box center [251, 266] width 10 height 14
click at [280, 306] on span "Test Filter" at bounding box center [273, 304] width 52 height 20
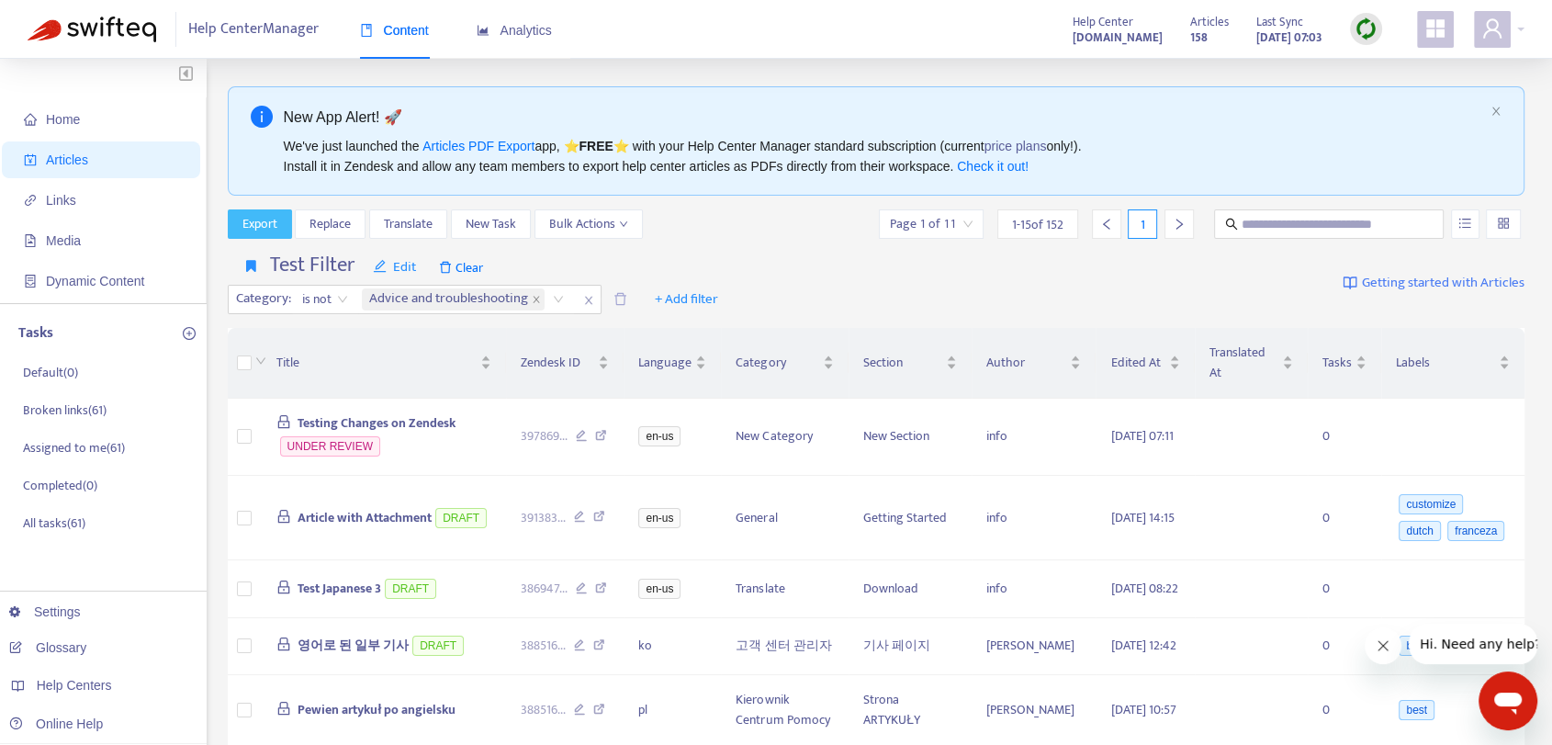
click at [261, 214] on span "Export" at bounding box center [259, 224] width 35 height 20
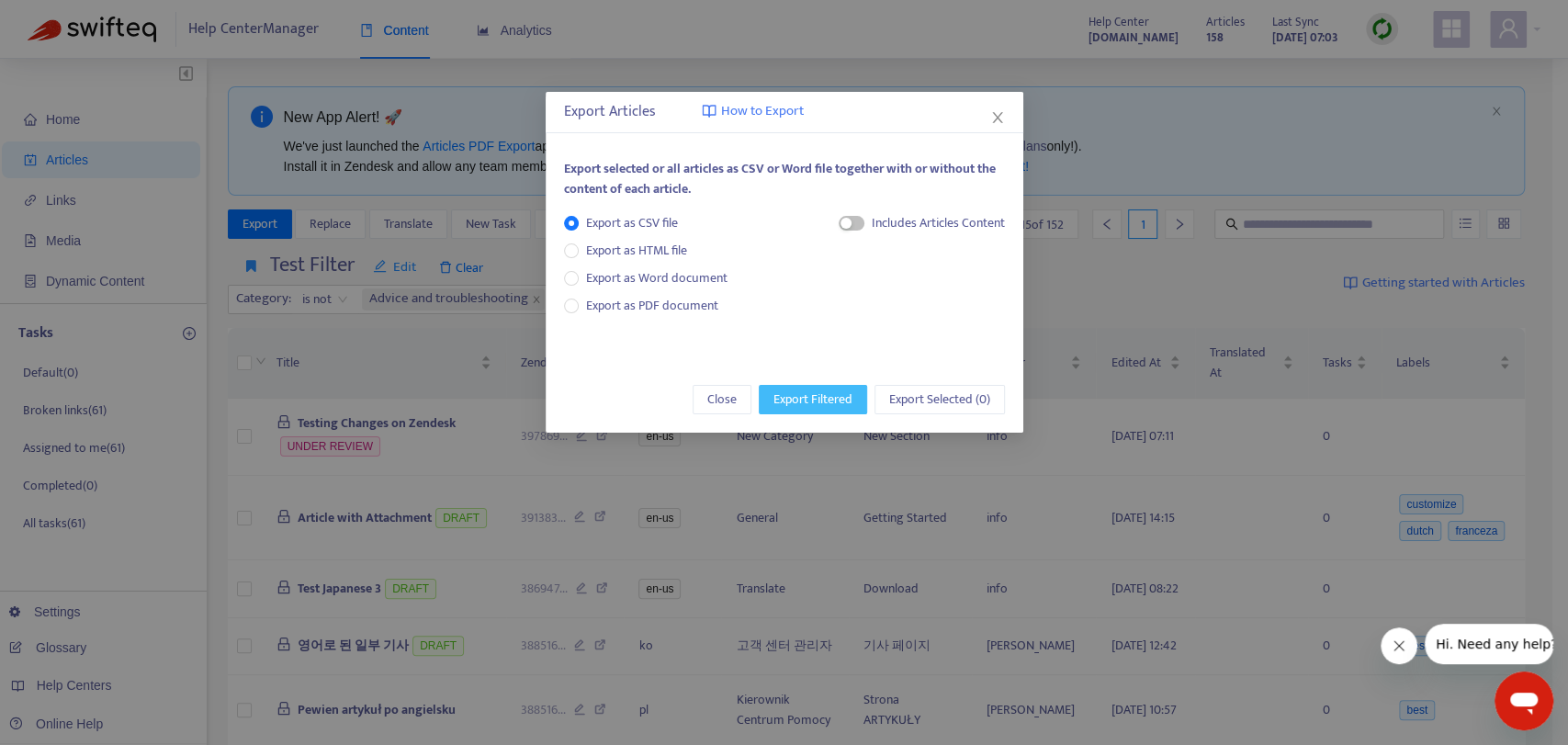
click at [809, 402] on span "Export Filtered" at bounding box center [812, 399] width 79 height 20
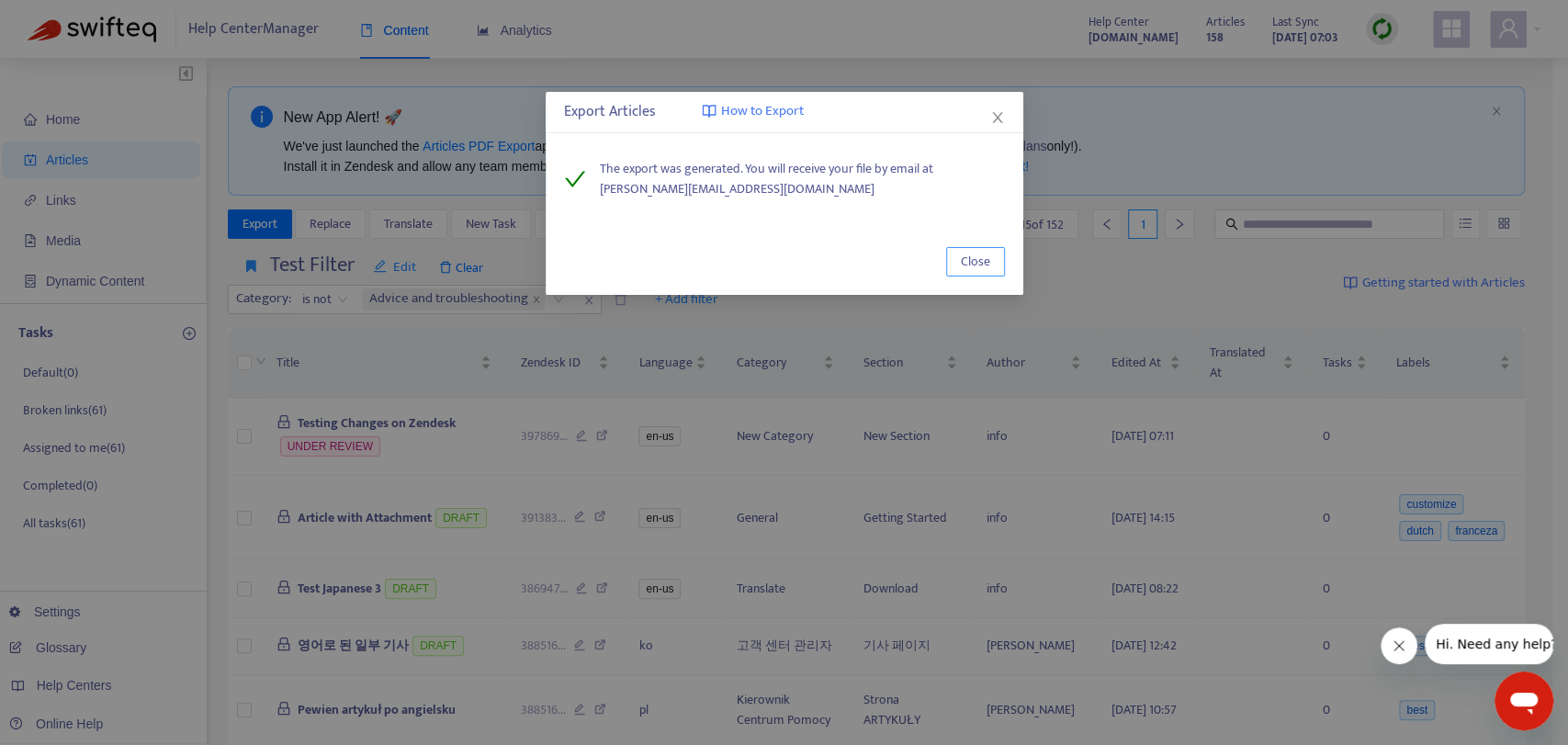
click at [962, 256] on span "Close" at bounding box center [975, 262] width 29 height 20
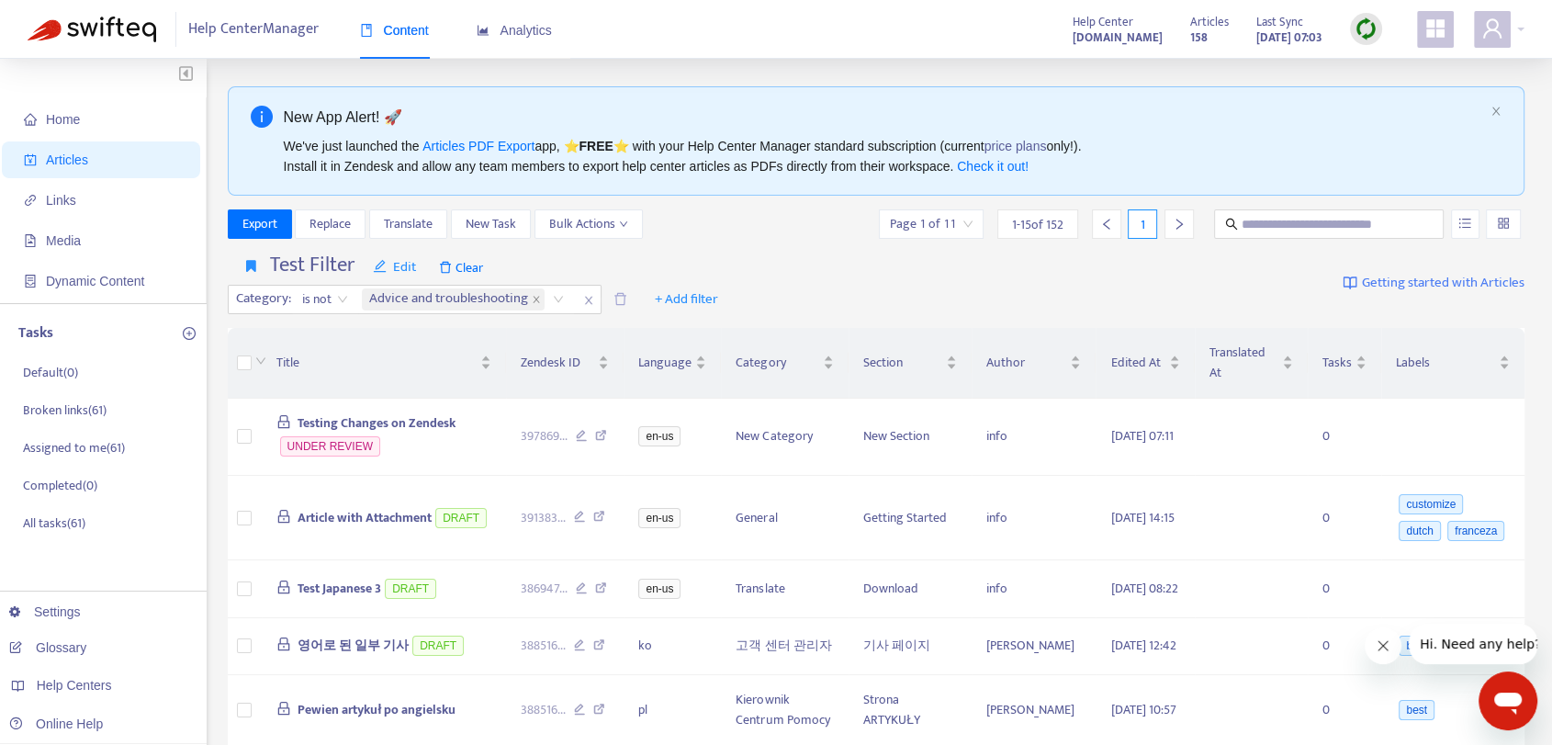
click at [103, 161] on span "Articles" at bounding box center [105, 159] width 162 height 37
click at [477, 261] on span "Clear" at bounding box center [461, 267] width 62 height 29
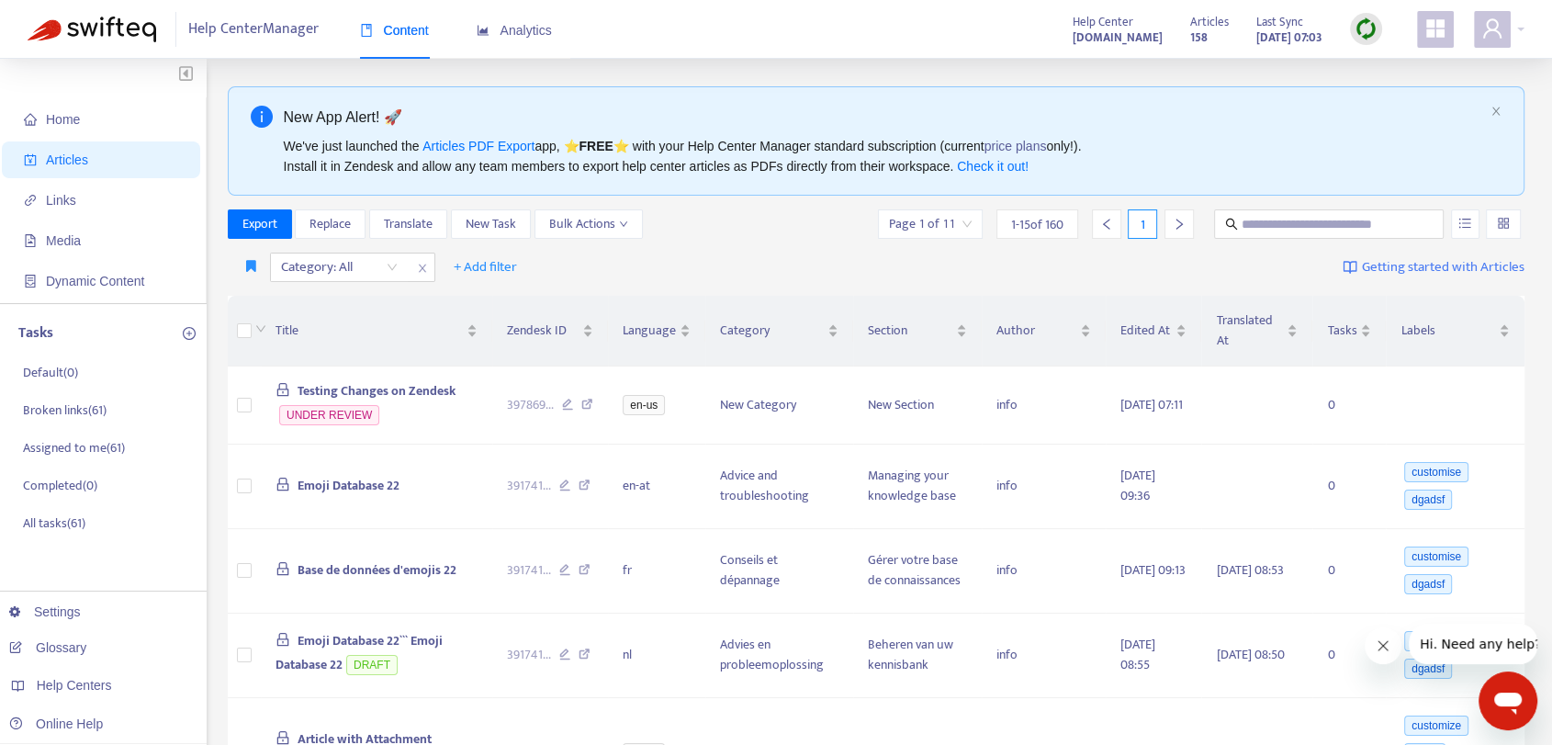
click at [1018, 258] on div "Category: All + Add filter Getting started with Articles" at bounding box center [877, 267] width 1298 height 43
click at [247, 260] on icon "button" at bounding box center [251, 266] width 10 height 14
click at [291, 303] on span "Test Filter" at bounding box center [273, 304] width 52 height 20
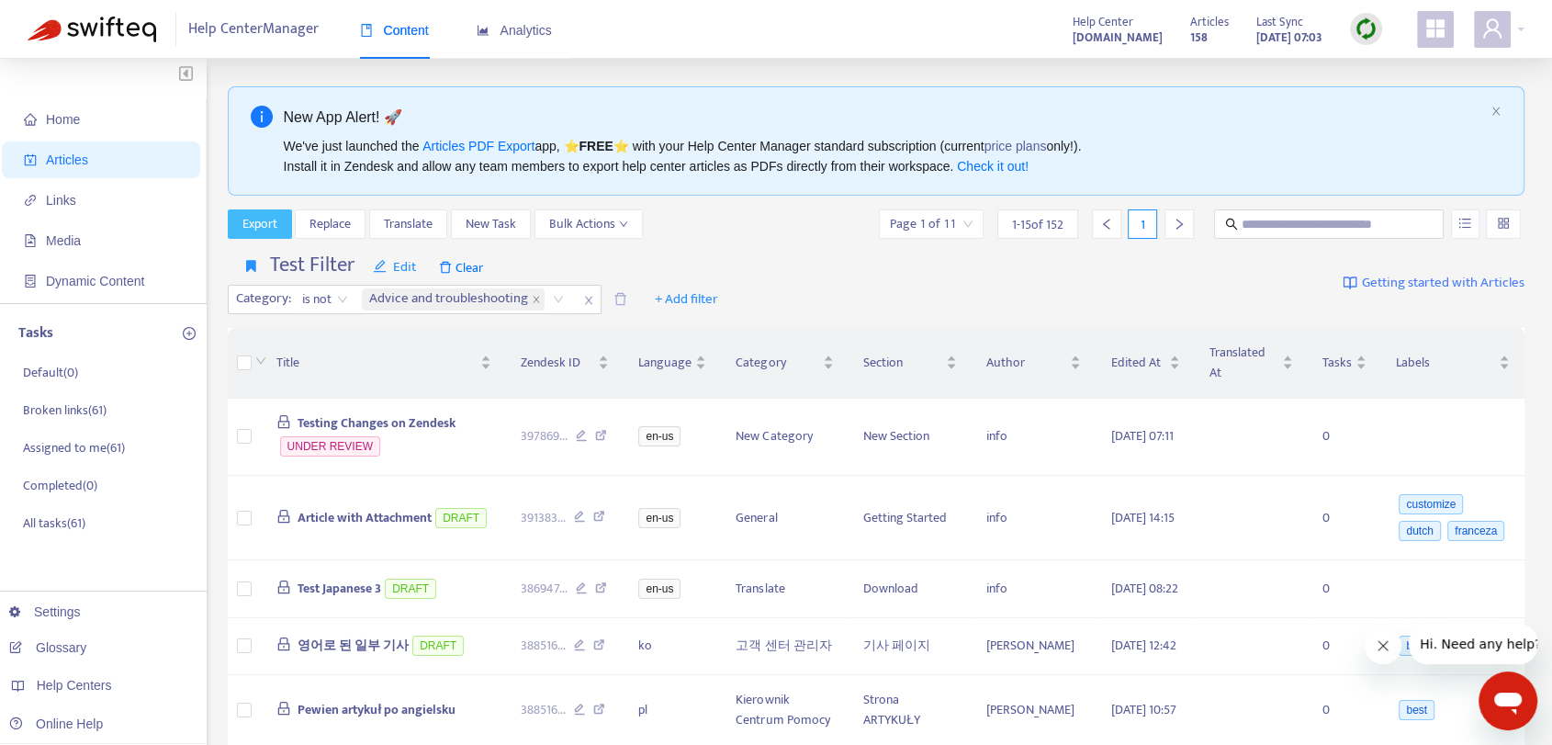
click at [272, 223] on span "Export" at bounding box center [259, 224] width 35 height 20
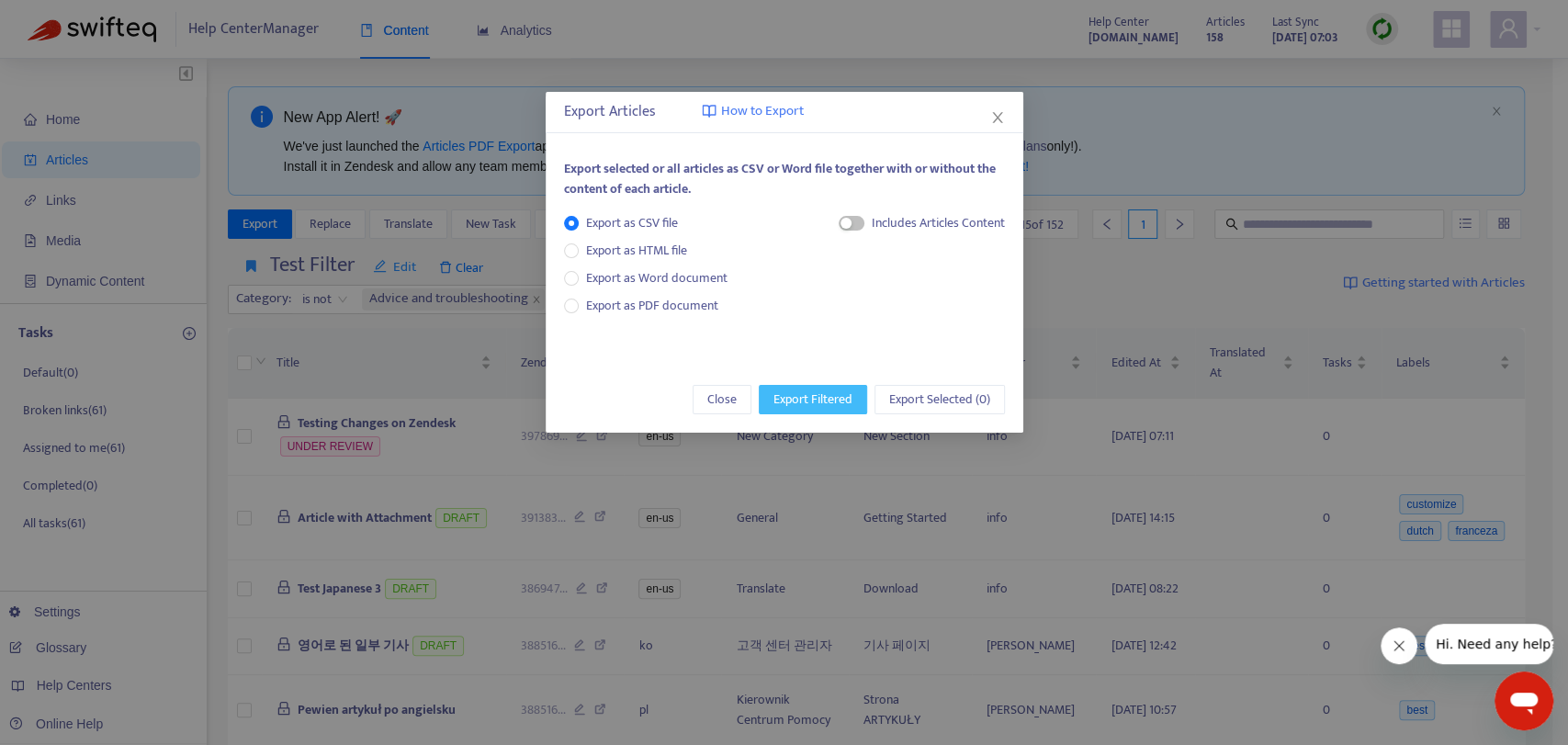
click at [805, 397] on span "Export Filtered" at bounding box center [812, 399] width 79 height 20
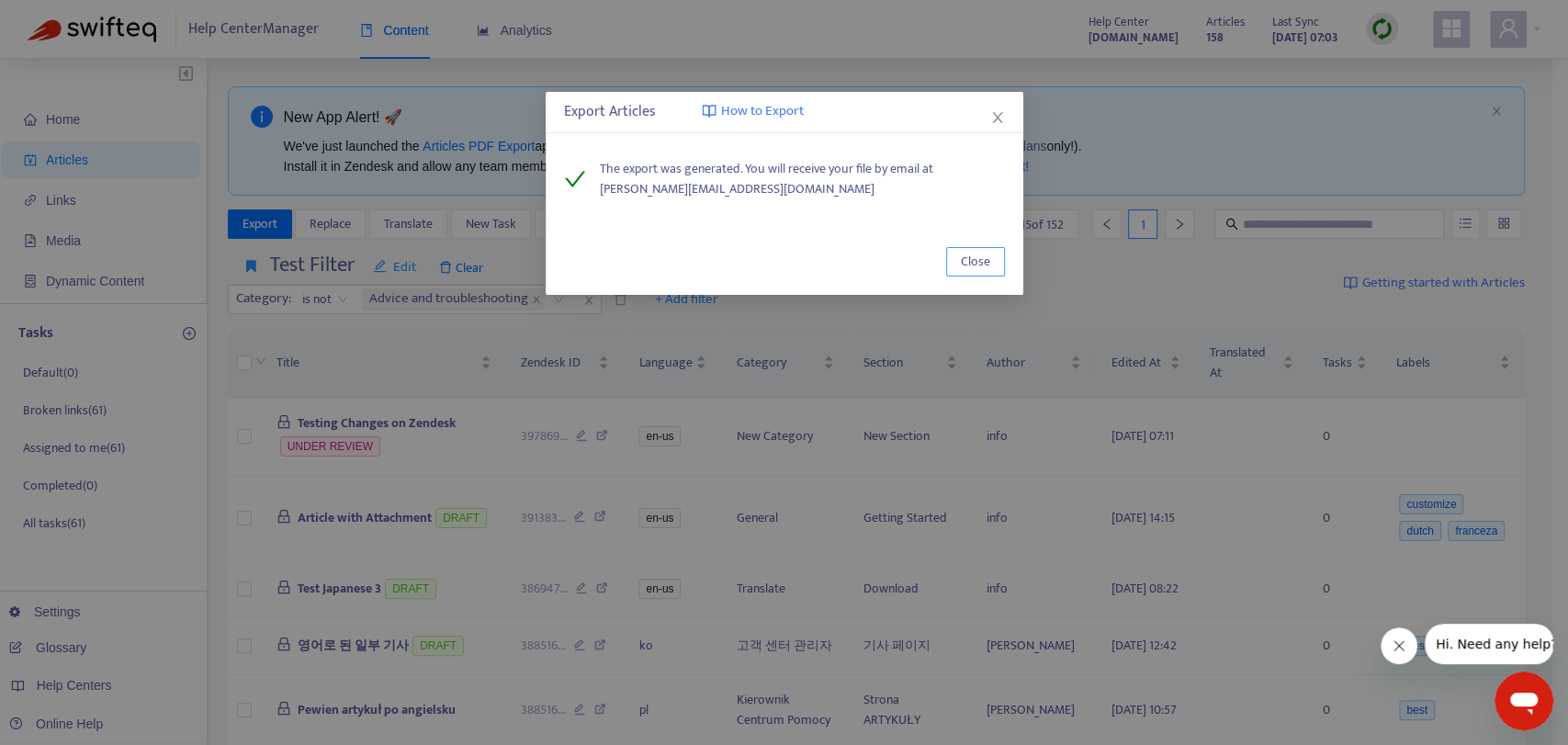
click at [977, 266] on span "Close" at bounding box center [975, 262] width 29 height 20
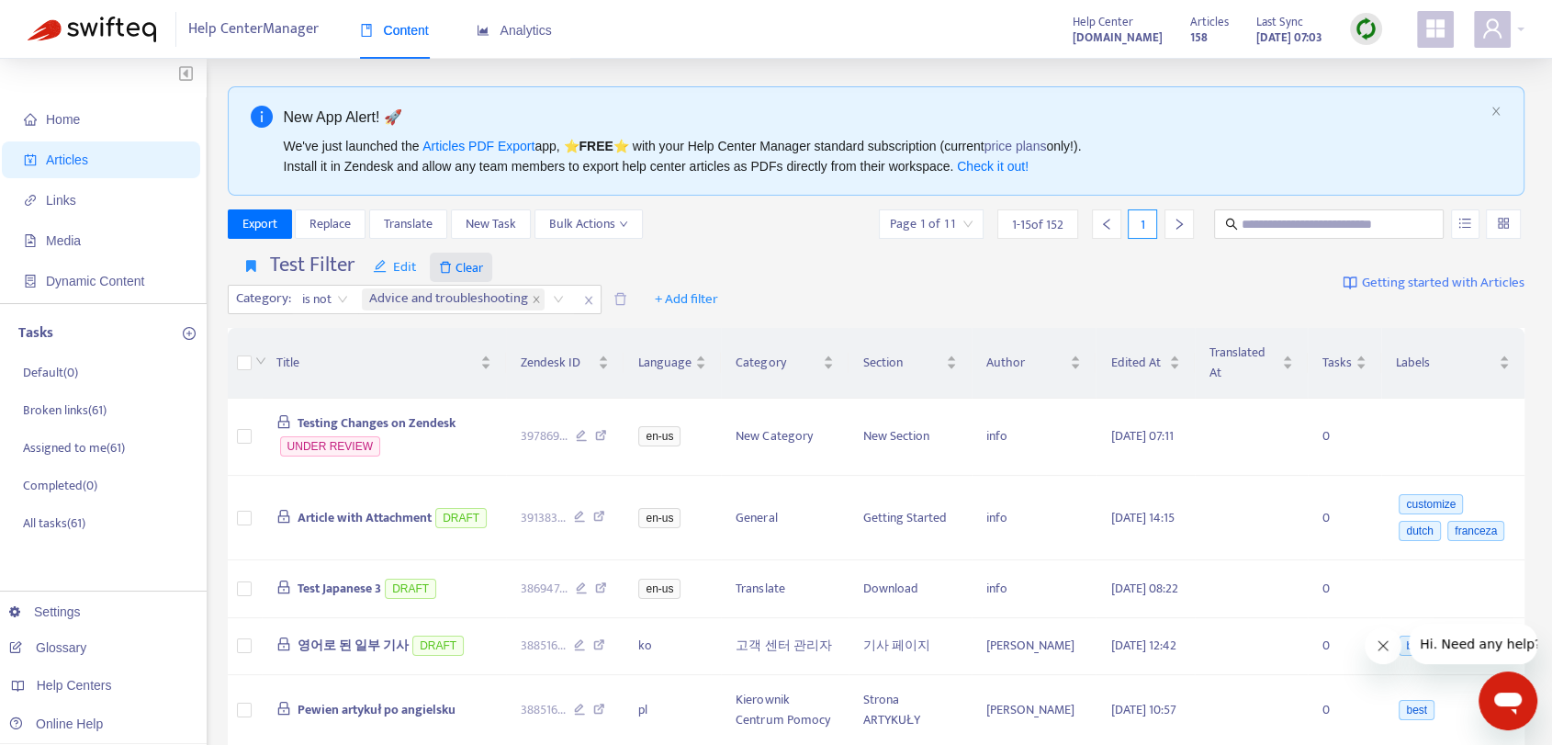
click at [470, 266] on span "Clear" at bounding box center [461, 267] width 62 height 29
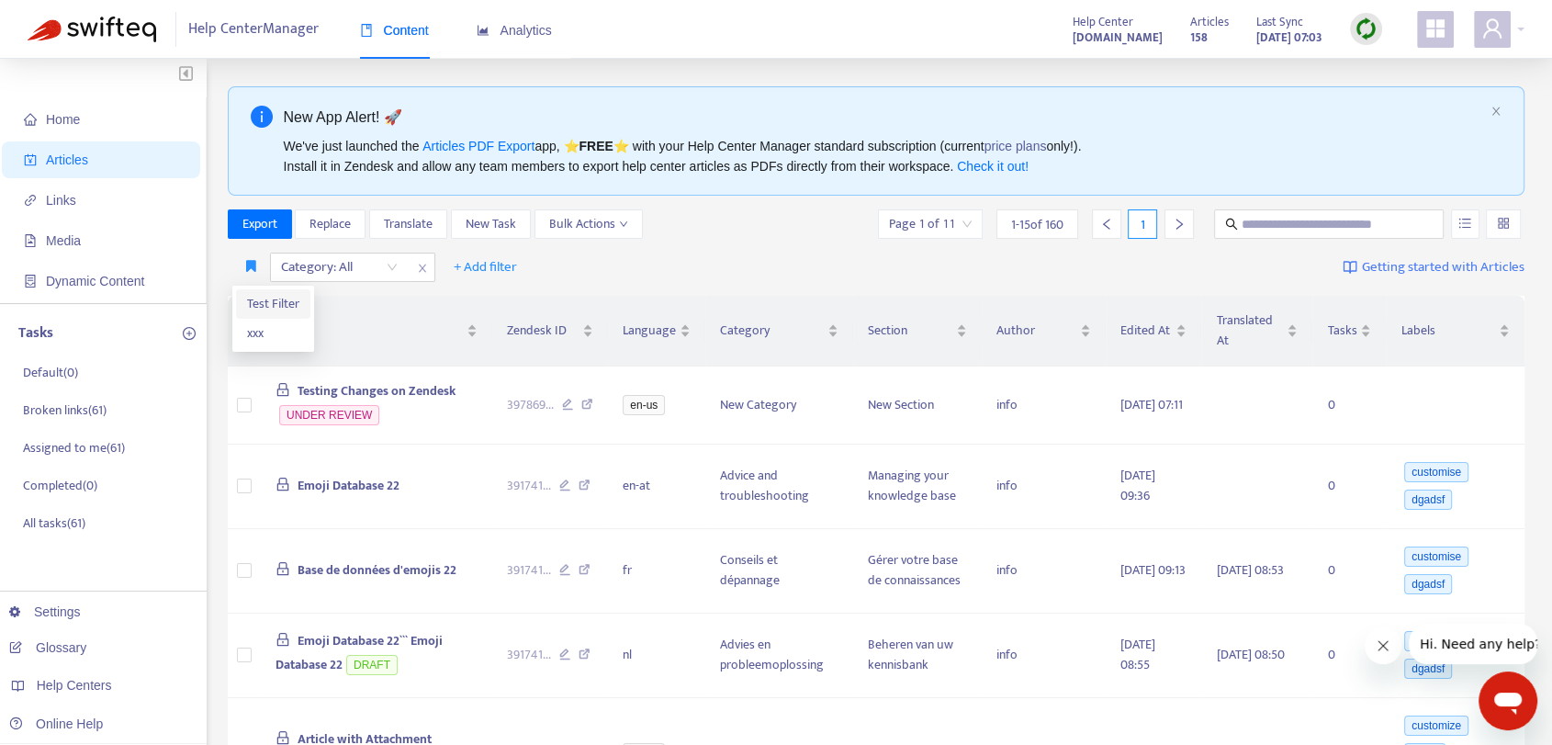
click at [282, 306] on span "Test Filter" at bounding box center [273, 304] width 52 height 20
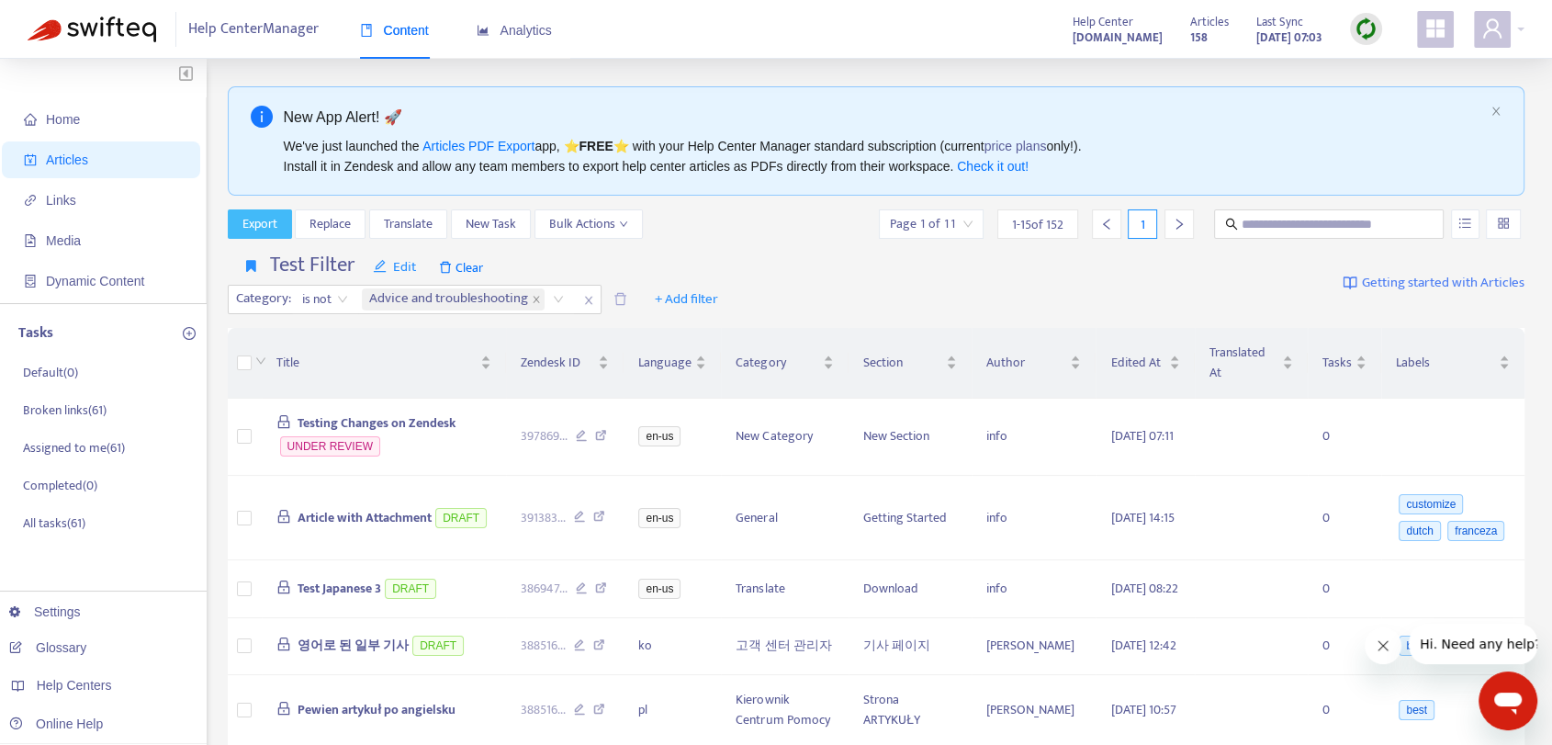
click at [261, 222] on span "Export" at bounding box center [259, 224] width 35 height 20
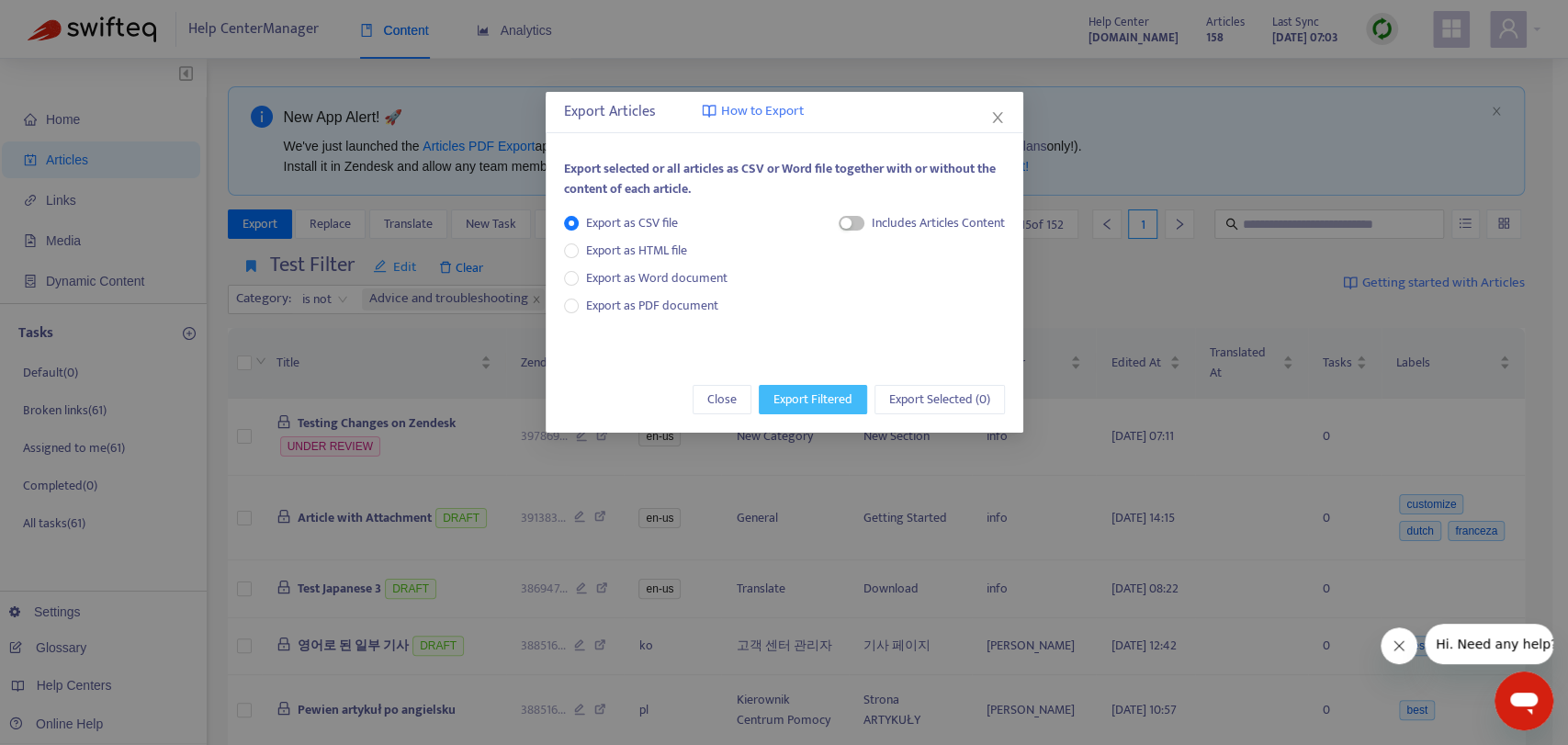
click at [830, 400] on span "Export Filtered" at bounding box center [812, 399] width 79 height 20
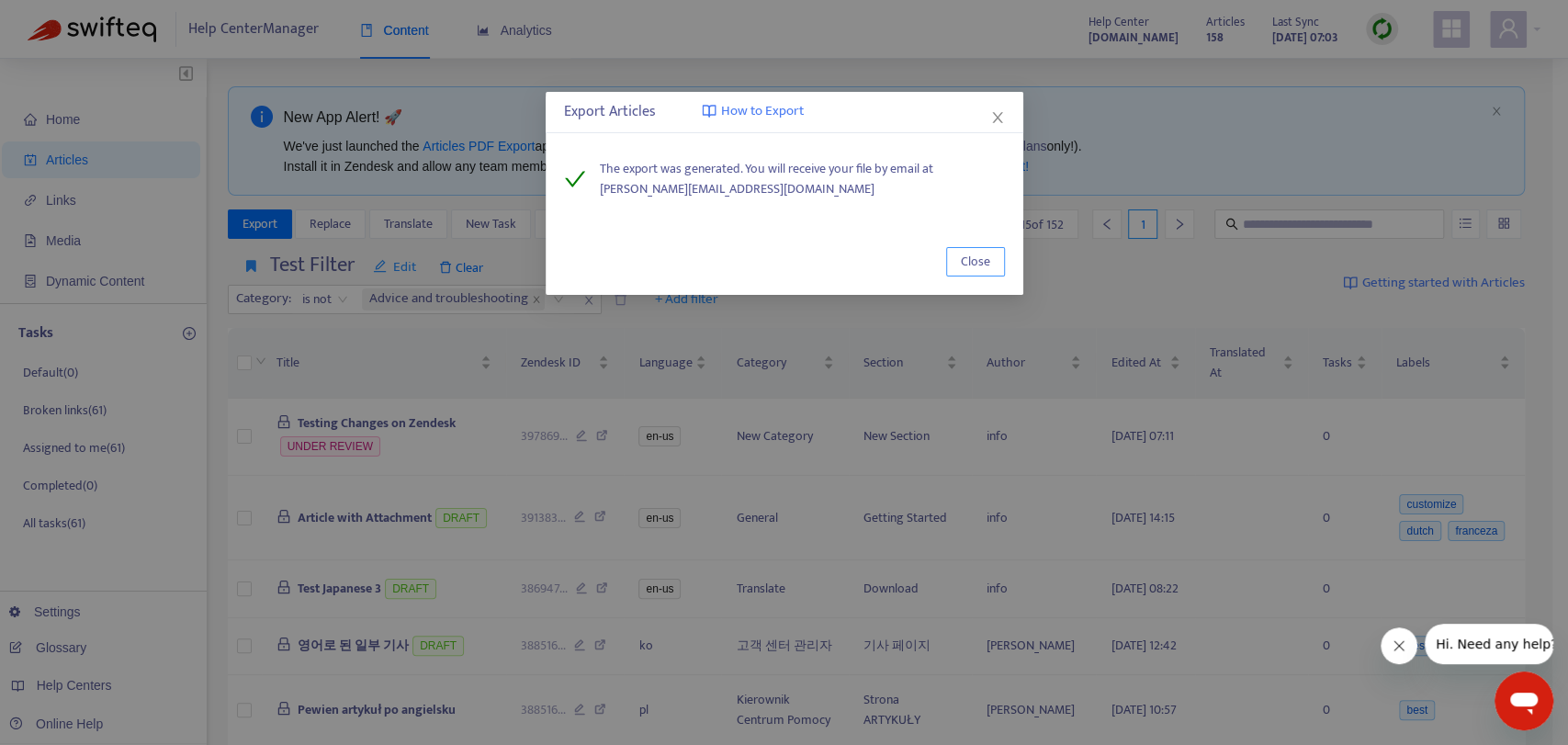
click at [997, 266] on button "Close" at bounding box center [975, 261] width 59 height 29
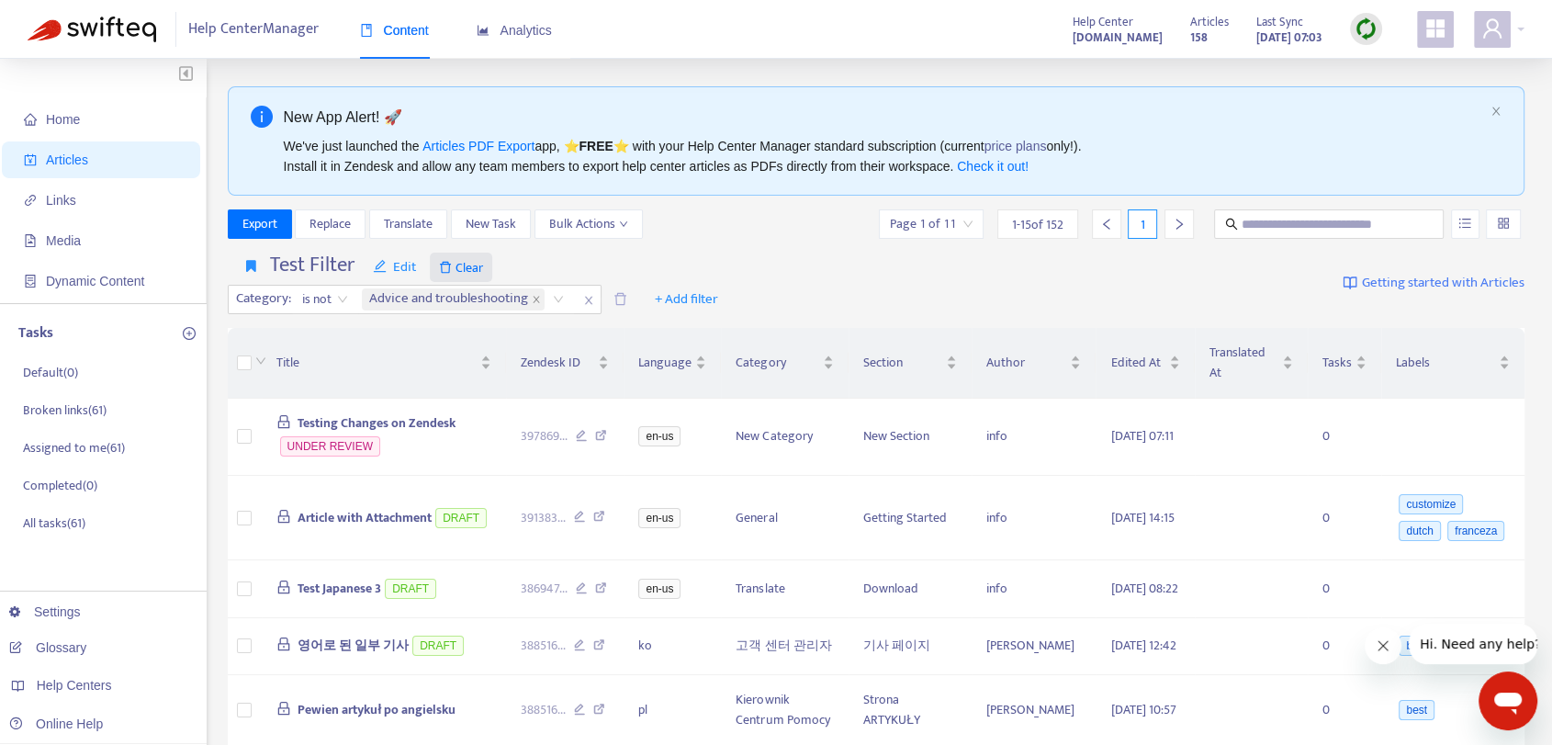
click at [473, 264] on span "Clear" at bounding box center [461, 267] width 62 height 29
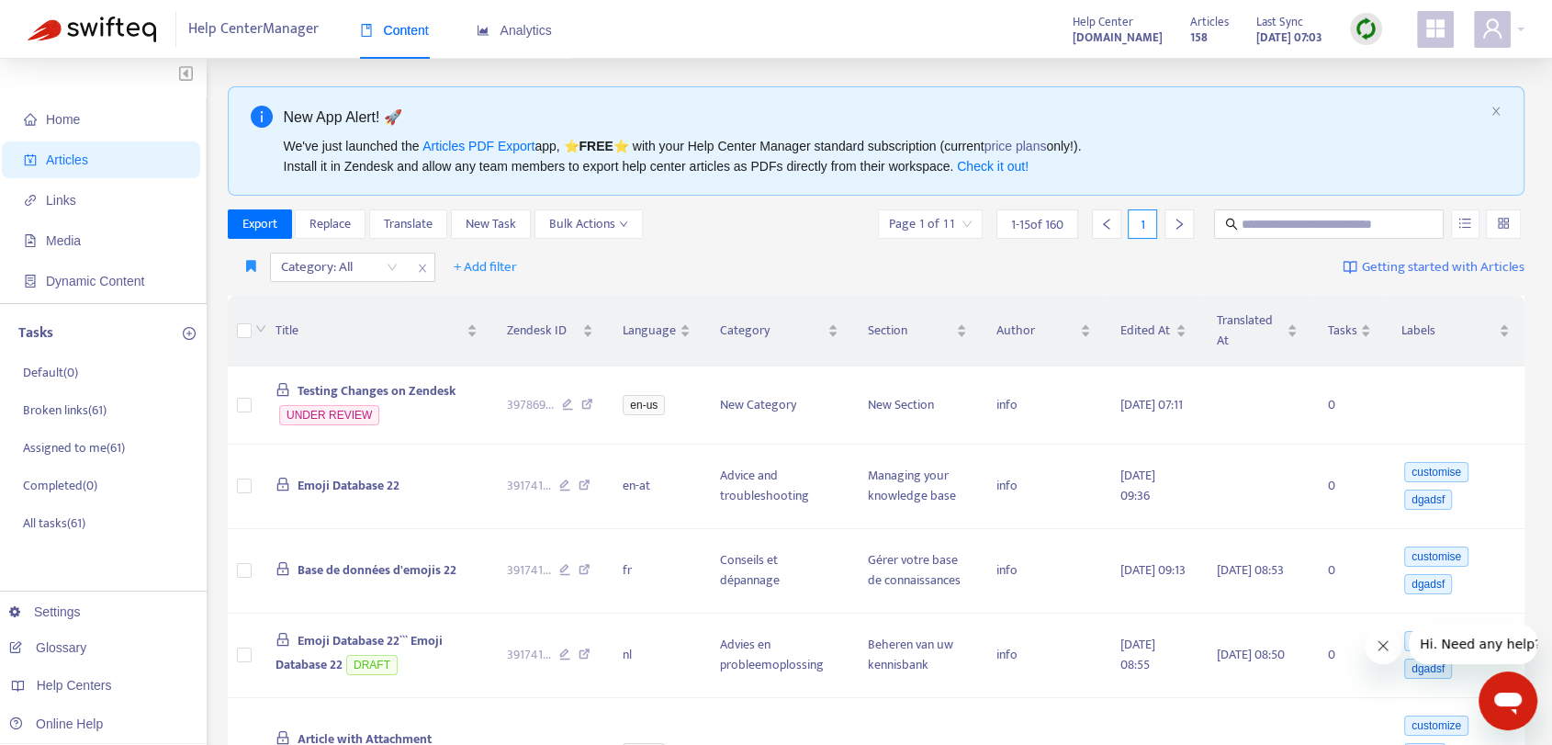
click at [798, 246] on div "Category: All + Add filter Getting started with Articles" at bounding box center [877, 267] width 1298 height 43
click at [776, 252] on div "Category: All + Add filter Getting started with Articles" at bounding box center [877, 267] width 1298 height 43
click at [247, 271] on icon "button" at bounding box center [251, 266] width 10 height 14
click at [298, 307] on span "Test Filter" at bounding box center [273, 304] width 52 height 20
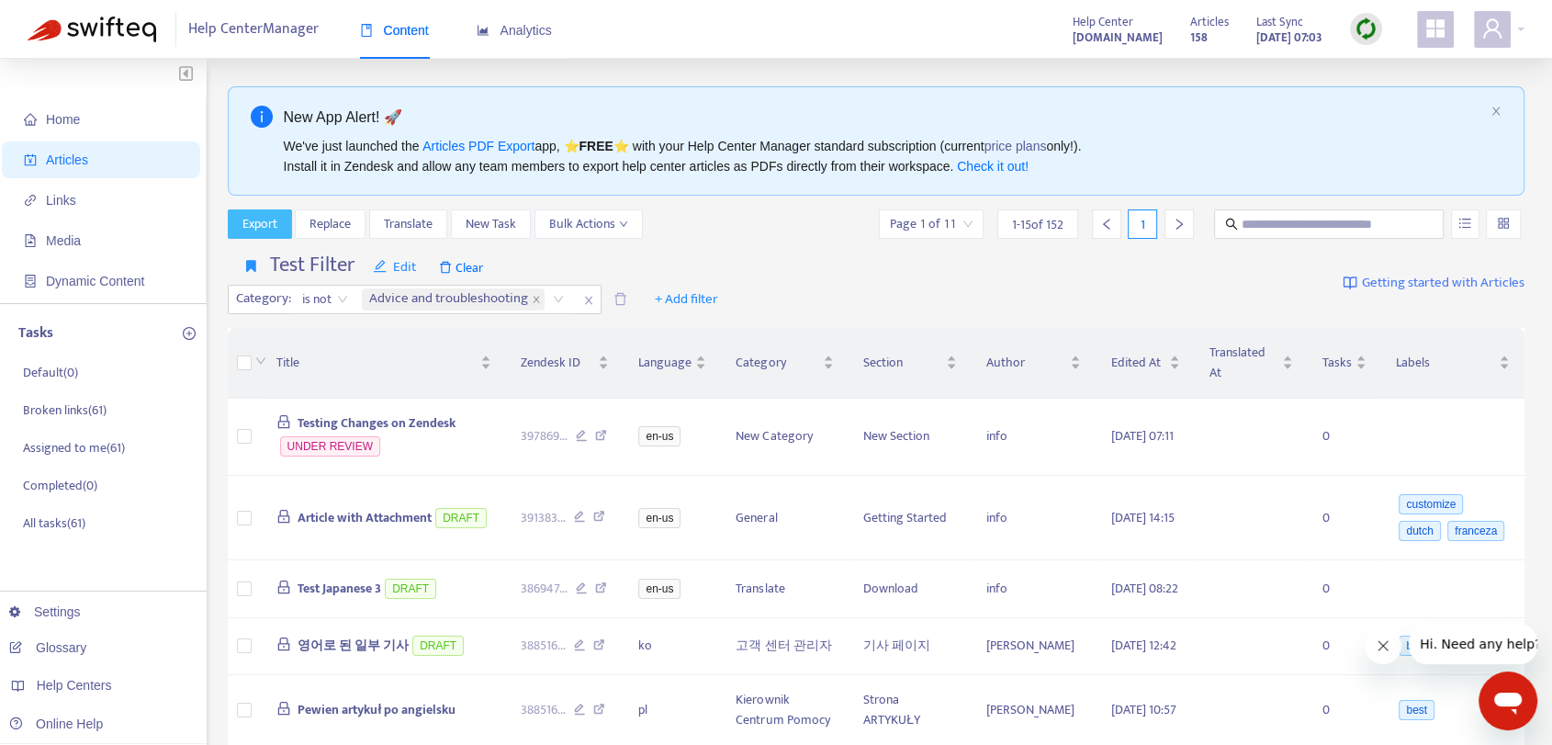
click at [258, 216] on span "Export" at bounding box center [259, 224] width 35 height 20
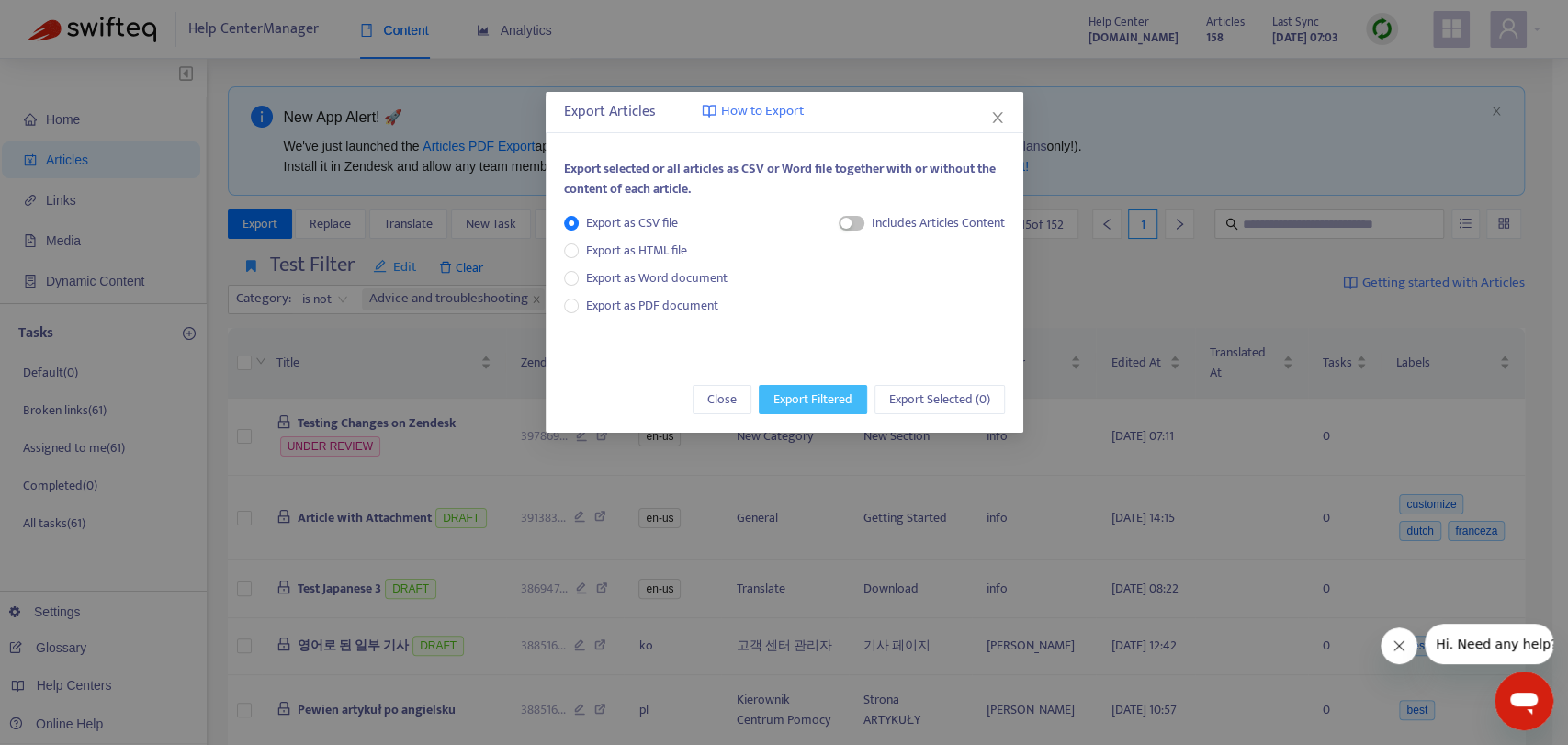
click at [789, 397] on span "Export Filtered" at bounding box center [812, 399] width 79 height 20
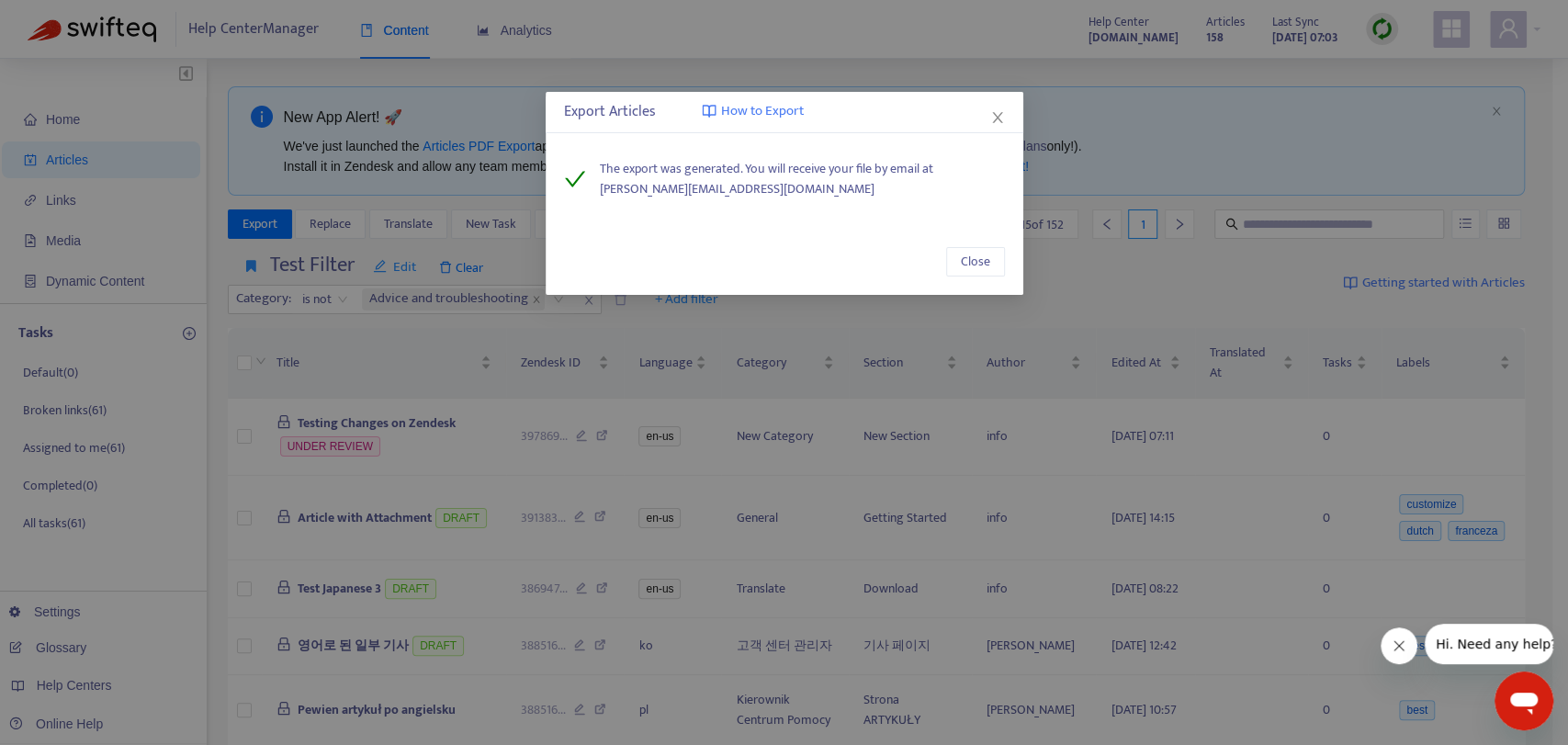
click at [975, 244] on div "Close" at bounding box center [785, 262] width 478 height 66
click at [975, 255] on span "Close" at bounding box center [975, 262] width 29 height 20
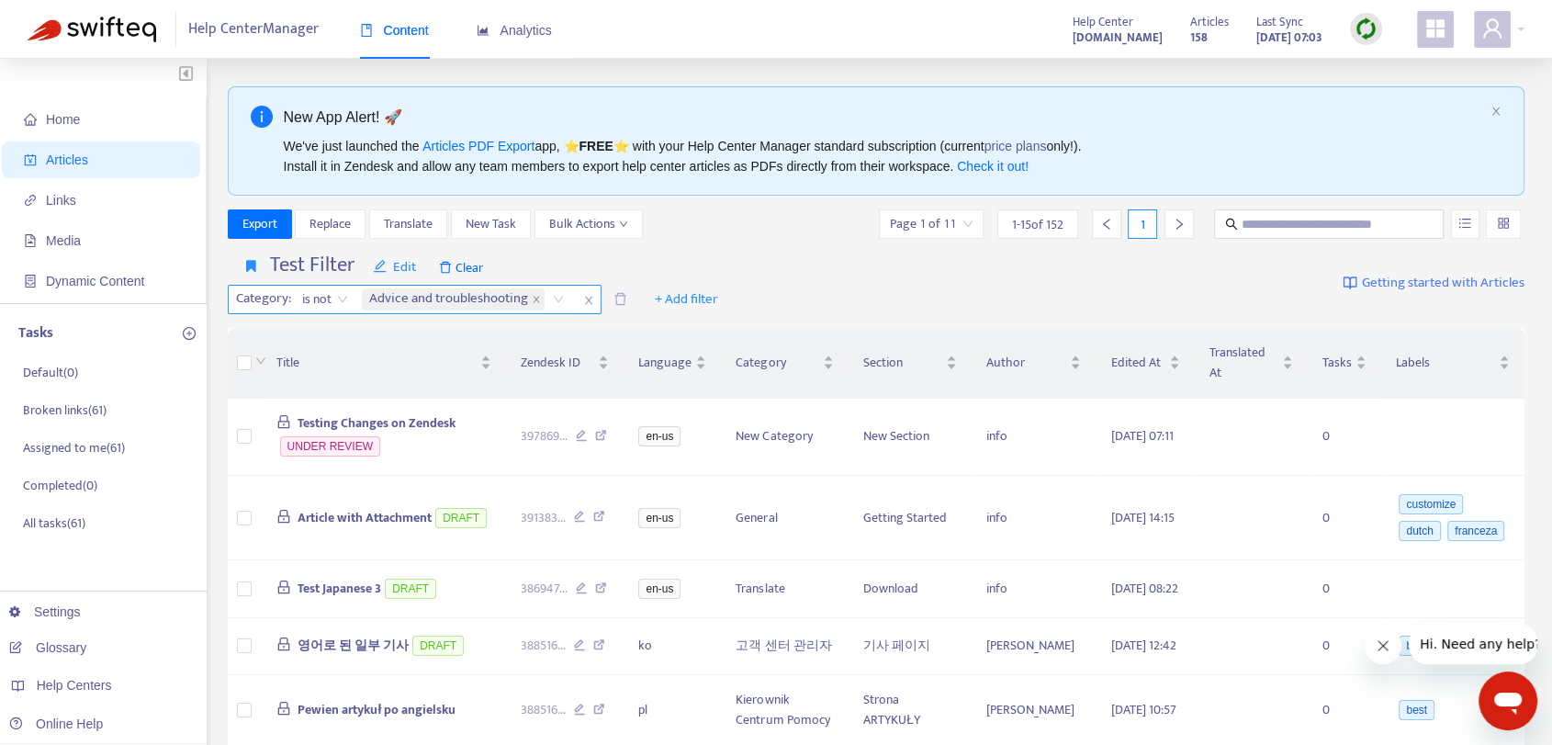
click at [335, 295] on span "is not" at bounding box center [325, 300] width 46 height 28
click at [867, 259] on div "Test Filter Edit Clear Category : is not Advice and troubleshooting + Add filte…" at bounding box center [877, 283] width 1298 height 75
click at [537, 300] on icon "close" at bounding box center [536, 299] width 6 height 6
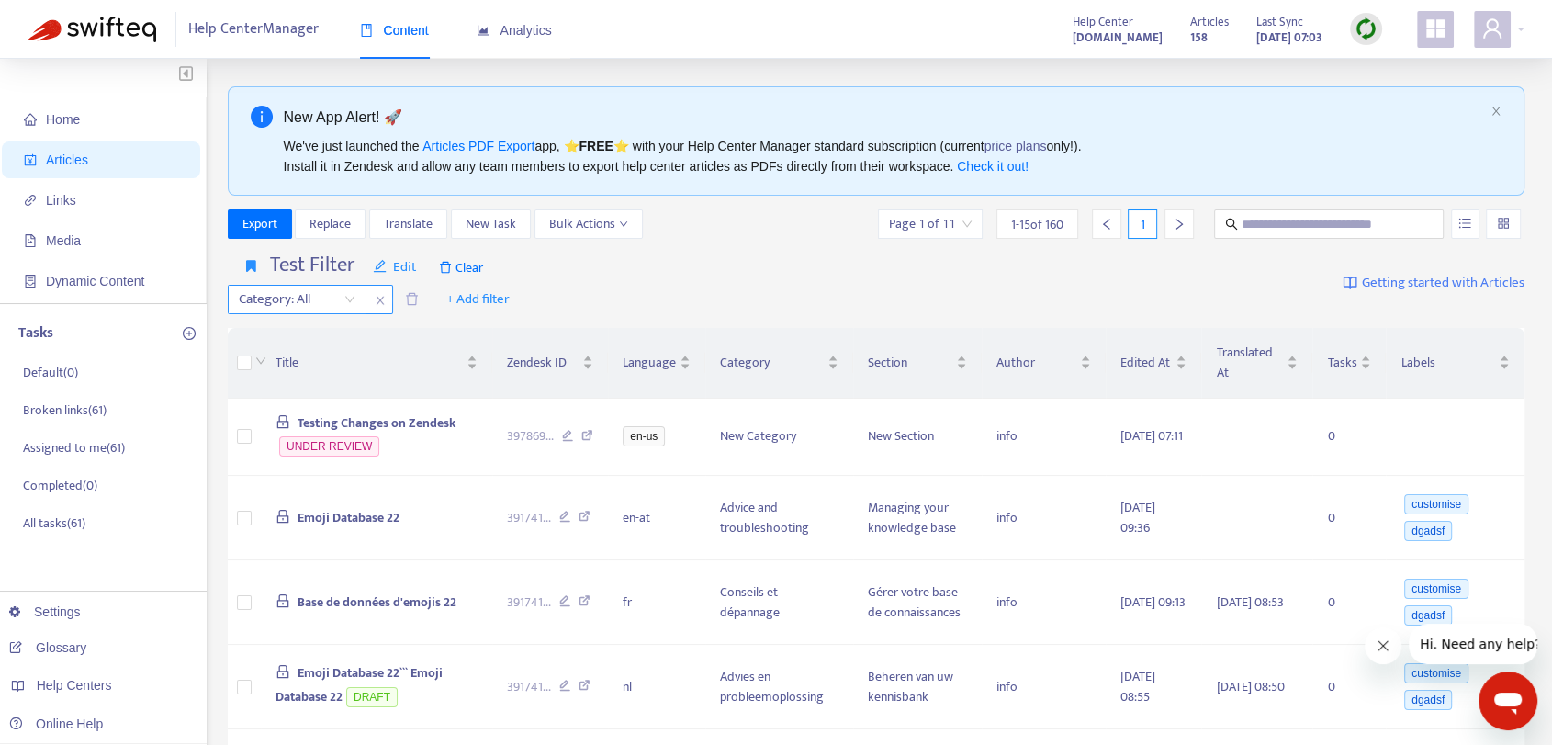
click at [347, 294] on div "Category: All" at bounding box center [297, 300] width 137 height 28
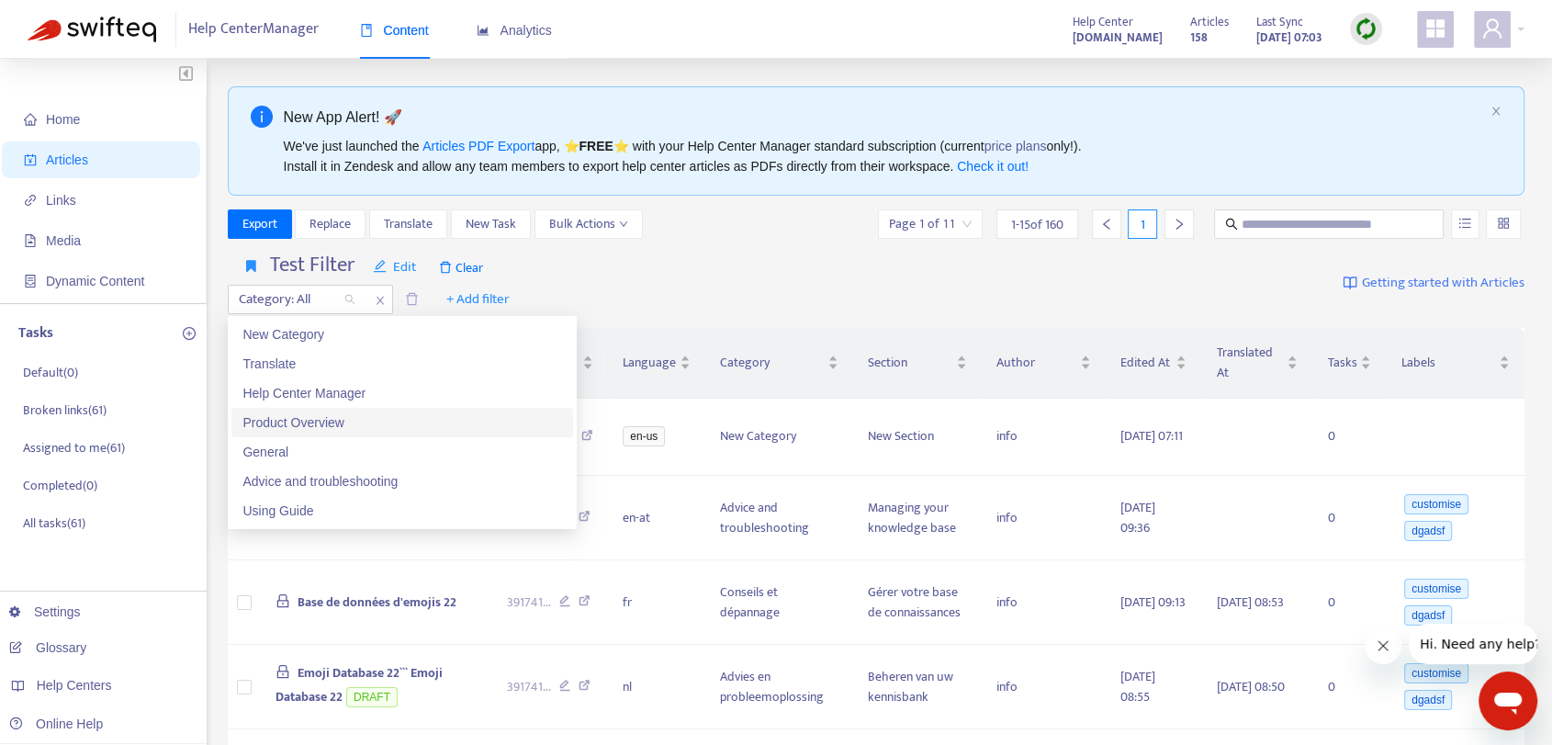
click at [390, 419] on div "Product Overview" at bounding box center [402, 422] width 320 height 20
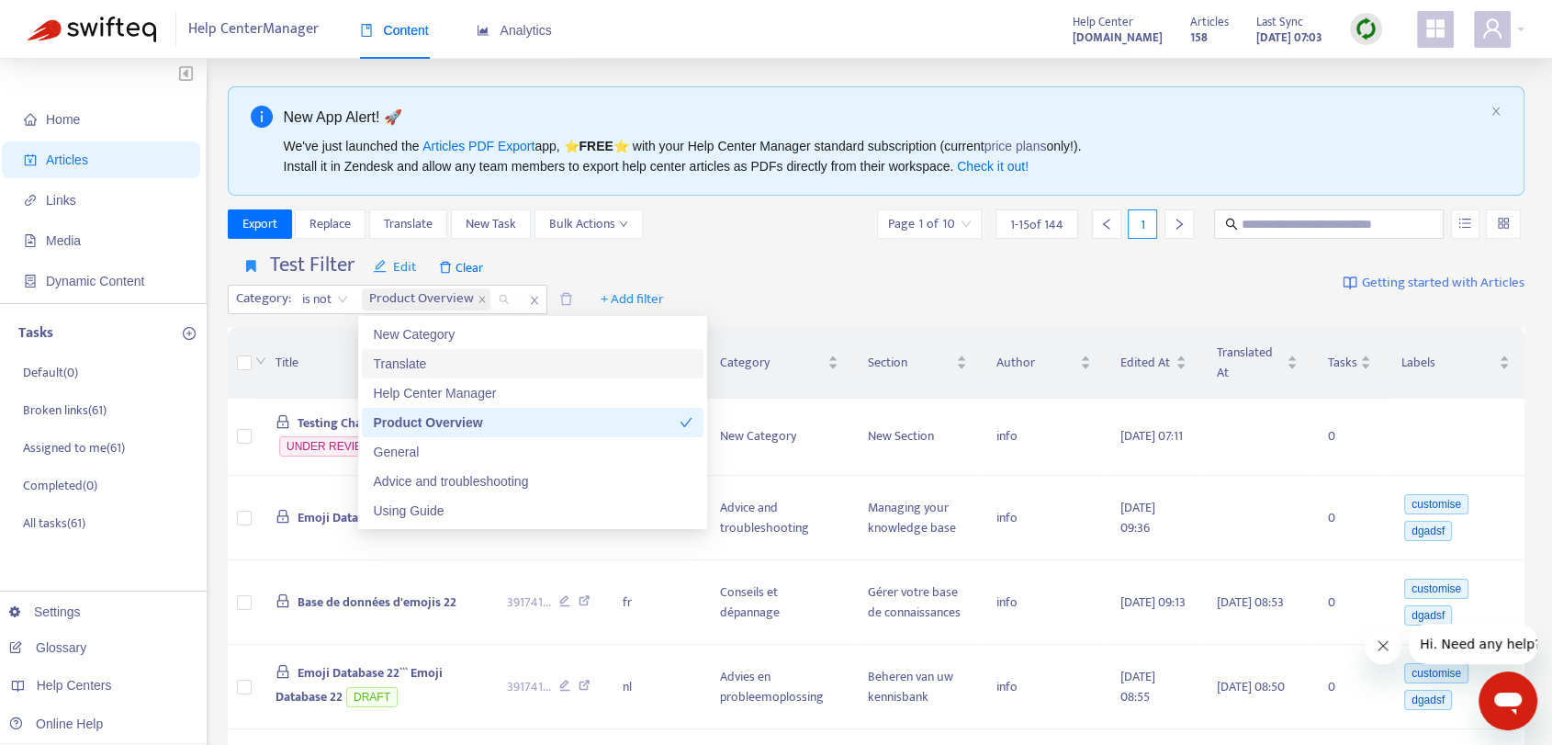
click at [449, 357] on div "Translate" at bounding box center [533, 364] width 320 height 20
click at [582, 411] on div "Product Overview" at bounding box center [533, 422] width 342 height 29
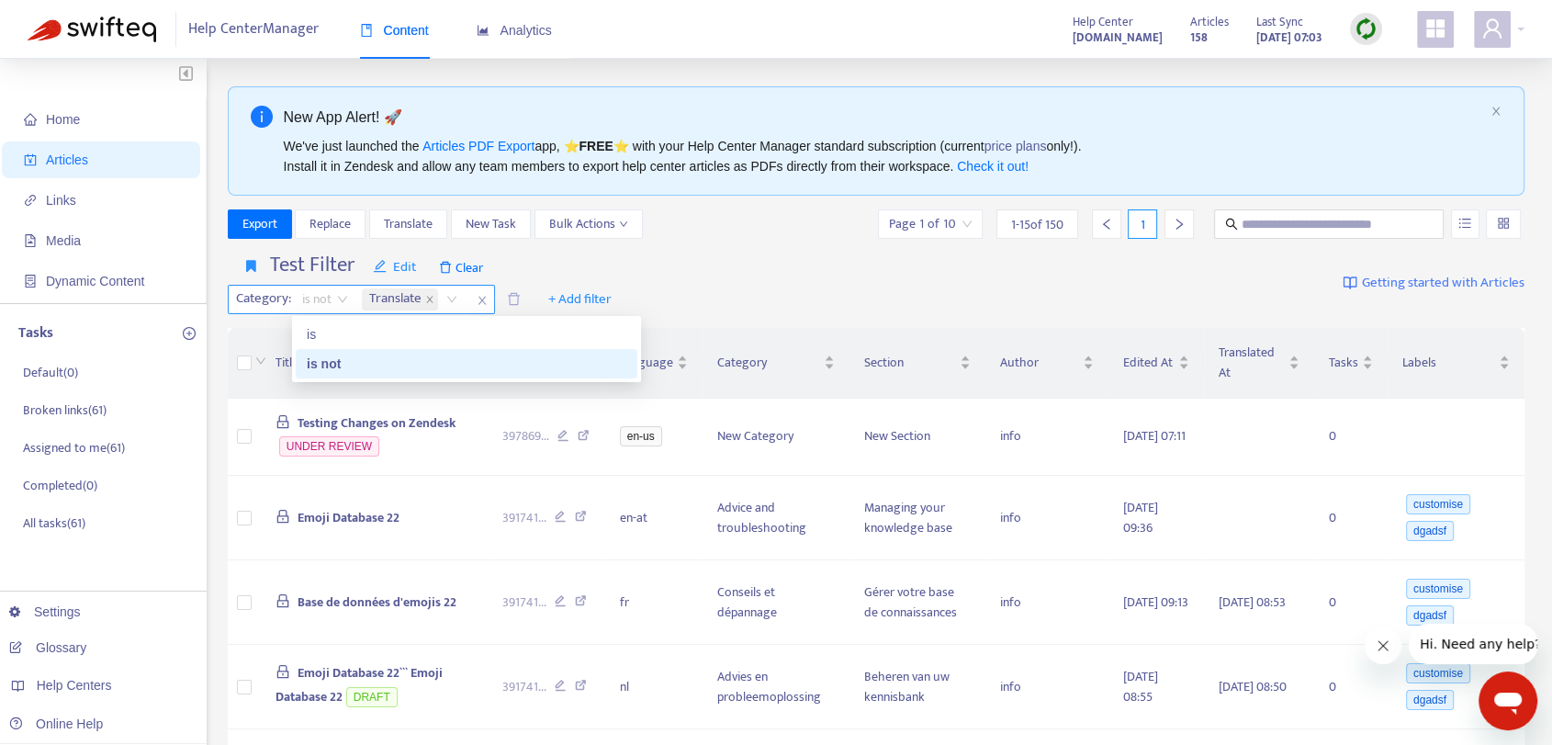
click at [343, 296] on span "is not" at bounding box center [325, 300] width 46 height 28
click at [341, 337] on div "is" at bounding box center [467, 334] width 320 height 20
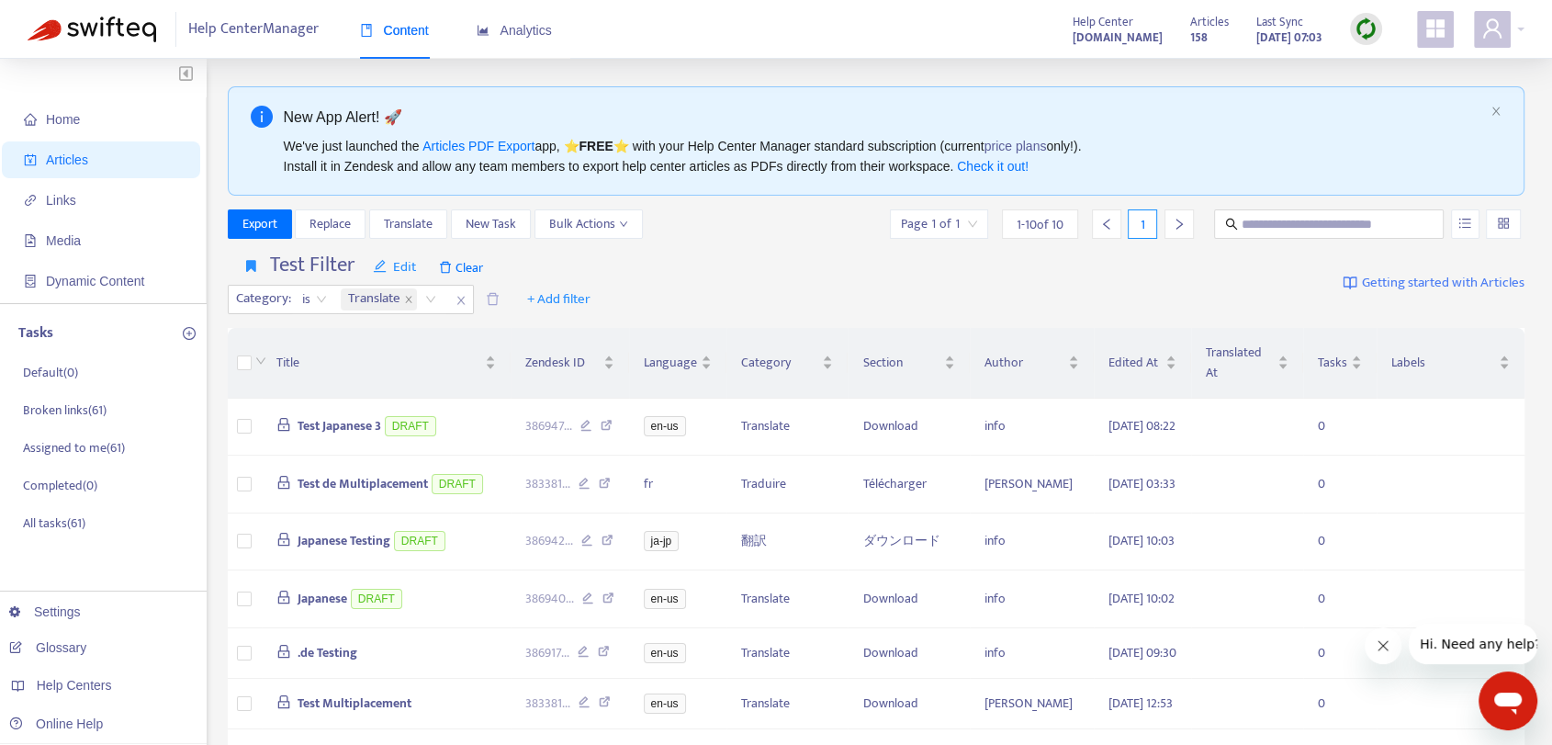
click at [756, 266] on div "Test Filter Edit Clear Category : is is Translate + Add filter Getting started …" at bounding box center [877, 283] width 1298 height 75
click at [252, 220] on span "Export" at bounding box center [259, 224] width 35 height 20
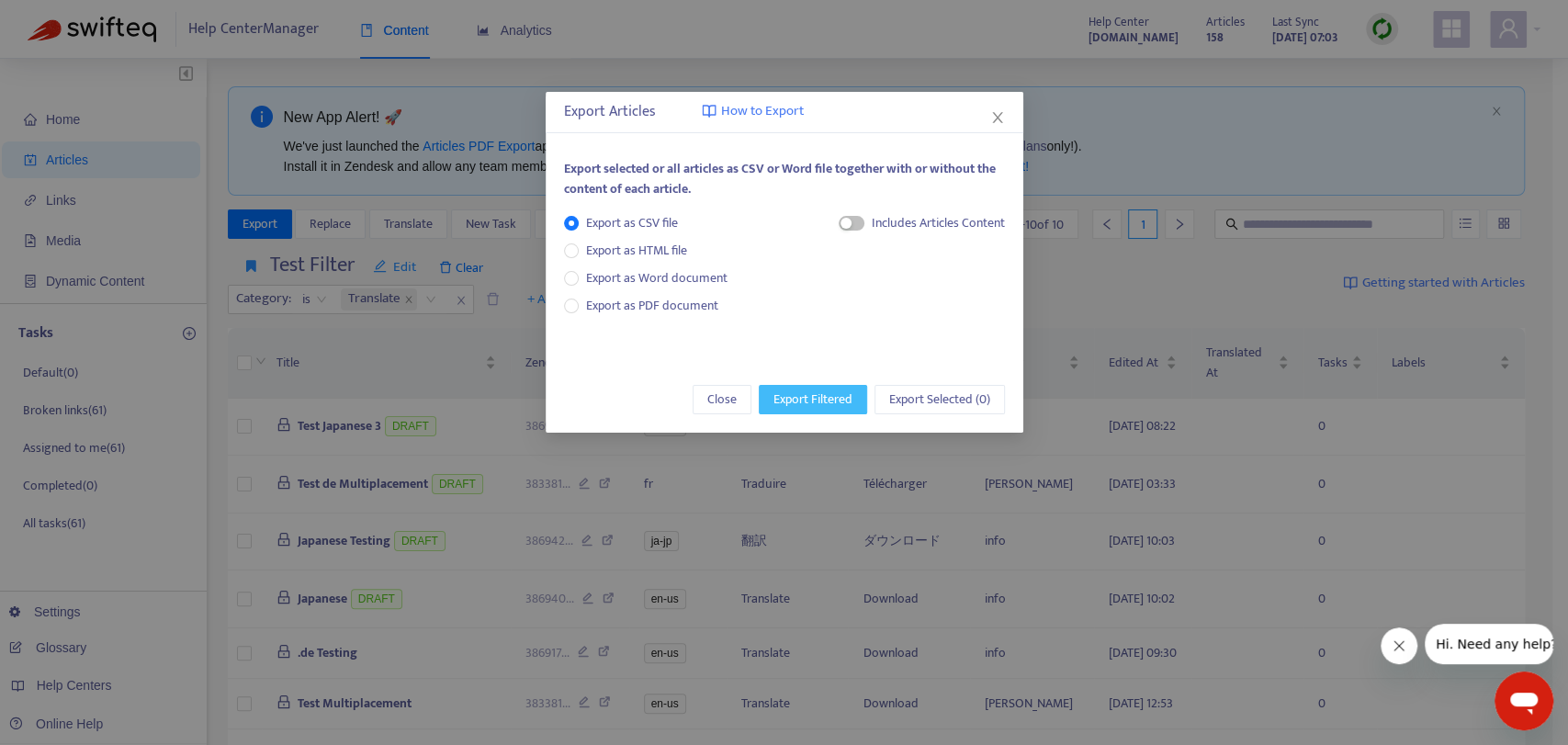
click at [794, 392] on span "Export Filtered" at bounding box center [812, 399] width 79 height 20
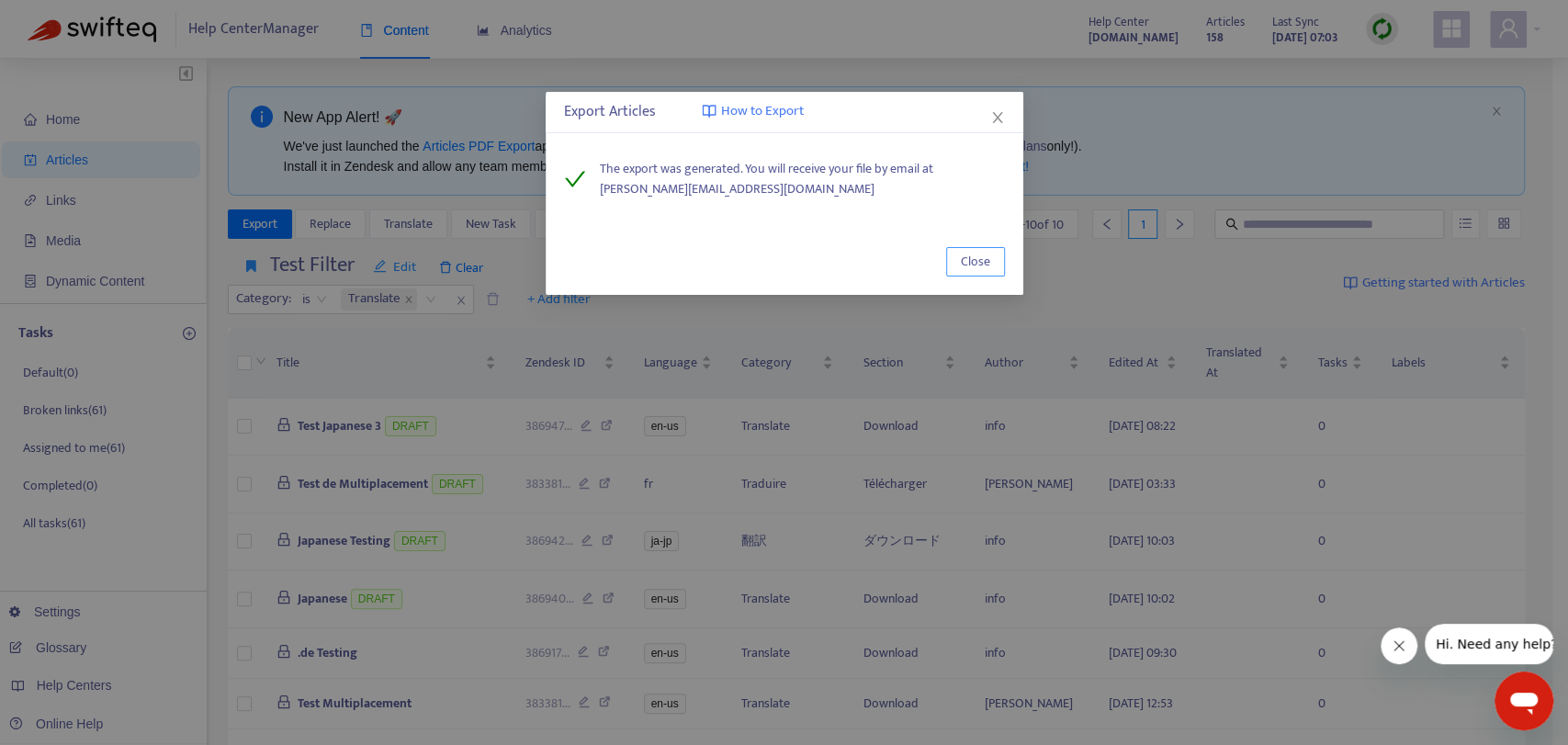
click at [980, 258] on span "Close" at bounding box center [975, 262] width 29 height 20
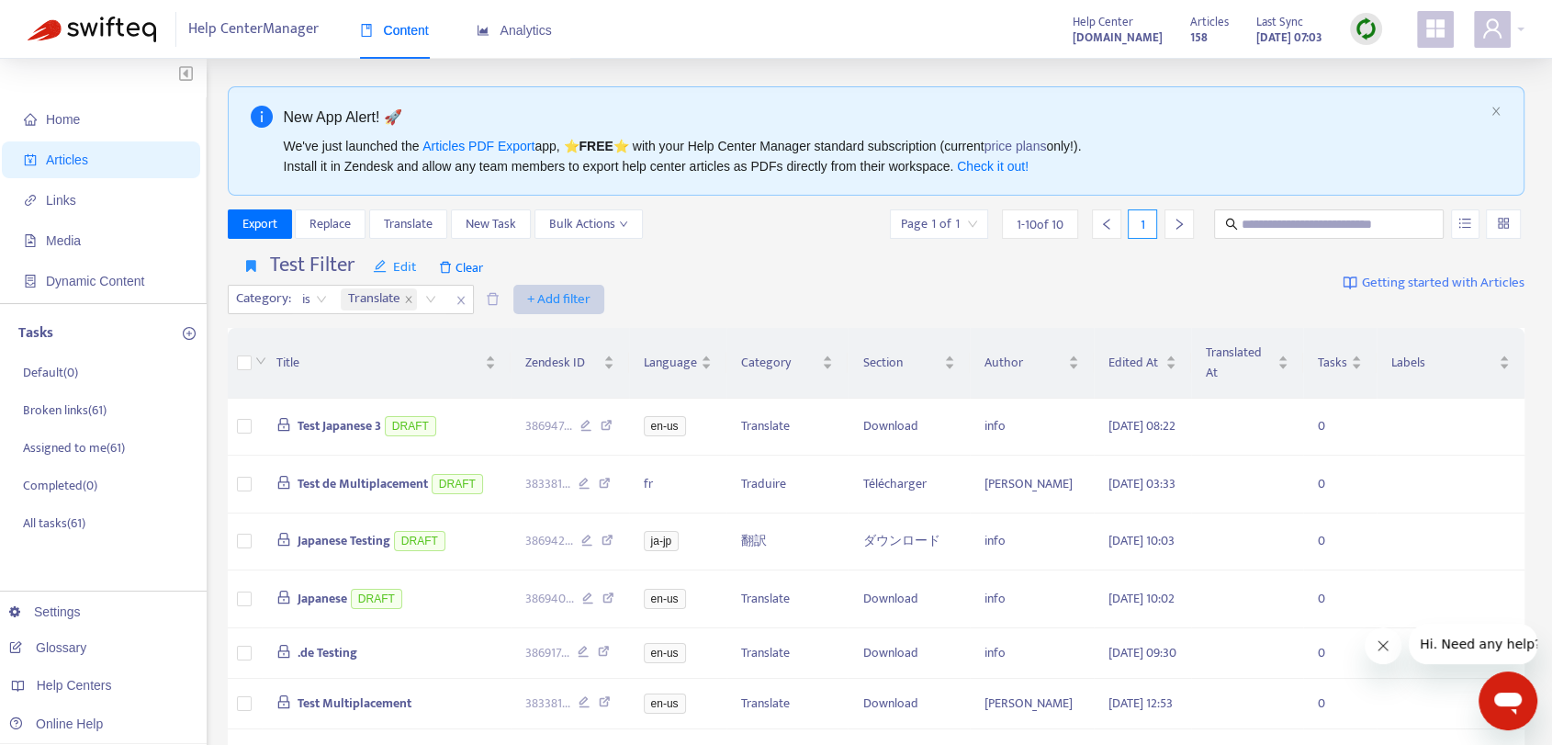
click at [558, 304] on span "+ Add filter" at bounding box center [558, 299] width 63 height 22
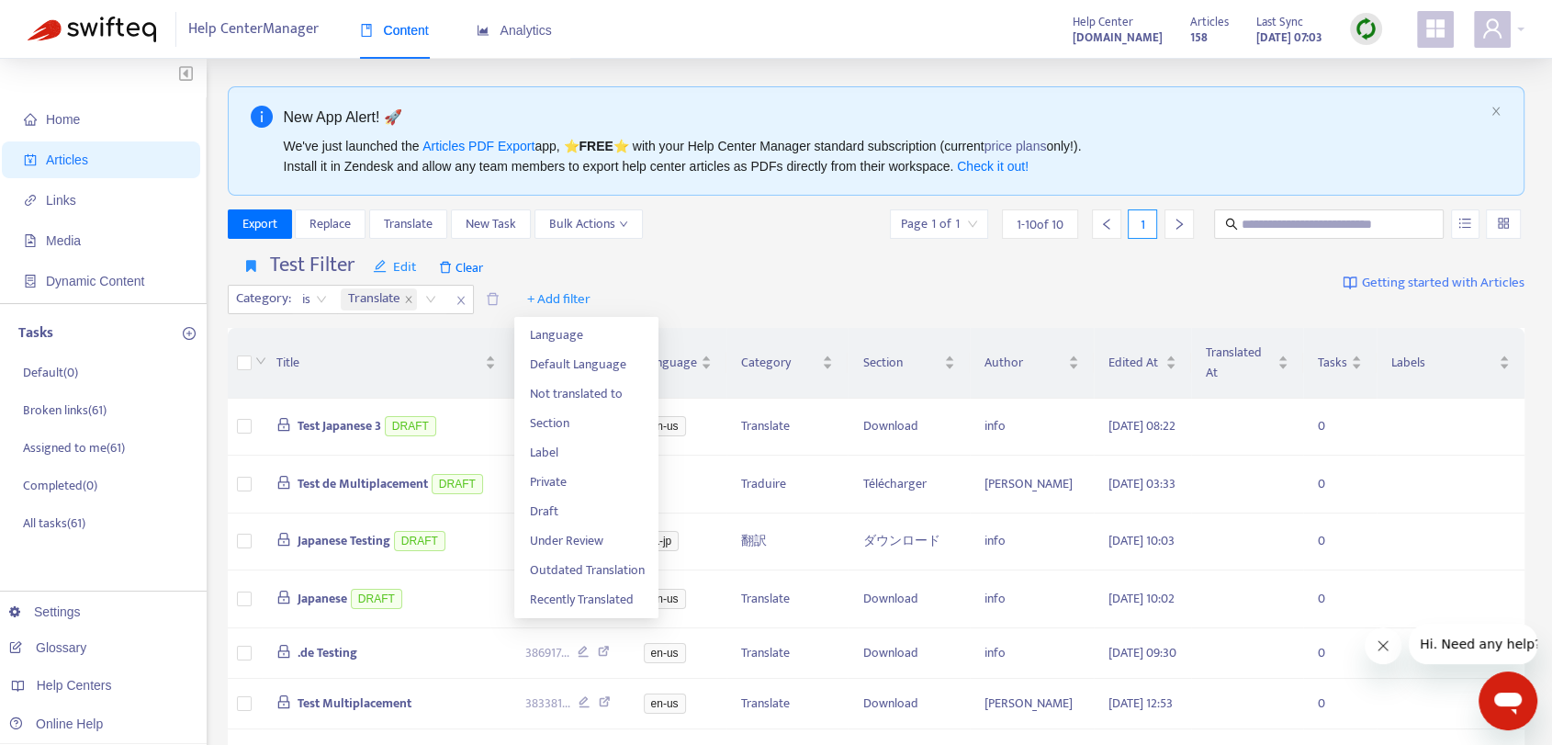
click at [757, 260] on div "Test Filter Edit Clear Category : is Translate + Add filter Getting started wit…" at bounding box center [877, 283] width 1298 height 75
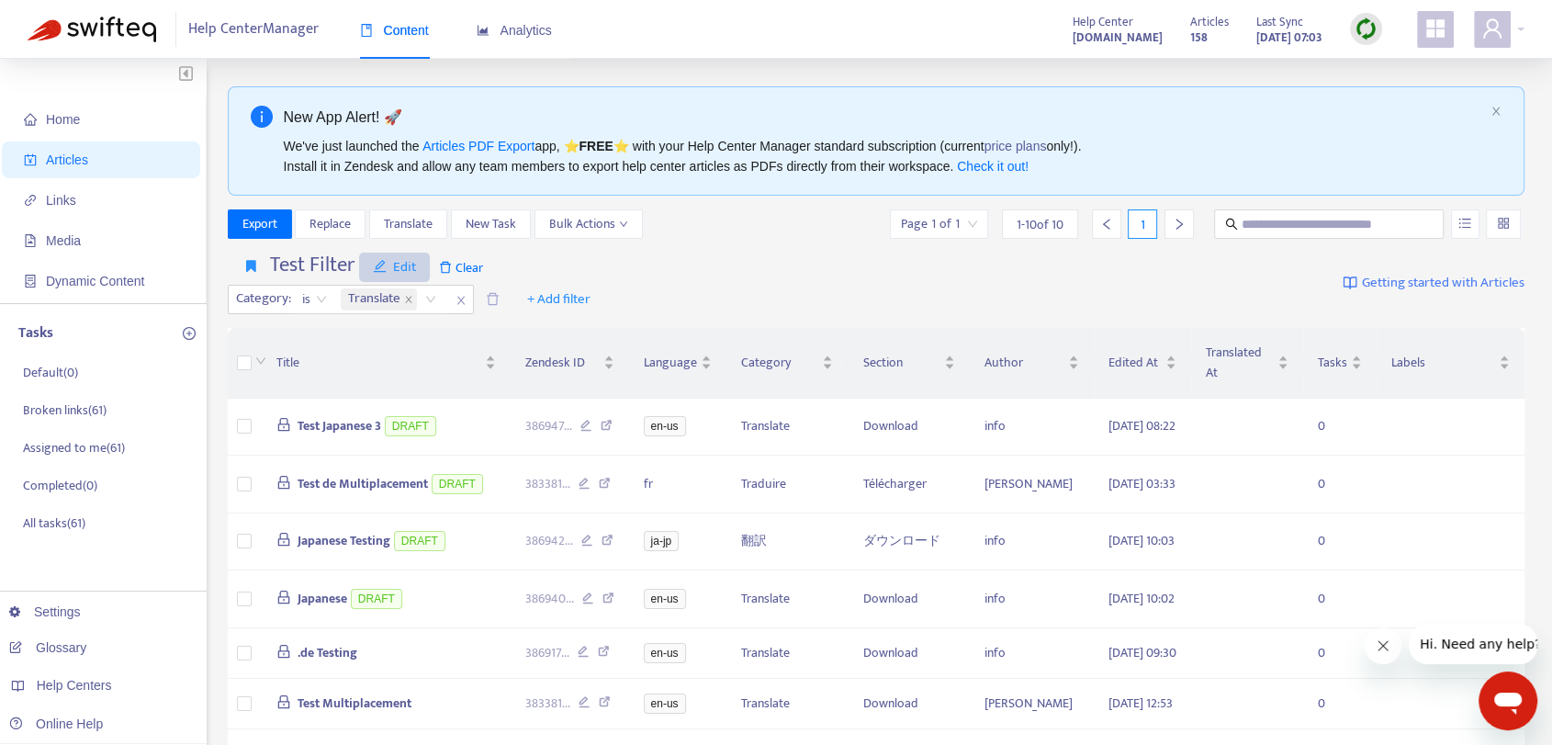
click at [411, 272] on span "Edit" at bounding box center [395, 267] width 44 height 22
click at [440, 299] on span "Save" at bounding box center [411, 304] width 74 height 20
click at [698, 227] on div "Export Replace Translate New Task Bulk Actions Page 1 of 1 1 - 10 of 10 1" at bounding box center [877, 223] width 1298 height 29
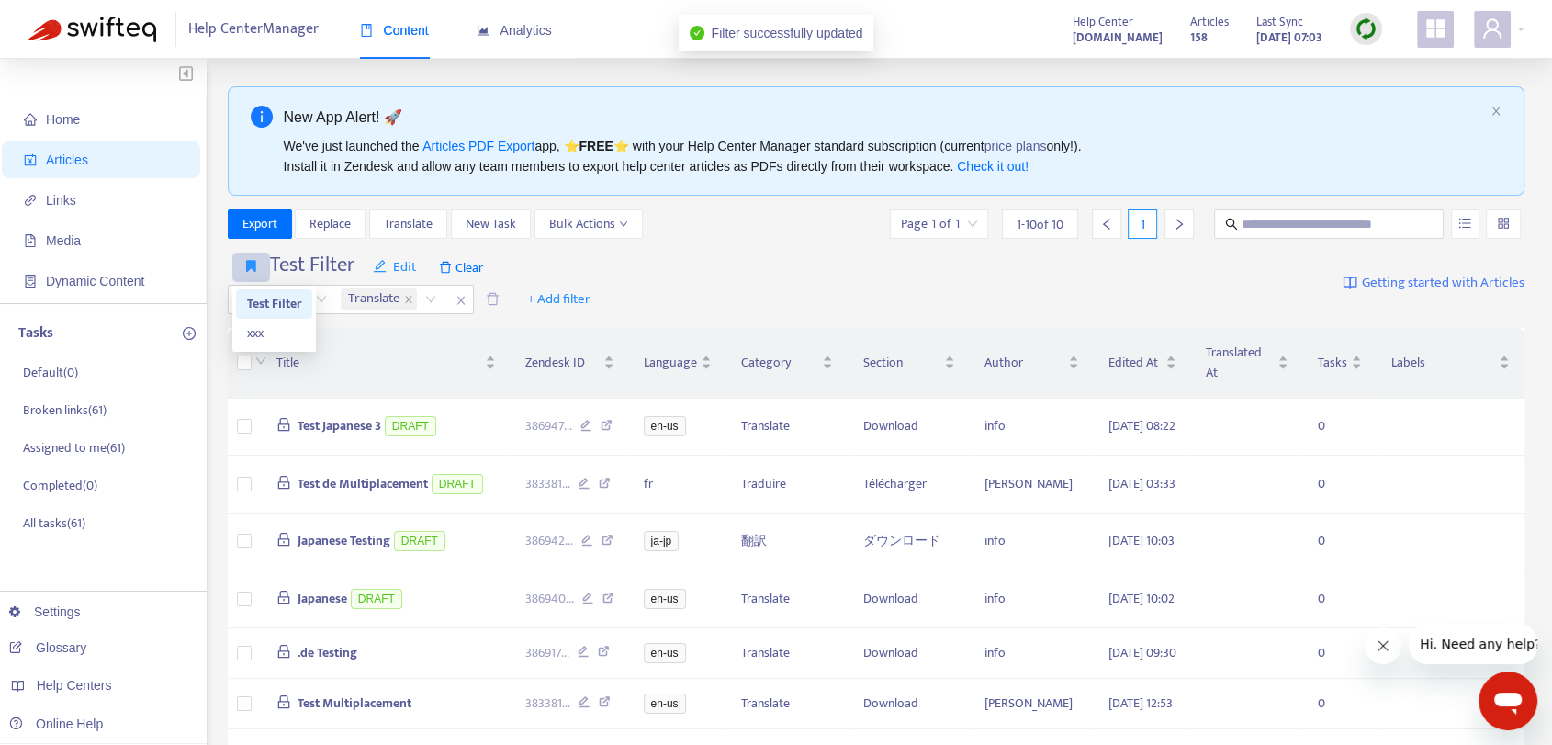
click at [251, 264] on icon "button" at bounding box center [251, 266] width 10 height 14
click at [250, 258] on button "button" at bounding box center [251, 267] width 38 height 29
click at [653, 264] on div "Test Filter Edit Clear Category : is Translate + Add filter Getting started wit…" at bounding box center [877, 283] width 1298 height 75
click at [467, 254] on span "Clear" at bounding box center [461, 267] width 62 height 29
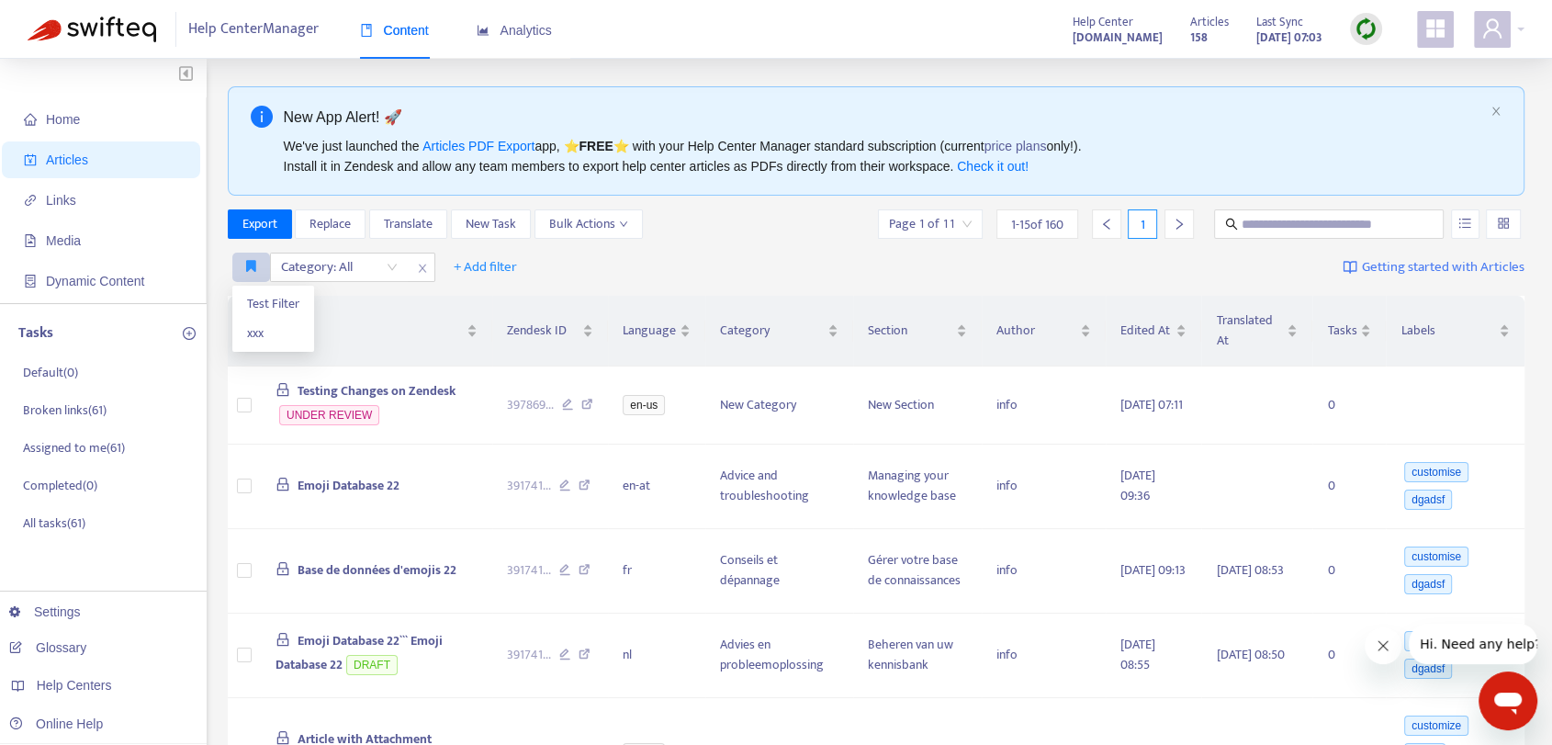
click at [241, 257] on button "button" at bounding box center [251, 267] width 38 height 29
click at [658, 247] on div "Category: All + Add filter Getting started with Articles" at bounding box center [877, 267] width 1298 height 43
click at [275, 337] on span "xxx" at bounding box center [273, 333] width 52 height 20
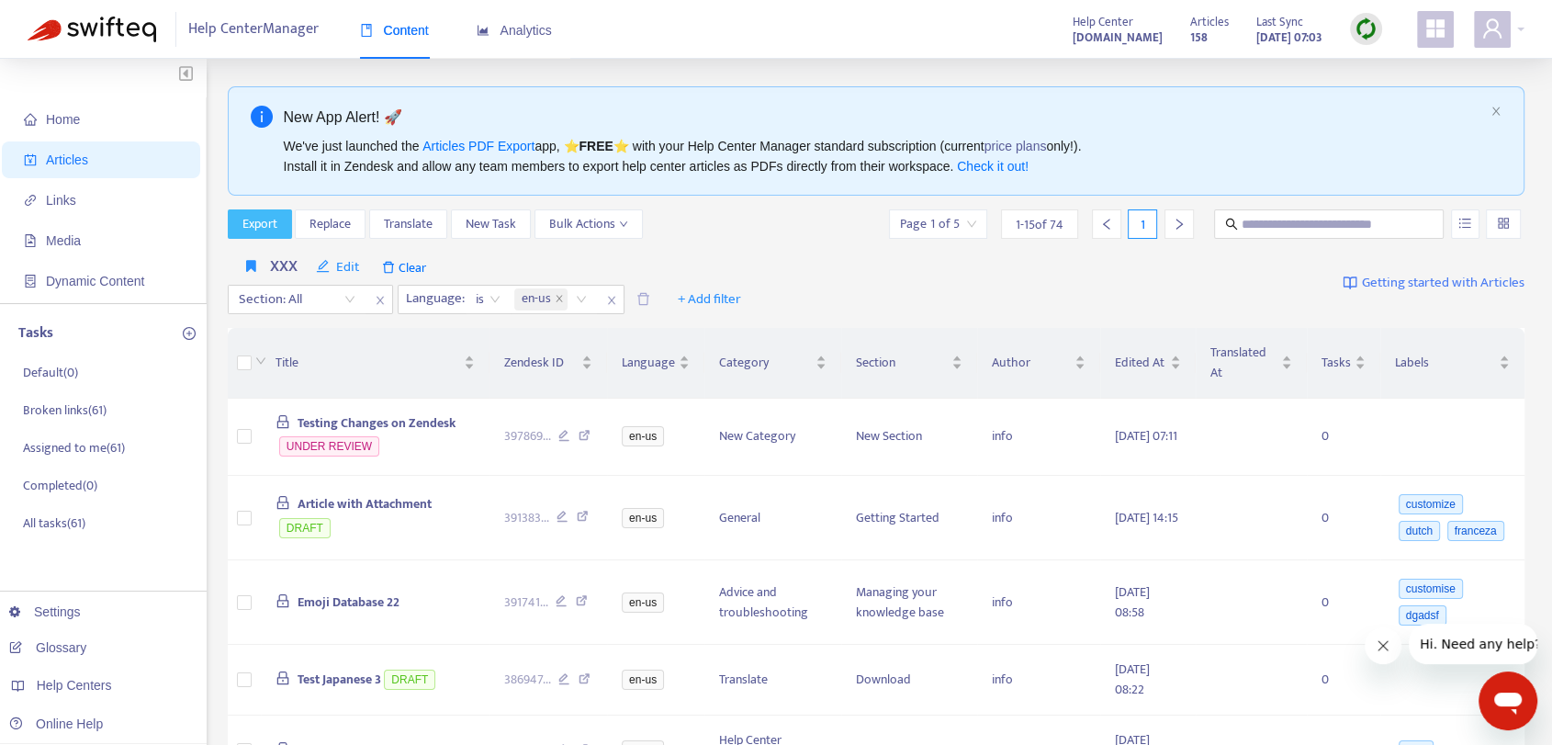
click at [263, 227] on span "Export" at bounding box center [259, 224] width 35 height 20
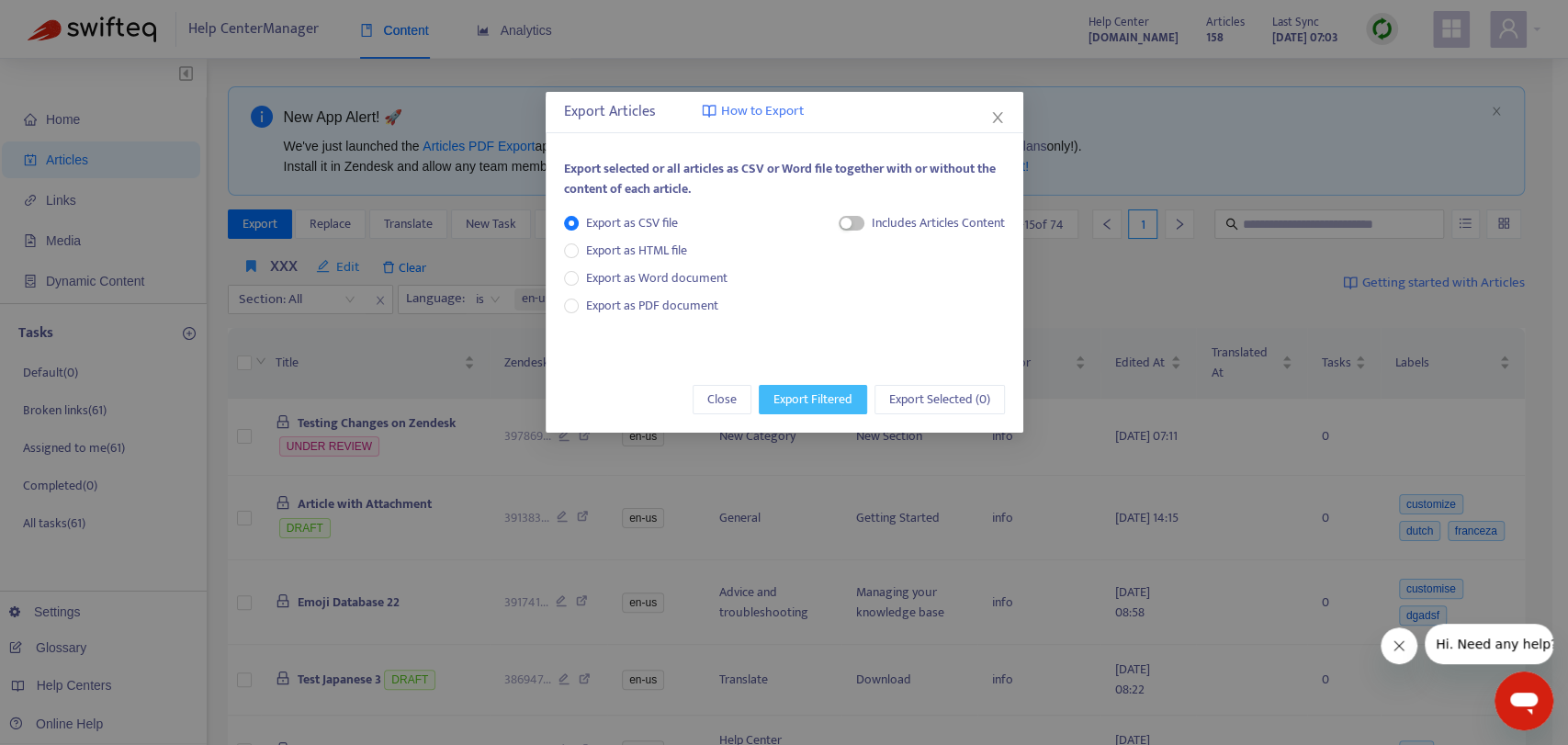
click at [823, 394] on span "Export Filtered" at bounding box center [812, 399] width 79 height 20
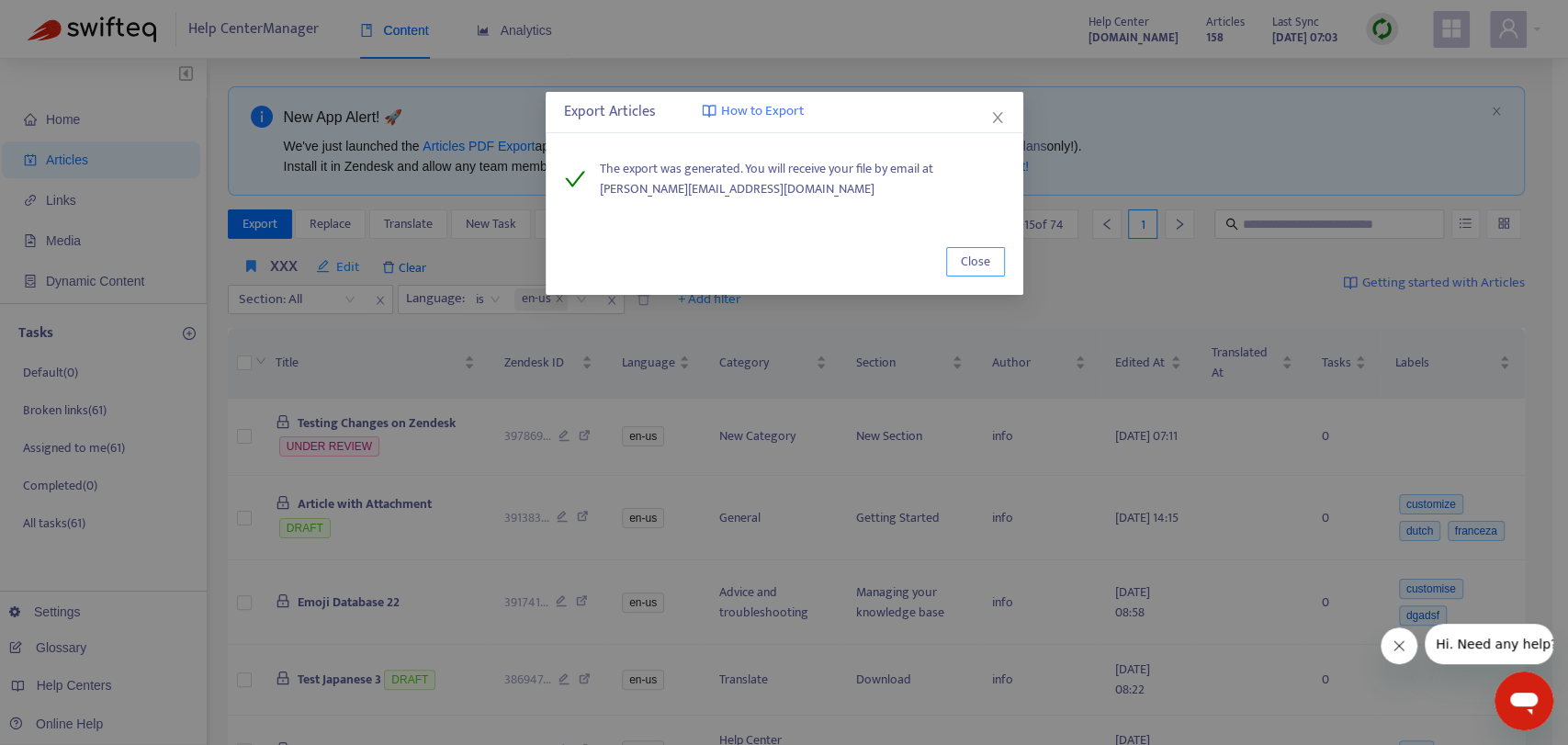
click at [988, 256] on span "Close" at bounding box center [975, 262] width 29 height 20
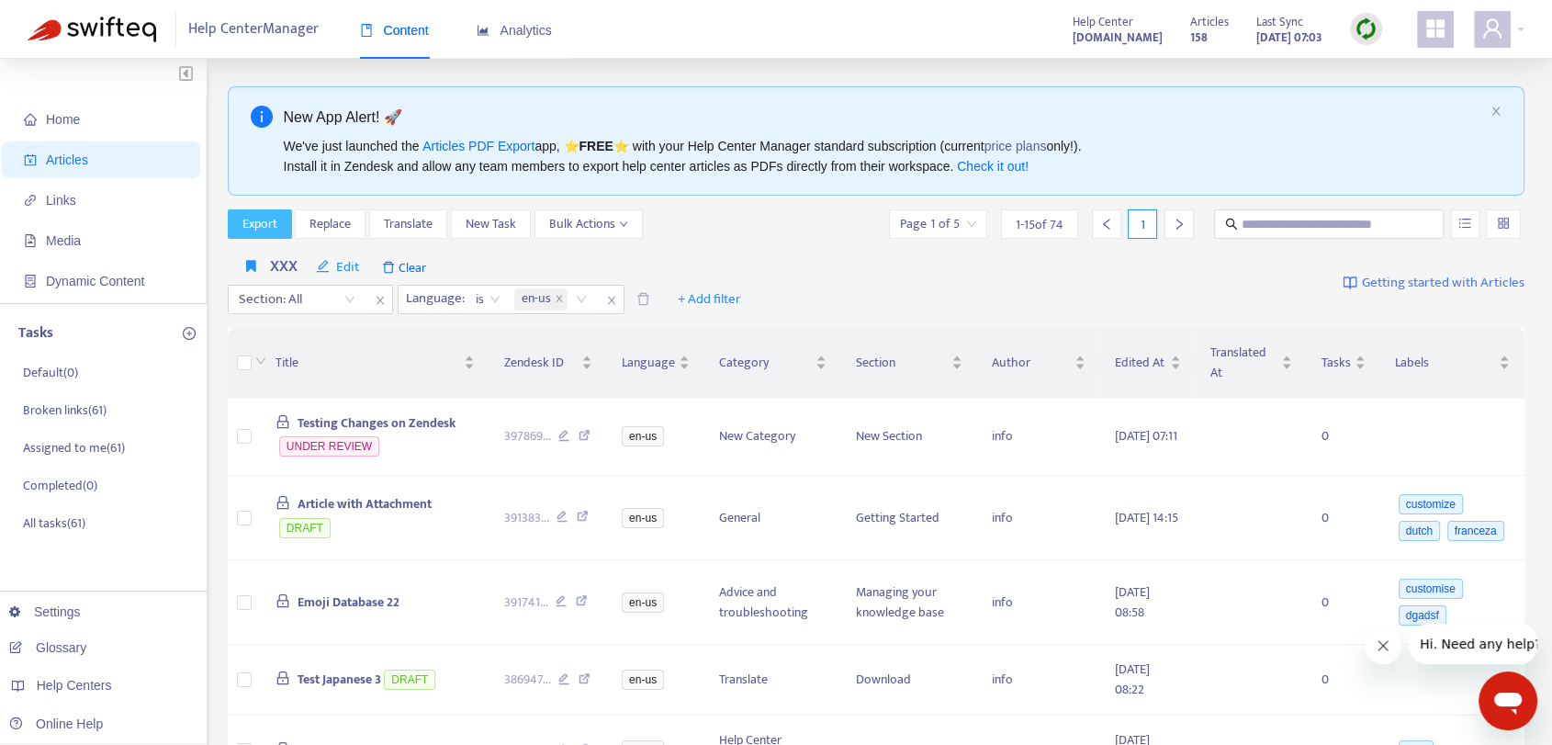
click at [252, 216] on span "Export" at bounding box center [259, 224] width 35 height 20
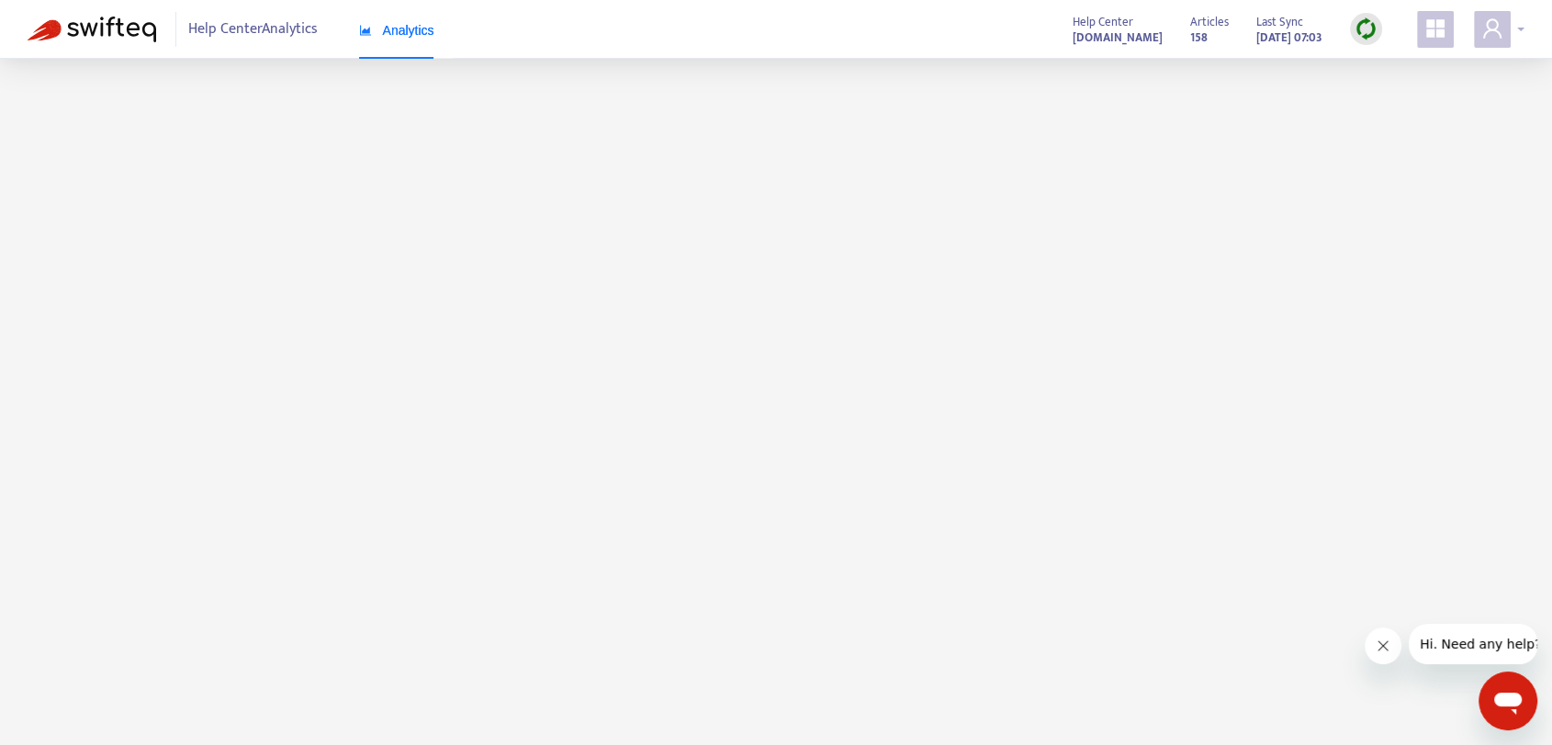
click at [1482, 24] on icon "user" at bounding box center [1492, 28] width 22 height 22
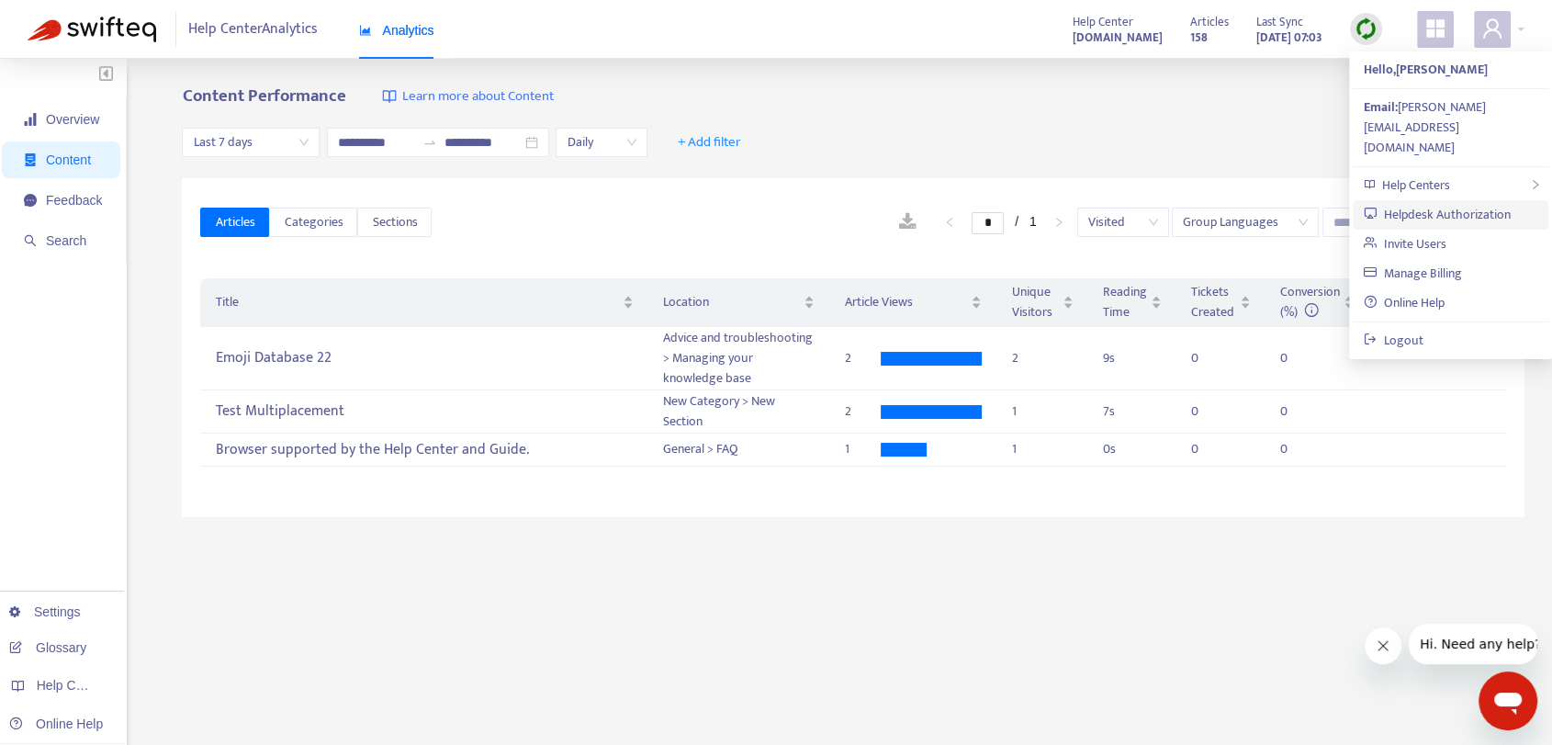
click at [1459, 204] on link "Helpdesk Authorization" at bounding box center [1437, 214] width 147 height 21
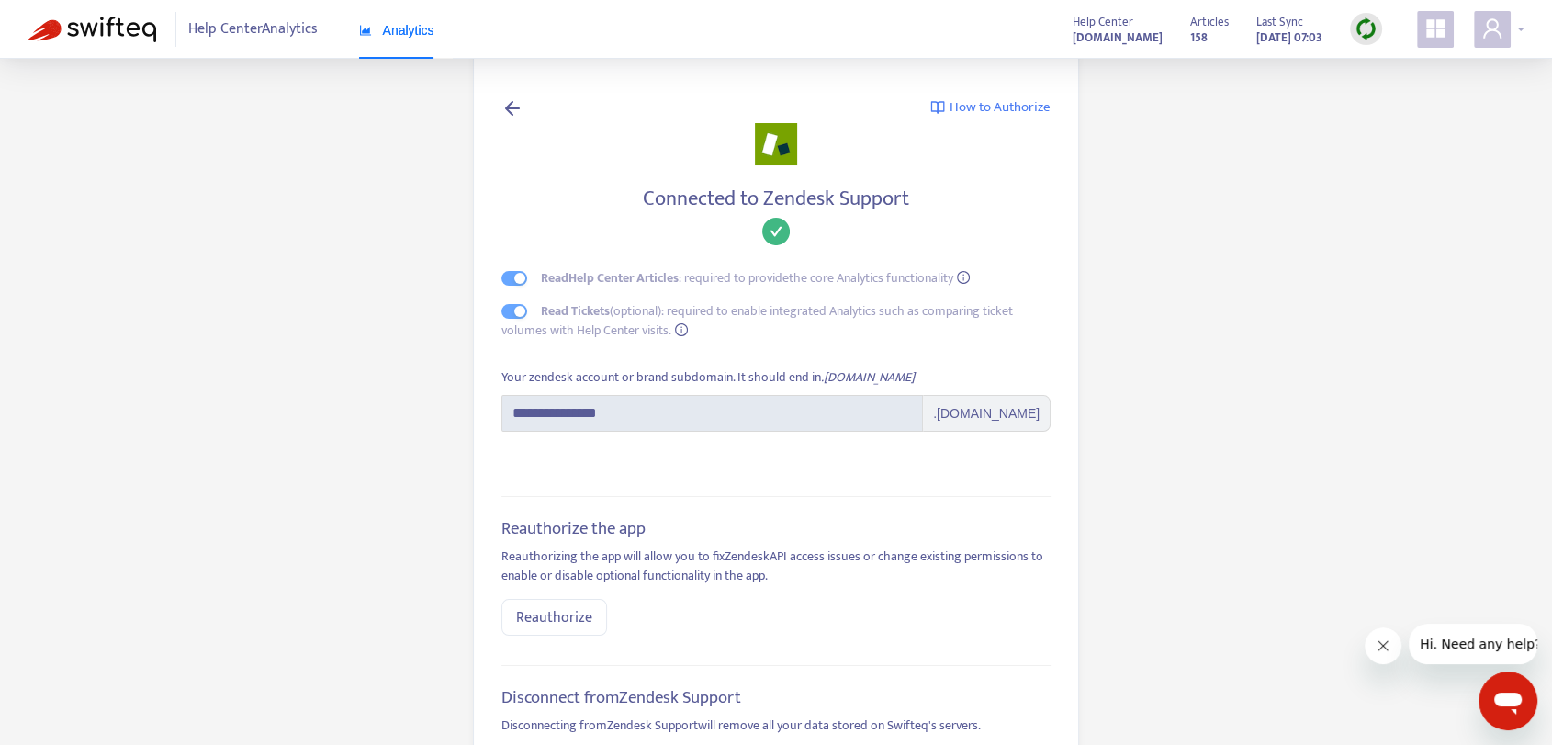
click at [1520, 33] on div at bounding box center [1499, 29] width 51 height 37
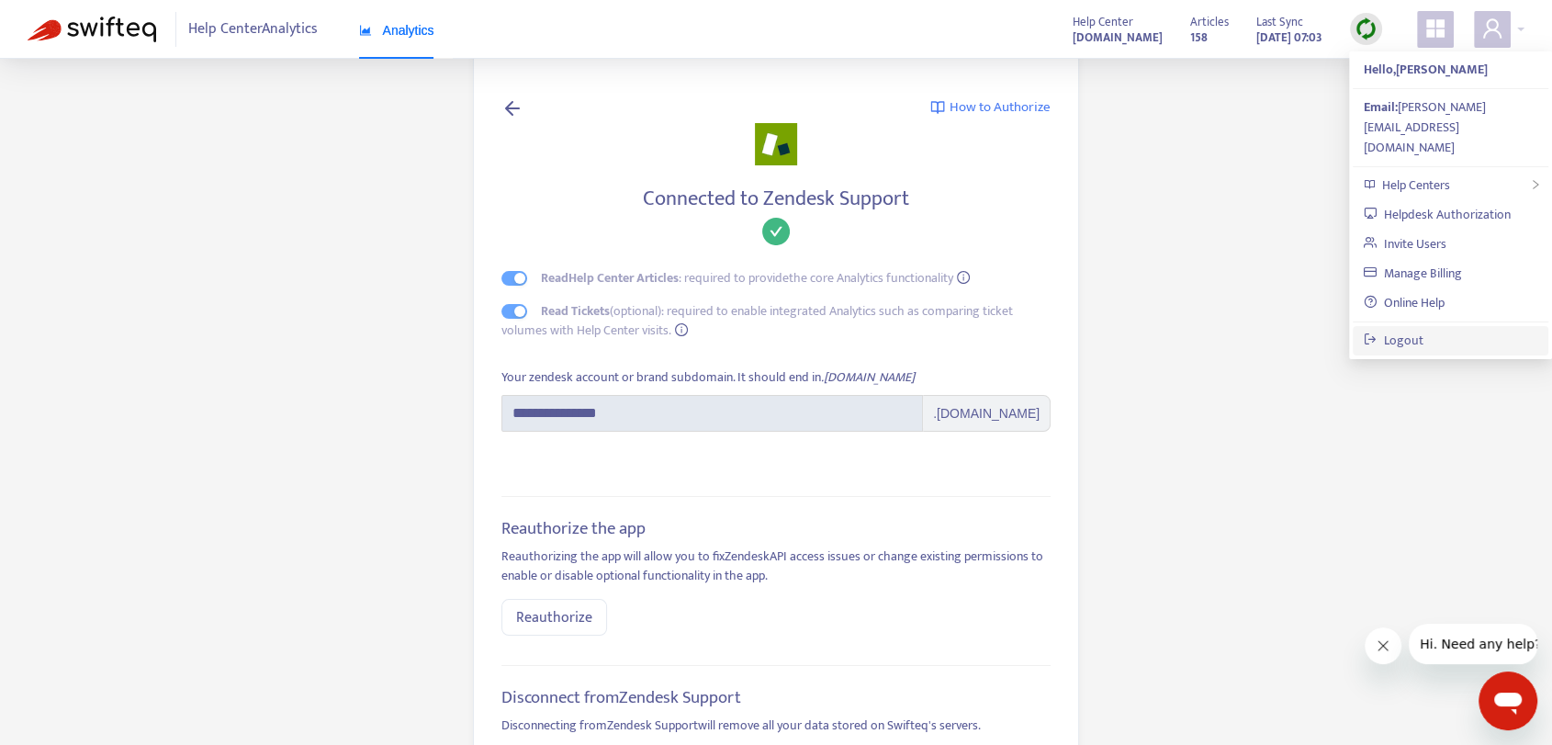
click at [1424, 330] on link "Logout" at bounding box center [1394, 340] width 60 height 21
